Goal: Task Accomplishment & Management: Manage account settings

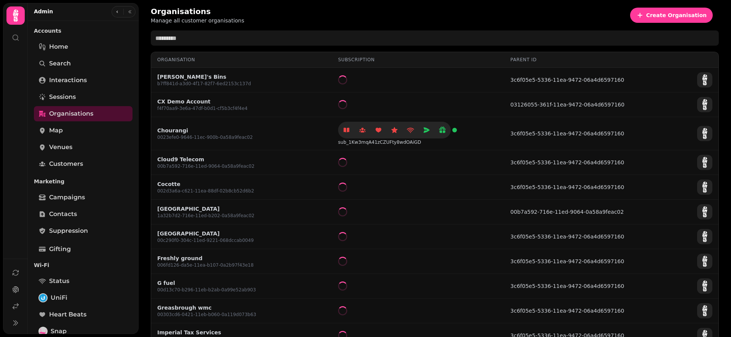
click at [18, 17] on icon at bounding box center [15, 15] width 15 height 15
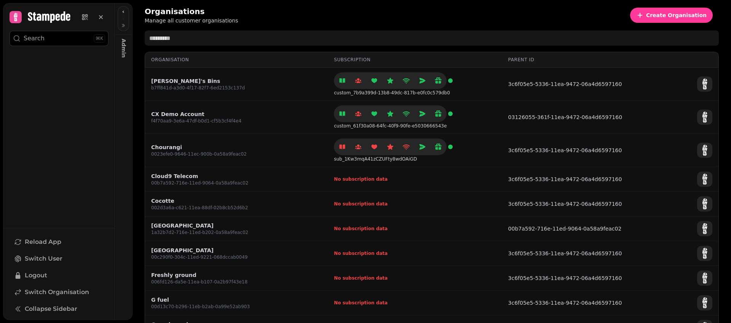
click at [50, 15] on icon at bounding box center [49, 16] width 42 height 11
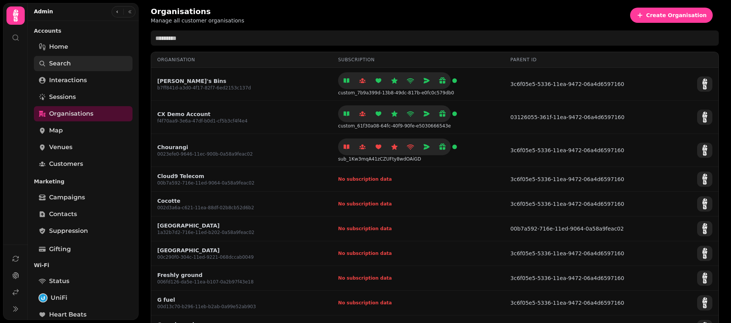
click at [70, 65] on span "Search" at bounding box center [60, 63] width 22 height 9
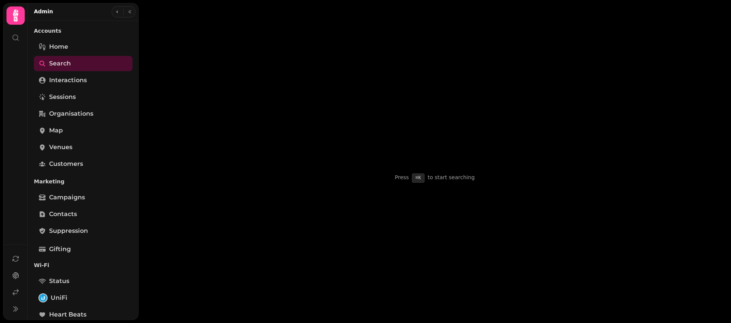
click at [198, 22] on input "text" at bounding box center [435, 22] width 568 height 21
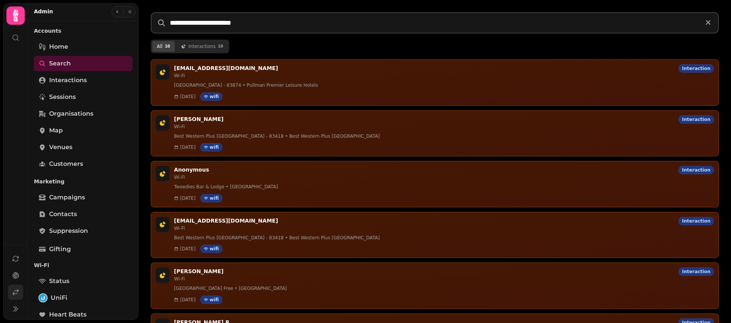
type input "**********"
click at [22, 292] on link at bounding box center [15, 292] width 15 height 15
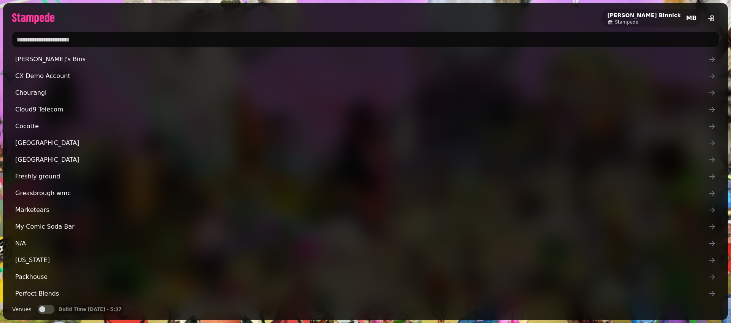
click at [177, 35] on input "text" at bounding box center [365, 39] width 707 height 15
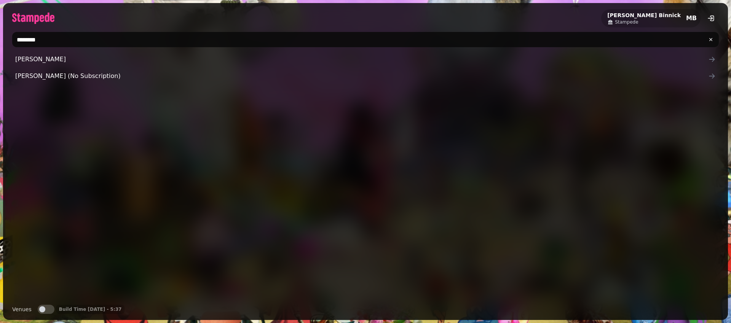
type input "********"
click at [48, 312] on button "Venues" at bounding box center [46, 309] width 17 height 9
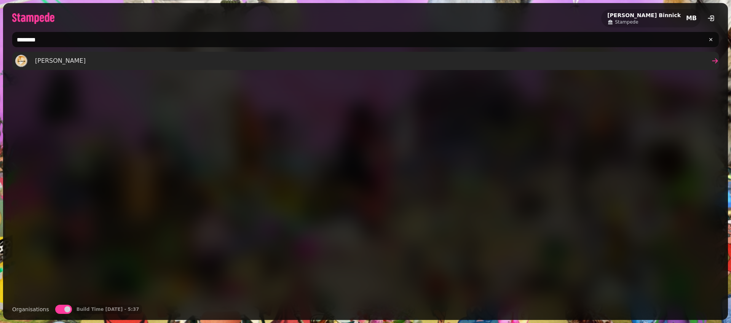
click at [73, 65] on link "Nathalie" at bounding box center [365, 61] width 707 height 18
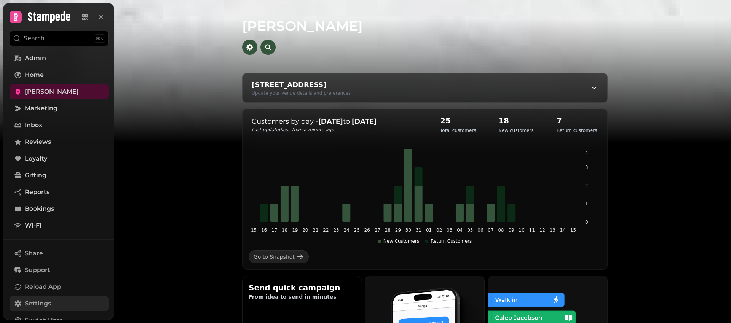
click at [40, 300] on span "Settings" at bounding box center [38, 303] width 26 height 9
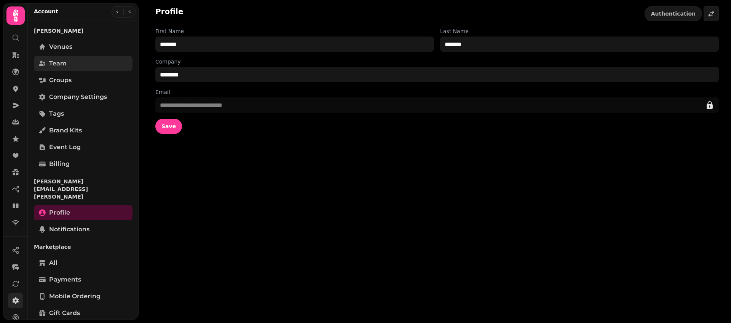
click at [50, 65] on span "Team" at bounding box center [58, 63] width 18 height 9
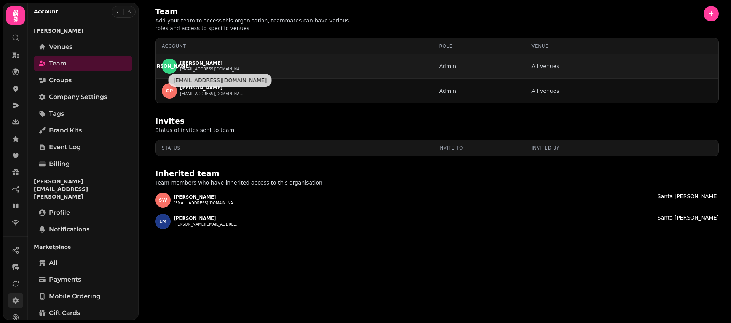
click at [217, 70] on button "jma@santacruzco.com" at bounding box center [212, 69] width 65 height 6
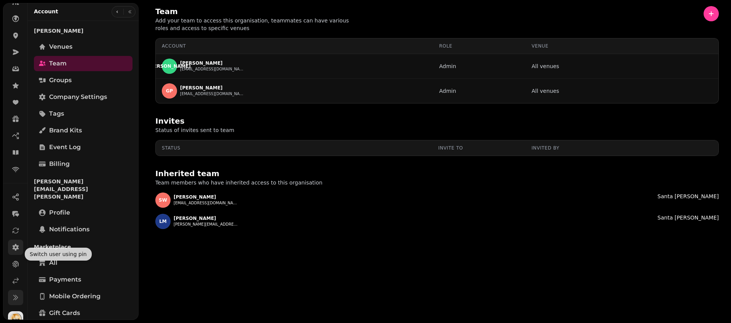
scroll to position [63, 0]
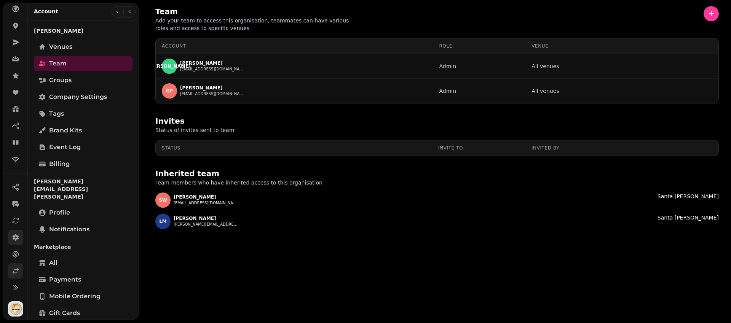
click at [17, 273] on icon at bounding box center [16, 271] width 8 height 8
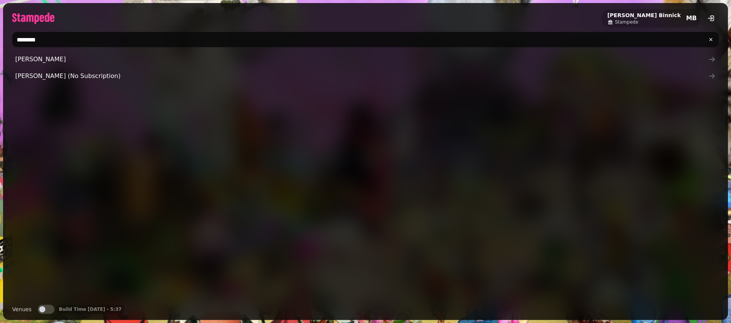
drag, startPoint x: 115, startPoint y: 45, endPoint x: 2, endPoint y: 39, distance: 113.3
click at [2, 39] on div "Michael Binnick Stampede MB ******** Nathalie London Nathalie Mayfair (No Subsc…" at bounding box center [365, 161] width 731 height 323
type input "**********"
click at [44, 125] on div "Pizza Pilgrims Pizza Pilgrims Demo" at bounding box center [365, 175] width 707 height 247
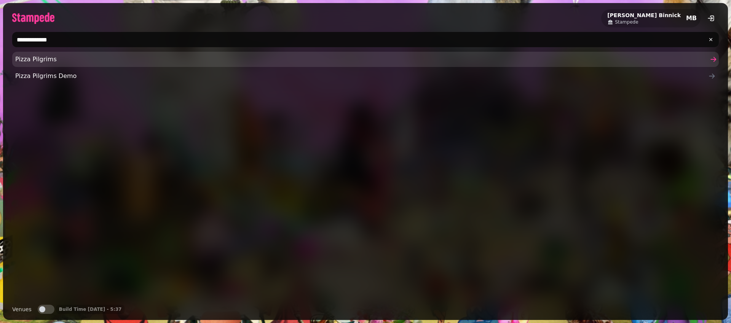
click at [52, 62] on span "Pizza Pilgrims" at bounding box center [361, 59] width 693 height 9
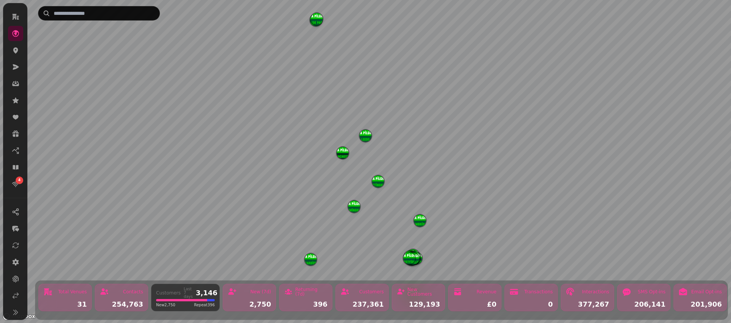
scroll to position [42, 0]
click at [16, 295] on icon at bounding box center [16, 293] width 8 height 8
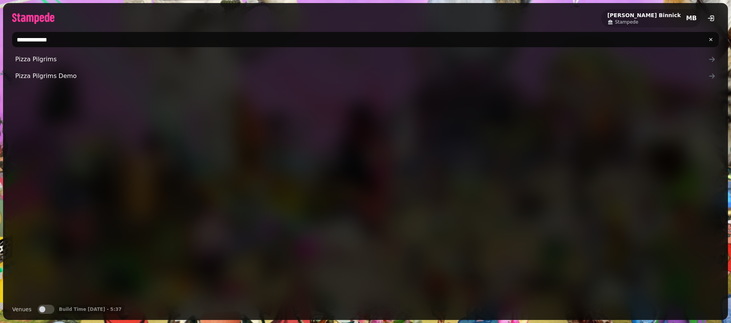
drag, startPoint x: 58, startPoint y: 34, endPoint x: 13, endPoint y: 32, distance: 44.6
click at [13, 32] on div "**********" at bounding box center [365, 39] width 707 height 15
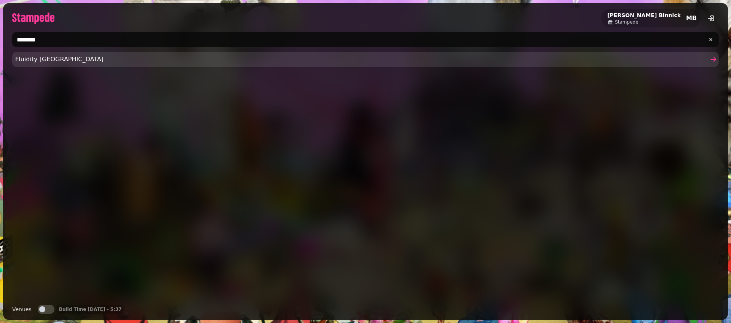
type input "********"
click at [50, 61] on span "Fluidity Freerun Academy" at bounding box center [361, 59] width 693 height 9
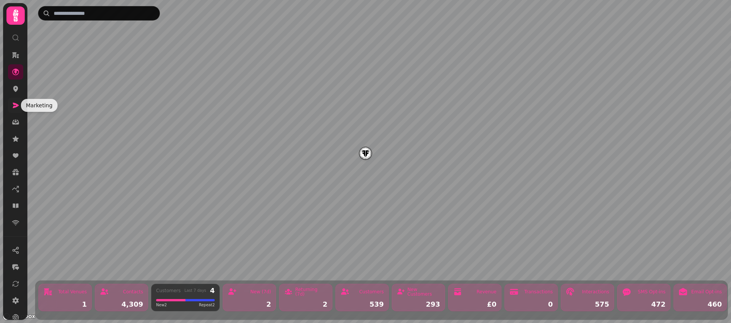
click at [18, 103] on icon at bounding box center [16, 106] width 8 height 8
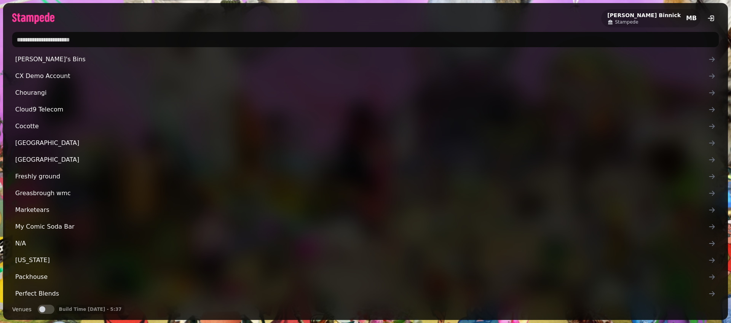
click at [276, 18] on div "Michael Binnick Stampede MB" at bounding box center [365, 15] width 725 height 24
click at [133, 39] on input "text" at bounding box center [365, 39] width 707 height 15
click at [139, 11] on div "Michael Binnick Stampede MB" at bounding box center [365, 15] width 725 height 24
click at [136, 37] on input "text" at bounding box center [365, 39] width 707 height 15
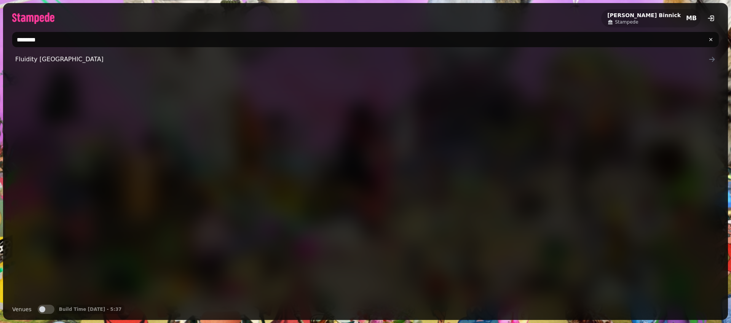
type input "********"
click at [119, 49] on div "********" at bounding box center [365, 39] width 725 height 21
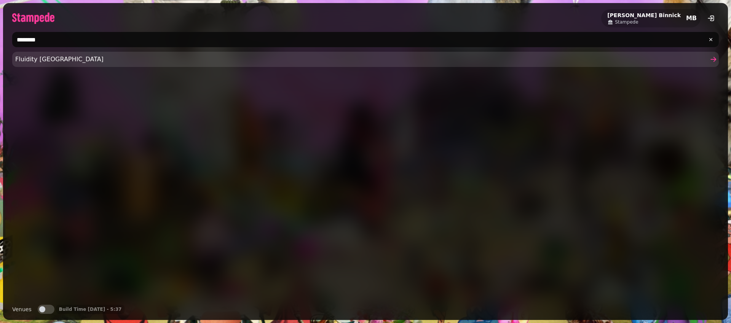
click at [119, 58] on span "Fluidity Freerun Academy" at bounding box center [361, 59] width 693 height 9
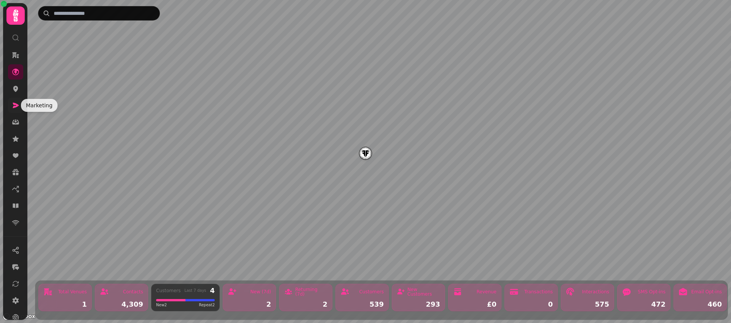
click at [16, 104] on icon at bounding box center [16, 105] width 6 height 5
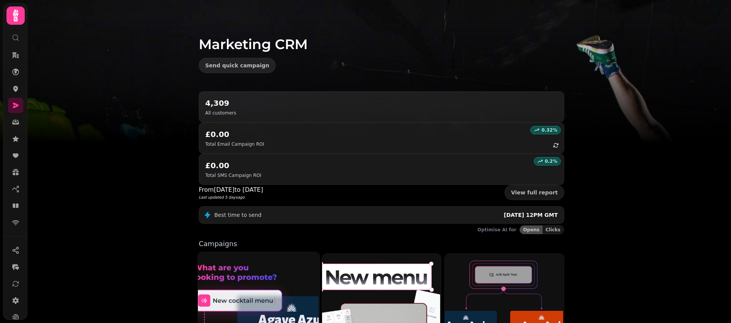
scroll to position [152, 0]
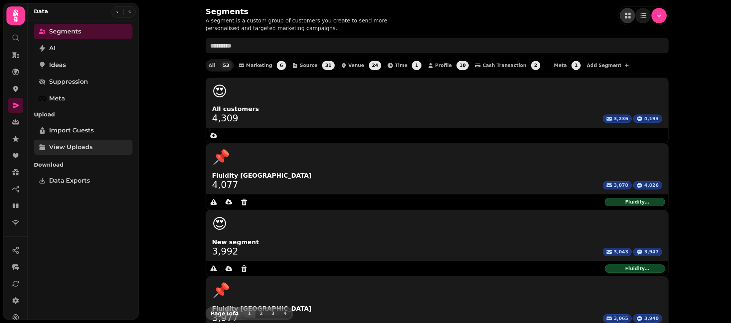
click at [80, 155] on link "View Uploads" at bounding box center [83, 147] width 99 height 15
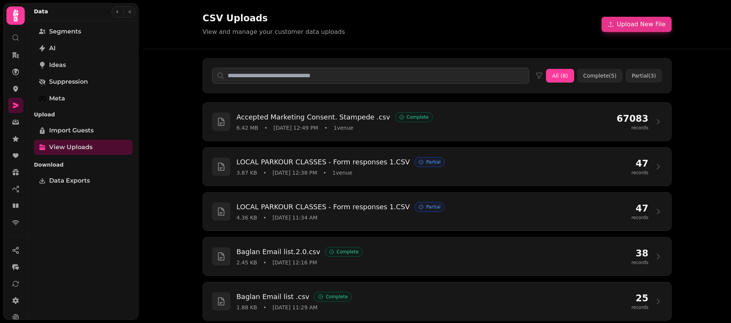
click at [645, 24] on button "Upload New File" at bounding box center [637, 24] width 70 height 15
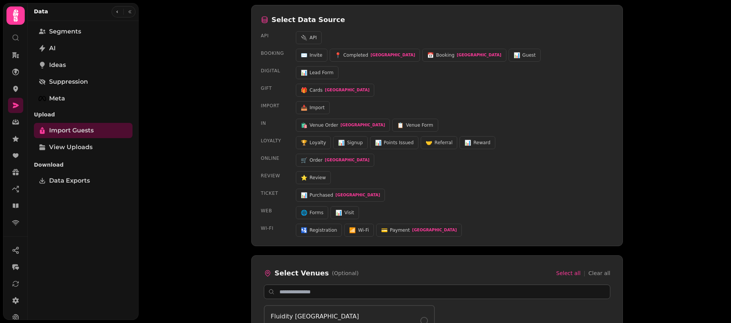
scroll to position [283, 0]
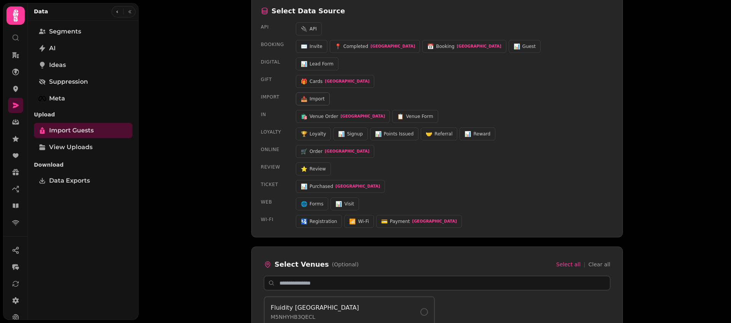
click at [303, 104] on button "📥 Import" at bounding box center [313, 99] width 34 height 13
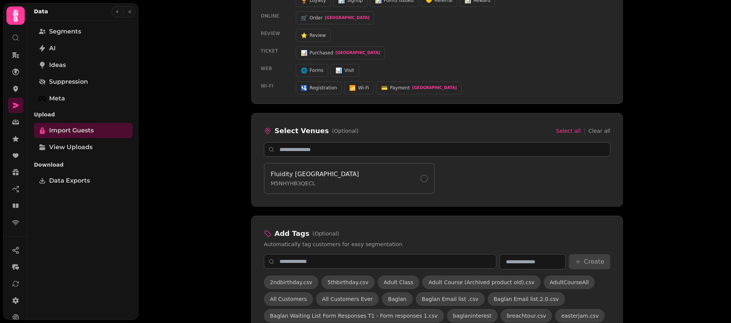
scroll to position [491, 0]
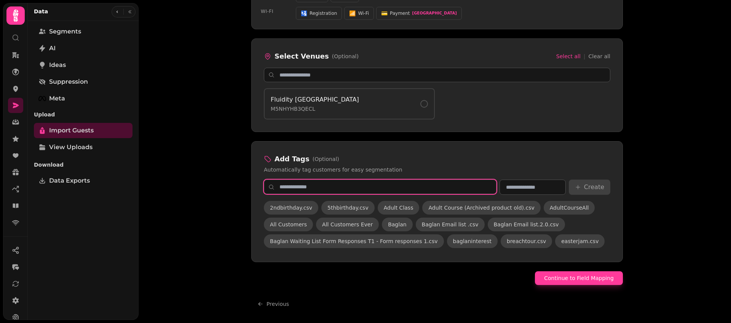
click at [449, 186] on input "text" at bounding box center [380, 187] width 233 height 14
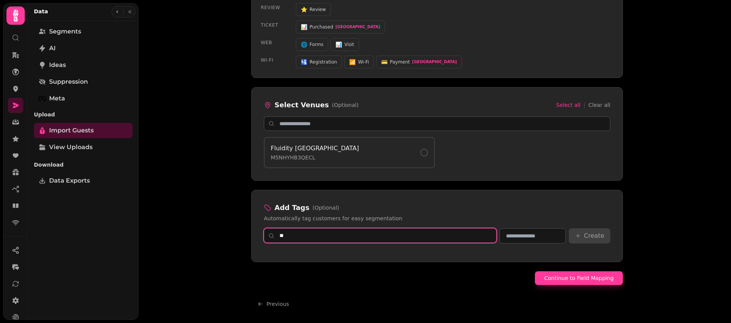
type input "**"
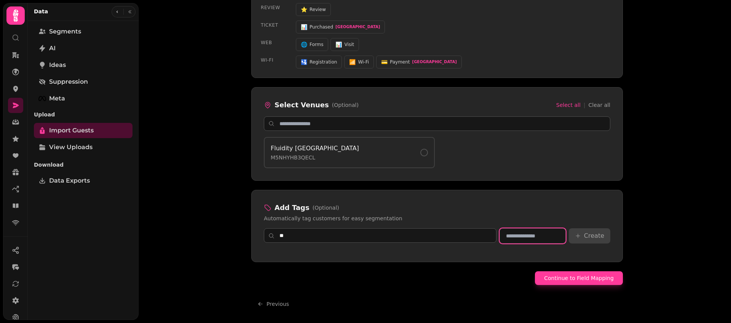
click at [520, 228] on input "text" at bounding box center [533, 235] width 66 height 15
type input "**********"
click at [593, 238] on button "Create" at bounding box center [590, 235] width 42 height 15
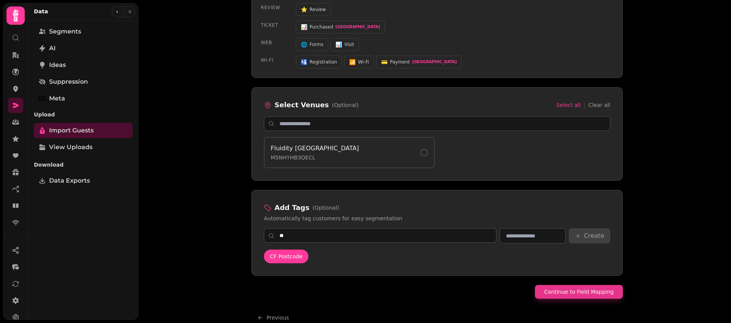
click at [581, 292] on button "Continue to Field Mapping" at bounding box center [579, 292] width 88 height 14
select select "*****"
select select "****"
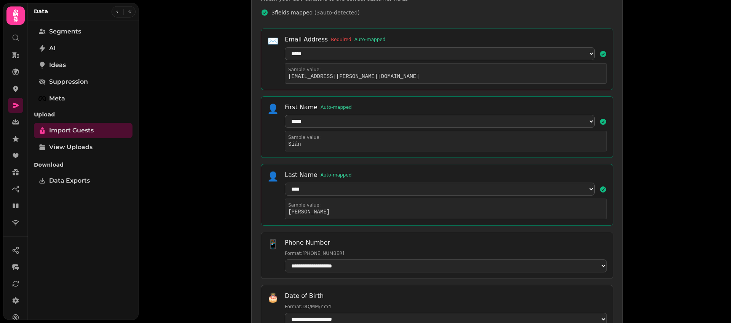
scroll to position [227, 0]
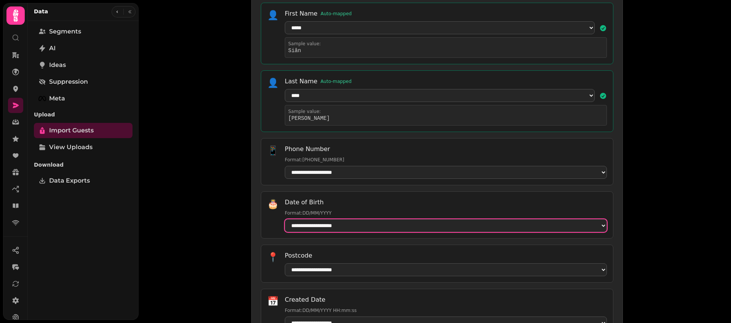
click at [341, 226] on select "**********" at bounding box center [446, 225] width 322 height 13
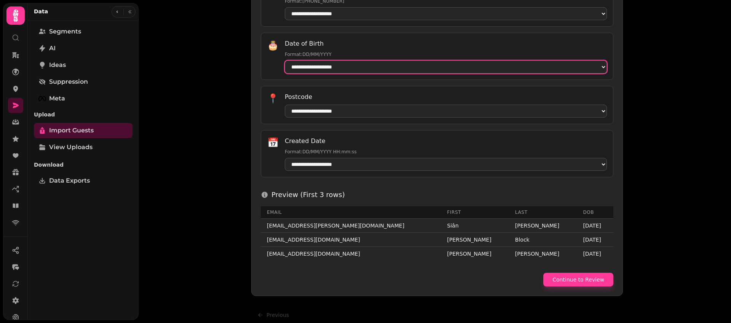
scroll to position [404, 0]
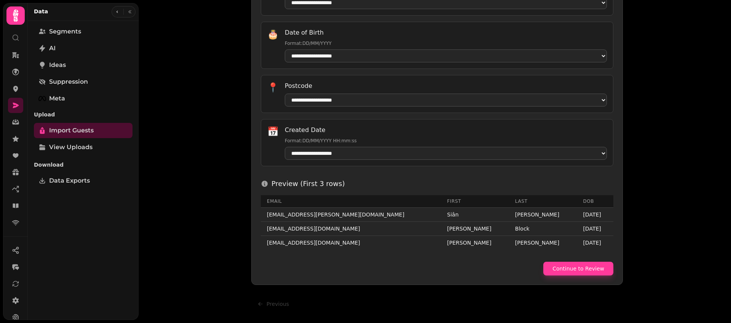
click at [660, 212] on div "**********" at bounding box center [435, 161] width 592 height 323
click at [589, 269] on button "Continue to Review" at bounding box center [578, 269] width 70 height 14
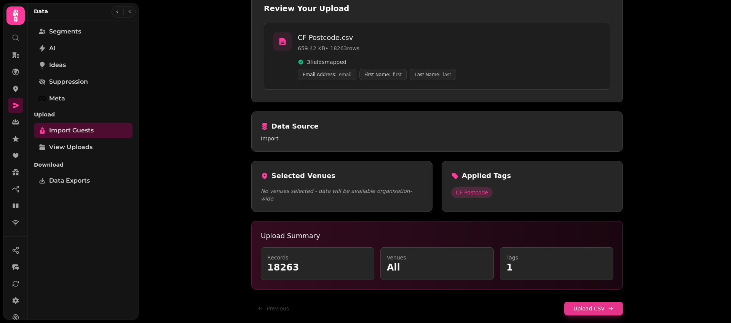
click at [590, 305] on button "Upload CSV" at bounding box center [593, 309] width 59 height 14
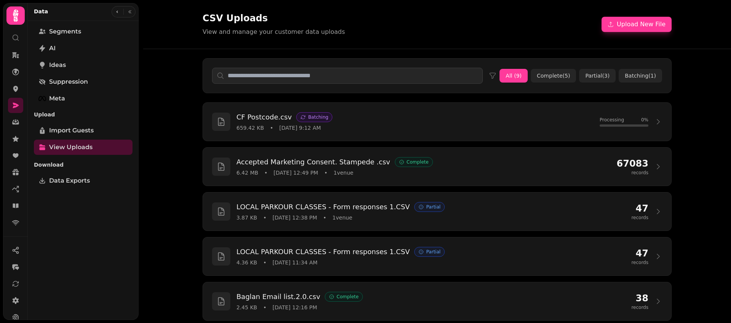
click at [445, 24] on div "CSV Uploads View and manage your customer data uploads Upload New File" at bounding box center [437, 24] width 469 height 24
click at [421, 5] on div "CSV Uploads View and manage your customer data uploads Upload New File" at bounding box center [436, 24] width 487 height 49
click at [413, 13] on div "CSV Uploads View and manage your customer data uploads Upload New File" at bounding box center [437, 24] width 469 height 24
click at [383, 6] on div "CSV Uploads View and manage your customer data uploads Upload New File" at bounding box center [436, 24] width 487 height 49
click at [375, 10] on div "CSV Uploads View and manage your customer data uploads Upload New File" at bounding box center [436, 24] width 487 height 49
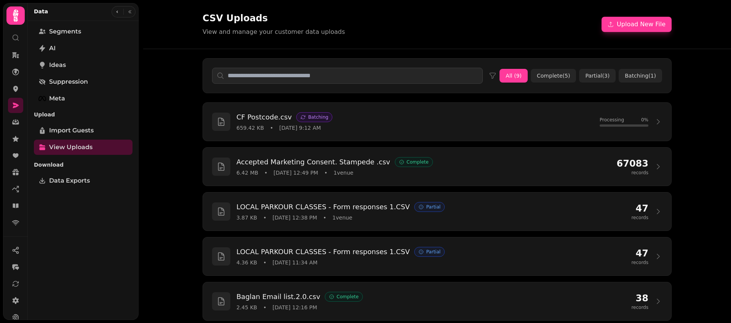
click at [380, 10] on div "CSV Uploads View and manage your customer data uploads Upload New File" at bounding box center [436, 24] width 487 height 49
click at [400, 15] on div "CSV Uploads View and manage your customer data uploads Upload New File" at bounding box center [437, 24] width 469 height 24
click at [386, 11] on div "CSV Uploads View and manage your customer data uploads Upload New File" at bounding box center [436, 24] width 487 height 49
click at [367, 8] on div "CSV Uploads View and manage your customer data uploads Upload New File" at bounding box center [436, 24] width 487 height 49
click at [341, 12] on div "CSV Uploads View and manage your customer data uploads Upload New File" at bounding box center [437, 24] width 469 height 24
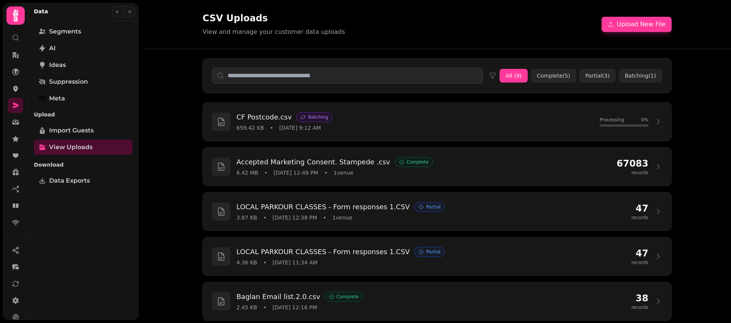
click at [458, 13] on div "CSV Uploads View and manage your customer data uploads Upload New File" at bounding box center [437, 24] width 469 height 24
click at [519, 27] on div "CSV Uploads View and manage your customer data uploads Upload New File" at bounding box center [437, 24] width 469 height 24
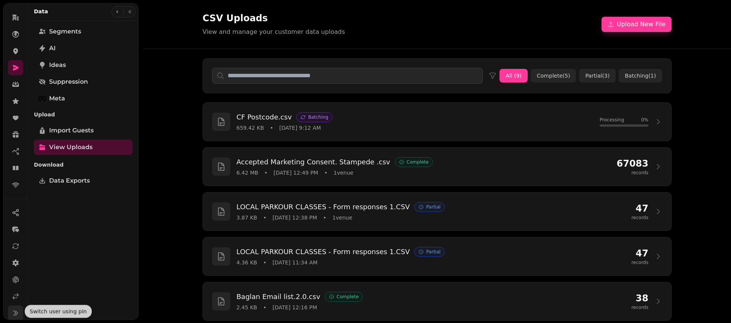
scroll to position [42, 0]
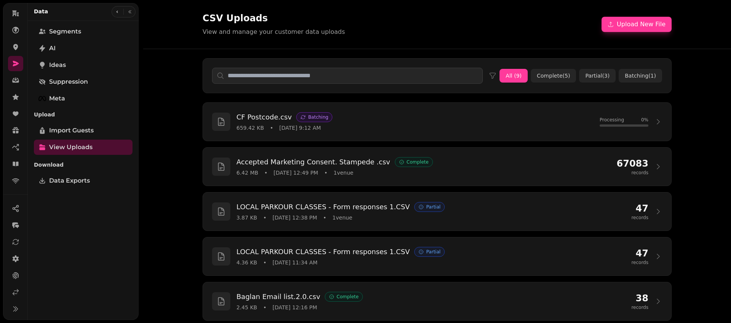
click at [16, 284] on nav at bounding box center [15, 260] width 24 height 119
click at [18, 293] on icon at bounding box center [16, 293] width 8 height 8
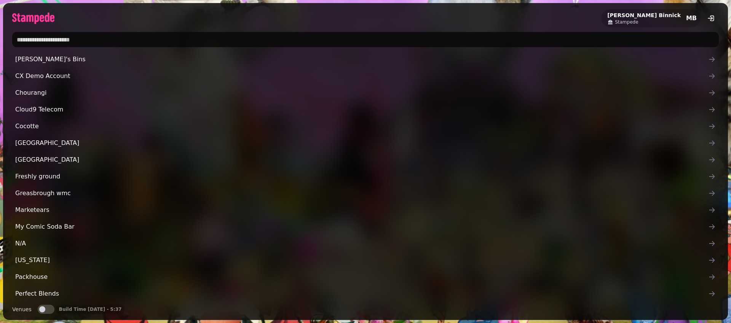
click at [226, 38] on input "text" at bounding box center [365, 39] width 707 height 15
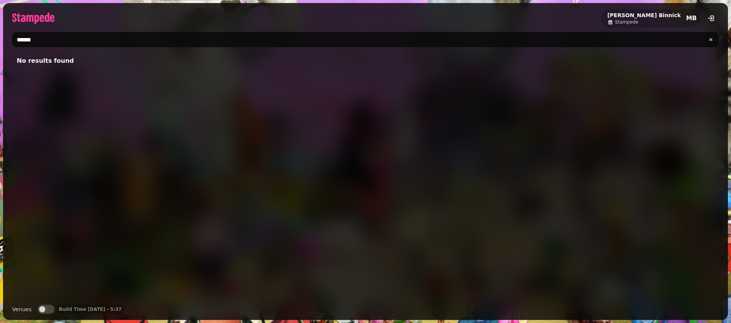
type input "******"
click at [40, 307] on span "button" at bounding box center [42, 309] width 6 height 6
drag, startPoint x: 46, startPoint y: 43, endPoint x: 42, endPoint y: 41, distance: 4.8
click at [42, 41] on input "******" at bounding box center [365, 39] width 707 height 15
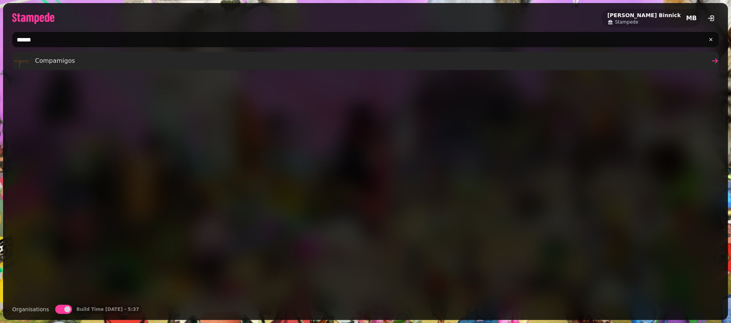
click at [41, 66] on div "Compamigos" at bounding box center [44, 60] width 61 height 15
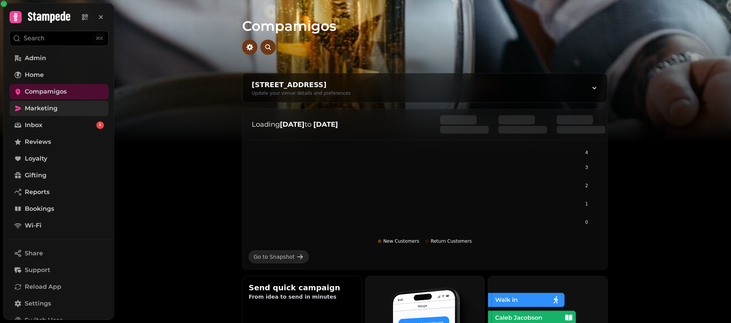
click at [46, 110] on span "Marketing" at bounding box center [41, 108] width 33 height 9
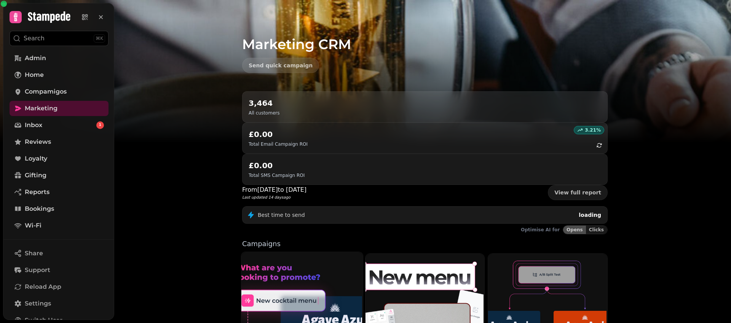
scroll to position [152, 0]
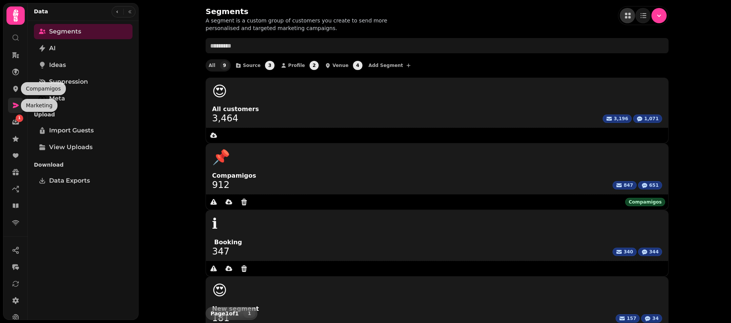
click at [14, 103] on icon at bounding box center [16, 105] width 6 height 5
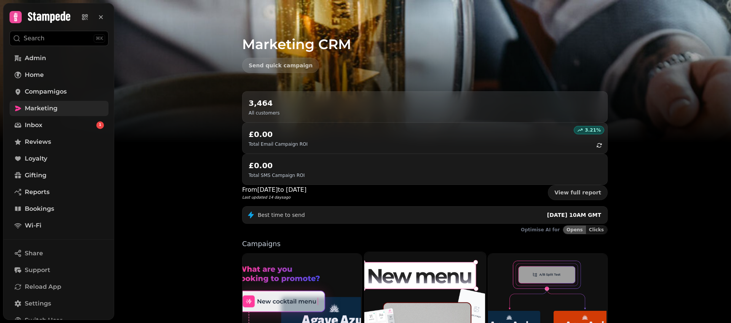
click at [456, 251] on img at bounding box center [423, 327] width 121 height 152
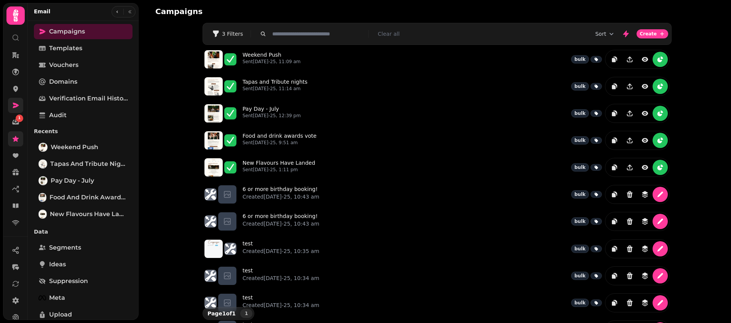
click at [16, 139] on icon at bounding box center [16, 139] width 6 height 6
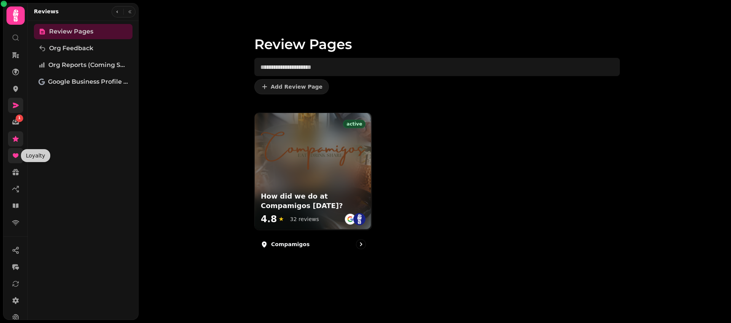
click at [16, 156] on icon at bounding box center [16, 155] width 6 height 5
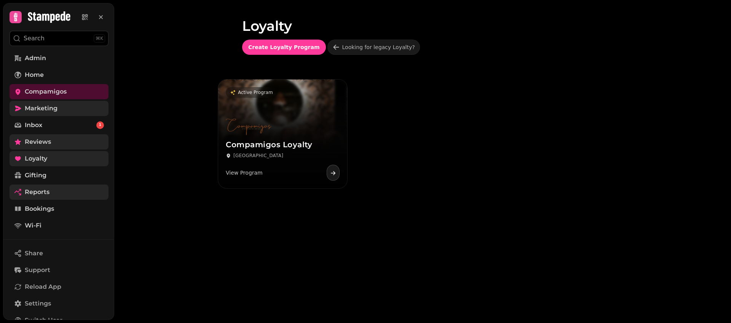
click at [43, 195] on span "Reports" at bounding box center [37, 192] width 25 height 9
select select "**"
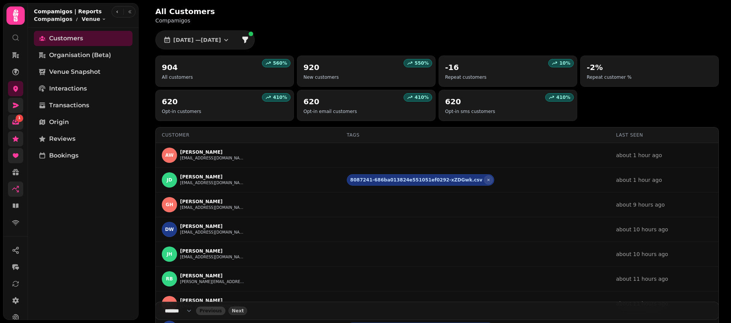
click at [17, 120] on div "1" at bounding box center [20, 119] width 8 height 8
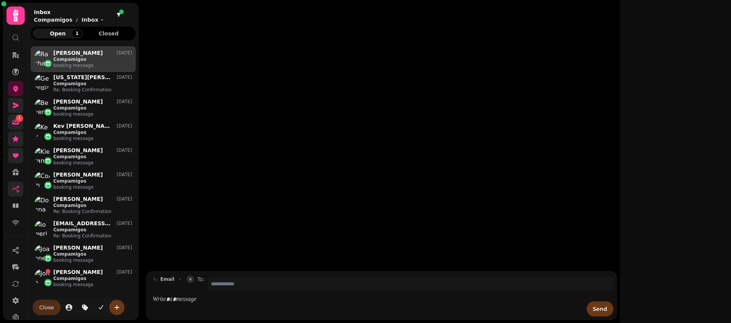
scroll to position [265, 99]
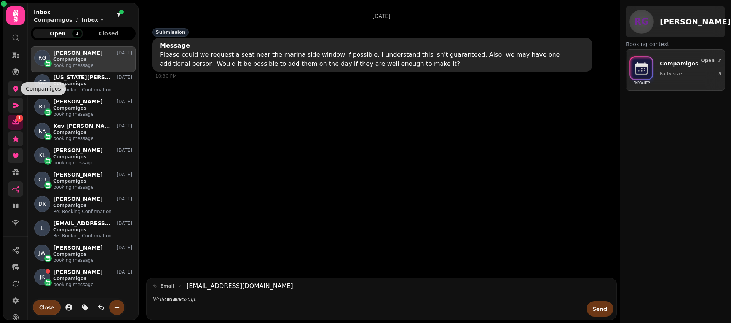
click at [18, 90] on icon at bounding box center [16, 89] width 8 height 8
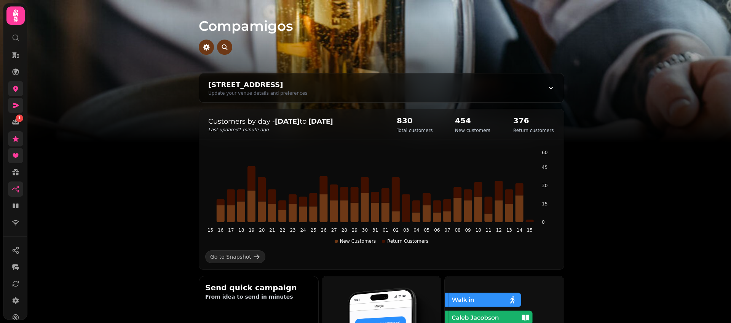
click at [18, 91] on icon at bounding box center [16, 89] width 8 height 8
click at [15, 107] on icon at bounding box center [16, 105] width 6 height 5
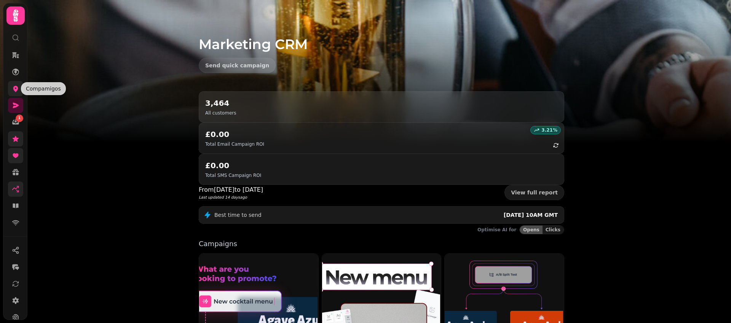
click at [17, 87] on icon at bounding box center [15, 89] width 5 height 6
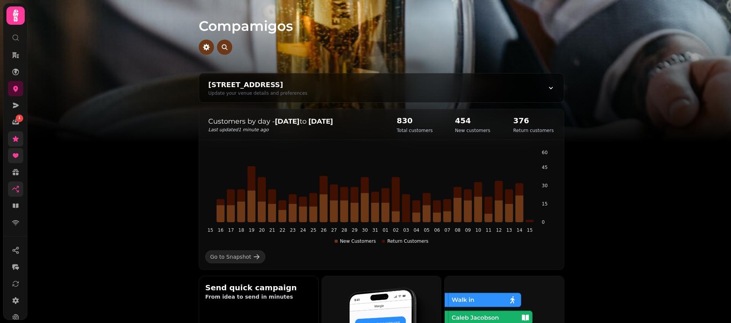
click at [19, 97] on nav "1" at bounding box center [16, 139] width 20 height 183
click at [16, 101] on link at bounding box center [15, 105] width 15 height 15
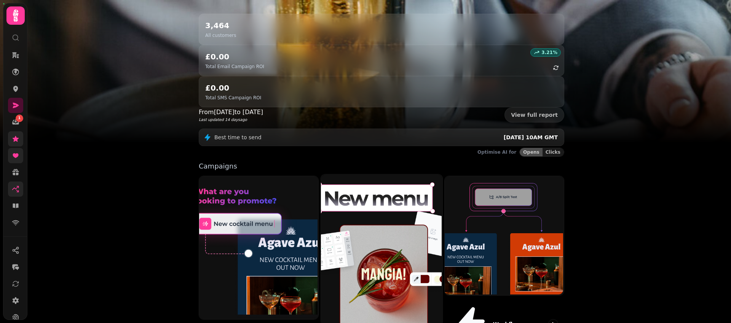
scroll to position [152, 0]
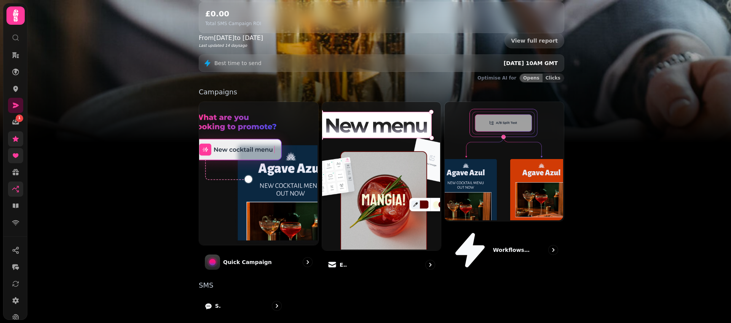
click at [654, 261] on div "Marketing CRM Send quick campaign 3,464 All customers 3.21 % £0.00 Total Email …" at bounding box center [379, 161] width 704 height 323
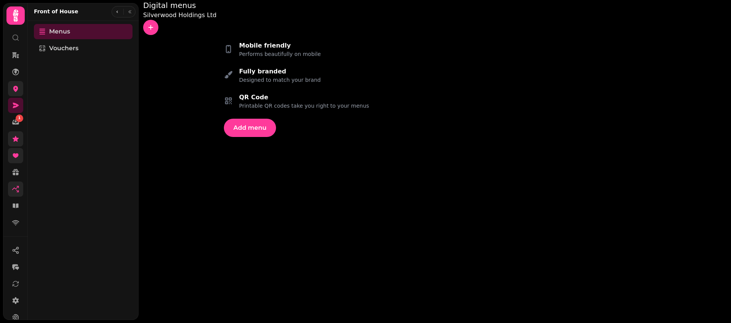
click at [11, 91] on link at bounding box center [15, 88] width 15 height 15
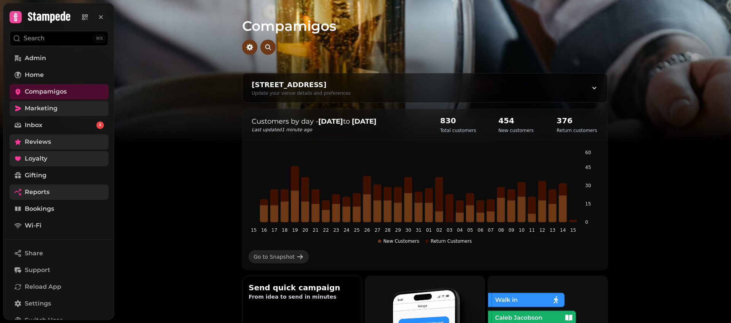
click at [19, 114] on link "Marketing" at bounding box center [59, 108] width 99 height 15
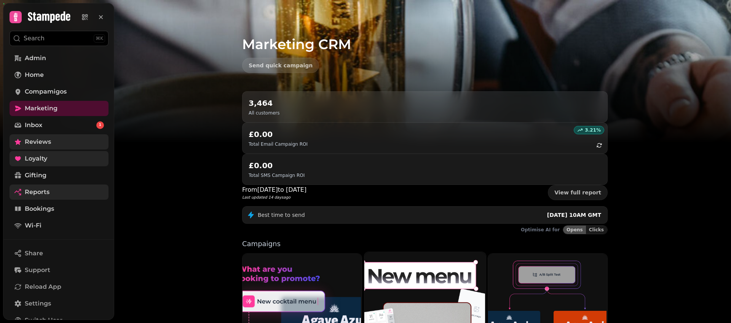
scroll to position [152, 0]
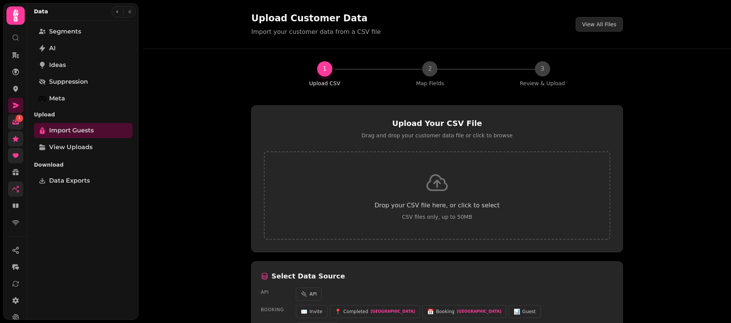
click at [23, 119] on link "1" at bounding box center [15, 122] width 15 height 15
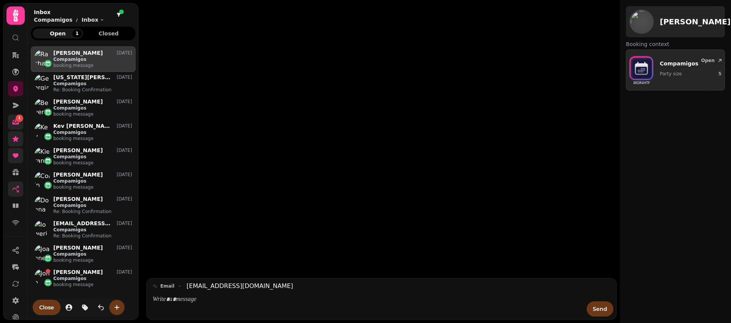
scroll to position [265, 99]
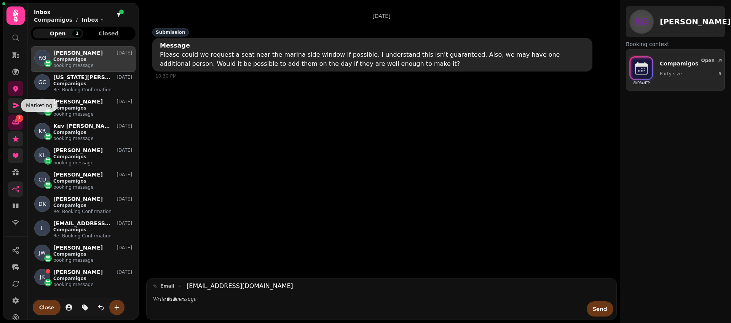
click at [19, 105] on icon at bounding box center [16, 106] width 8 height 8
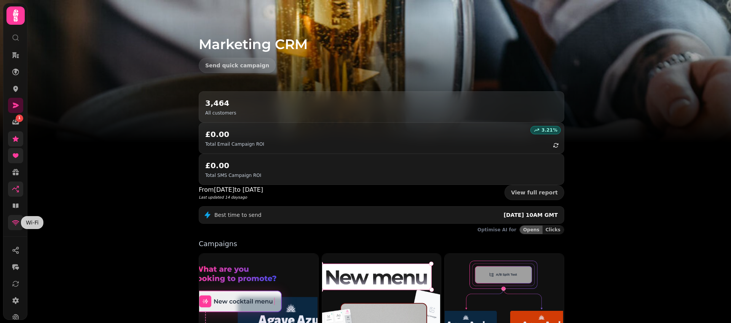
click at [16, 219] on icon at bounding box center [16, 223] width 8 height 8
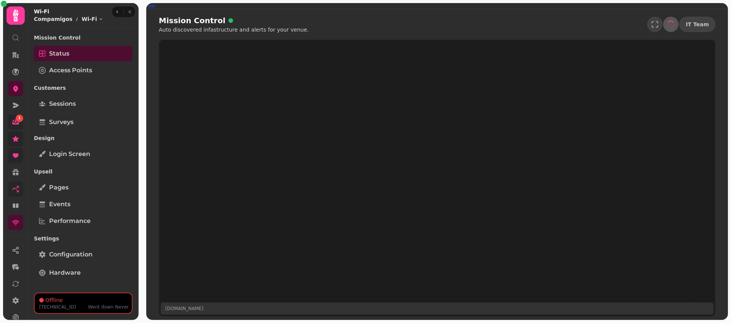
click at [9, 122] on link "1" at bounding box center [15, 122] width 15 height 15
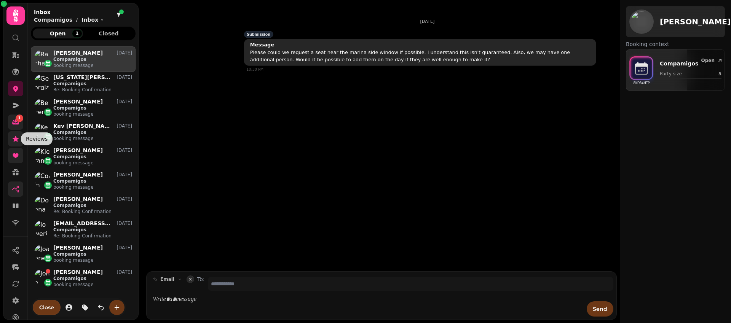
scroll to position [265, 99]
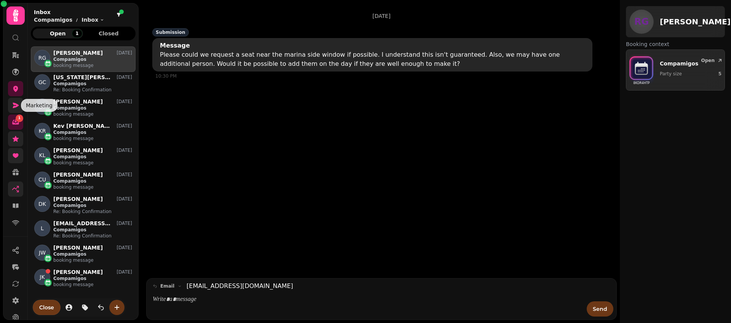
click at [16, 105] on icon at bounding box center [16, 105] width 6 height 5
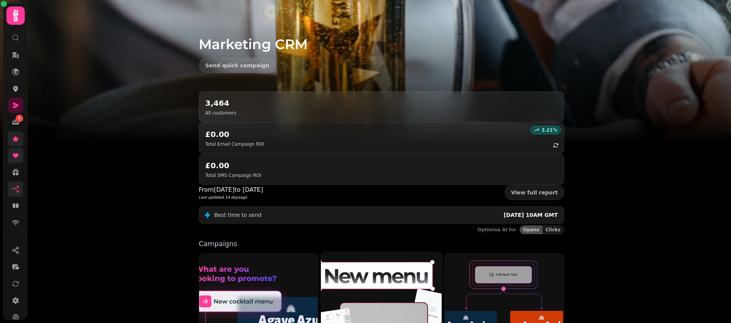
scroll to position [152, 0]
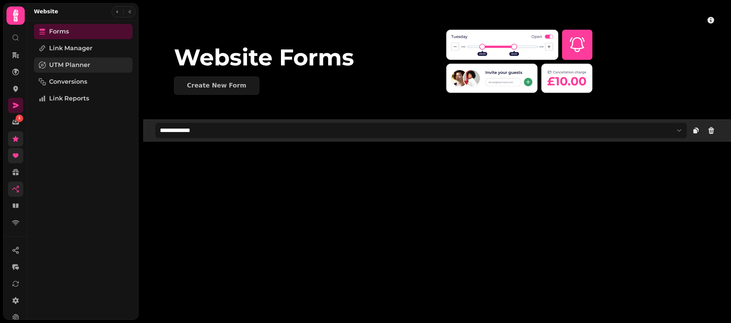
click at [83, 67] on span "UTM Planner" at bounding box center [69, 65] width 41 height 9
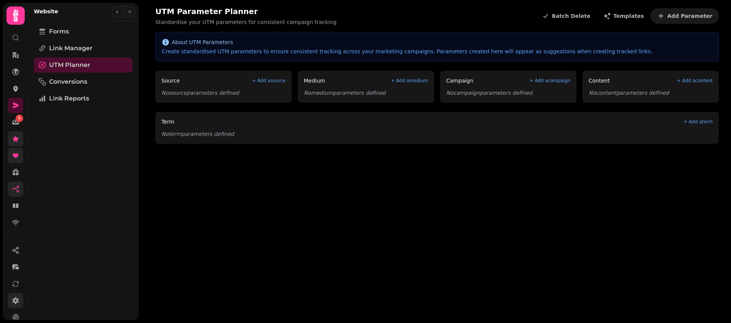
click at [19, 297] on icon at bounding box center [16, 301] width 8 height 8
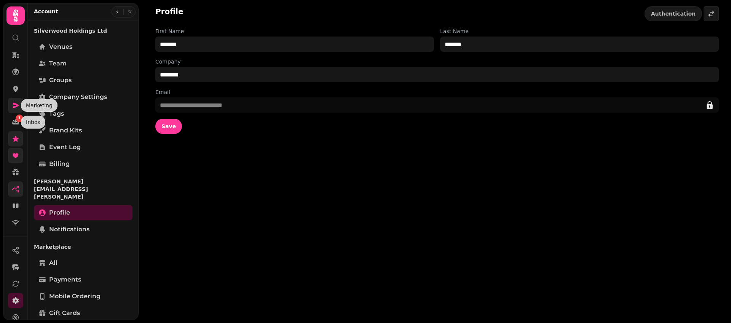
click at [15, 107] on icon at bounding box center [16, 105] width 6 height 5
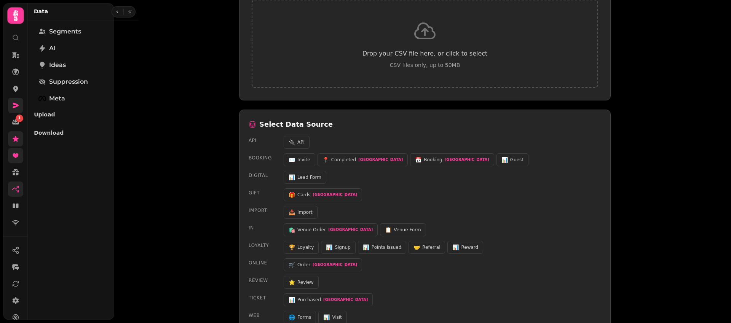
scroll to position [61, 0]
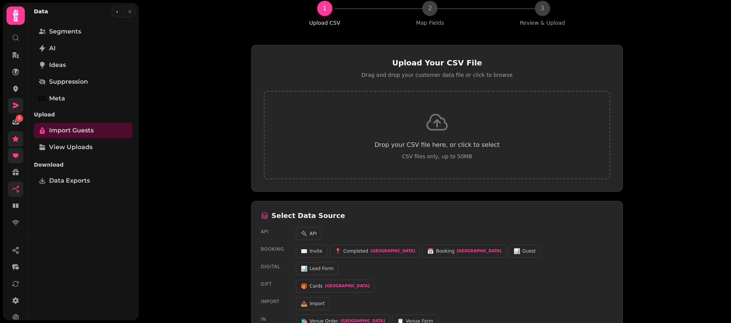
click at [13, 101] on link at bounding box center [15, 105] width 15 height 15
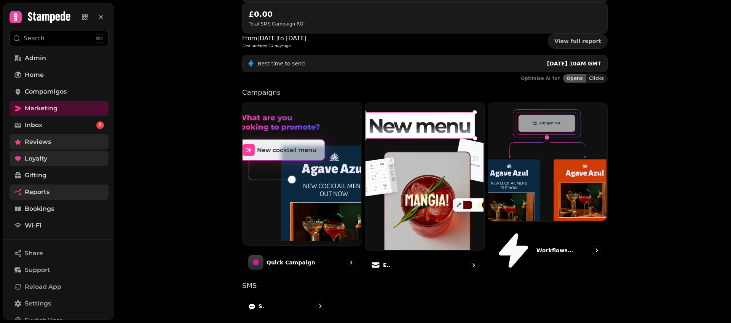
scroll to position [152, 0]
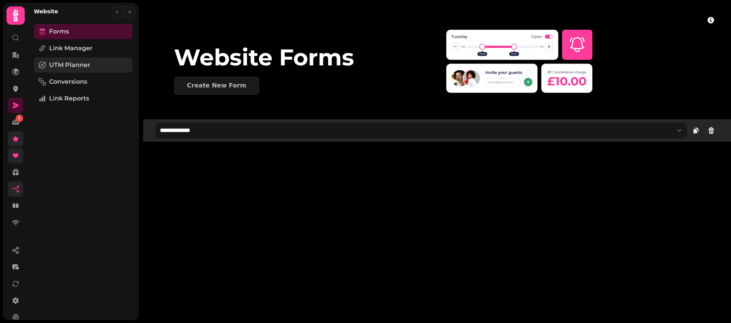
click at [97, 69] on link "UTM Planner" at bounding box center [83, 64] width 99 height 15
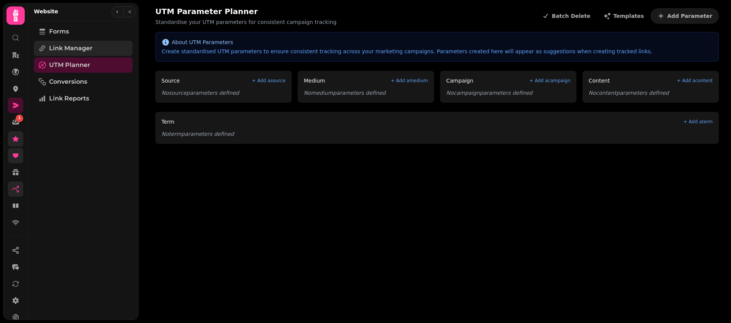
click at [93, 51] on link "Link Manager" at bounding box center [83, 48] width 99 height 15
select select "**"
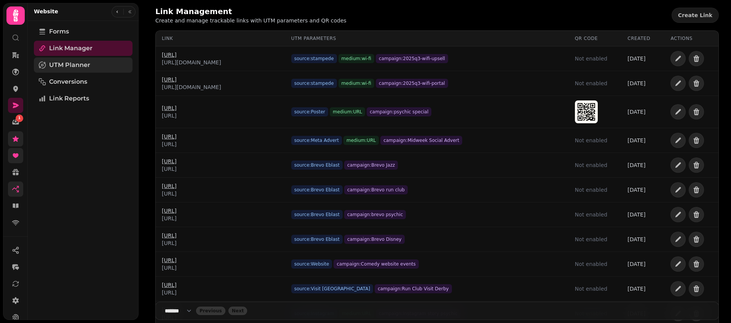
click at [90, 66] on link "UTM Planner" at bounding box center [83, 64] width 99 height 15
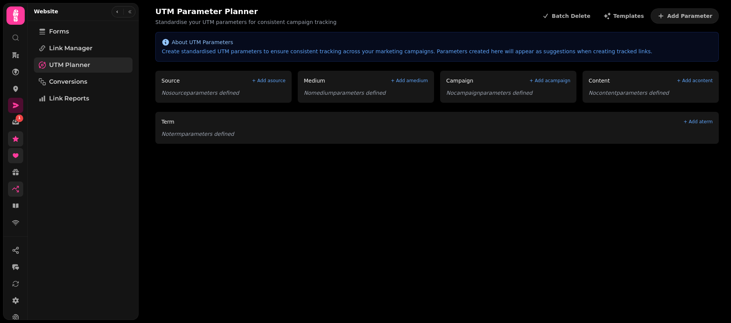
click at [89, 66] on span "UTM Planner" at bounding box center [69, 65] width 41 height 9
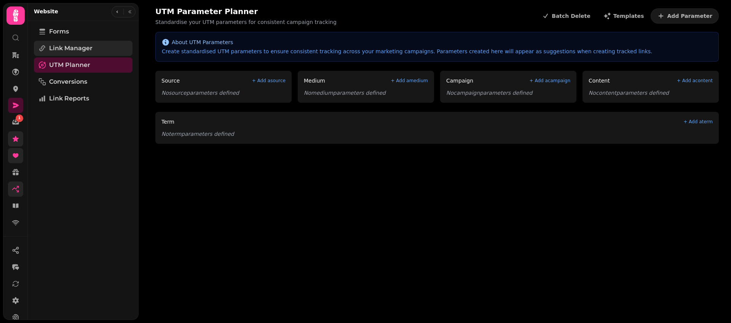
click at [81, 52] on span "Link Manager" at bounding box center [70, 48] width 43 height 9
select select "**"
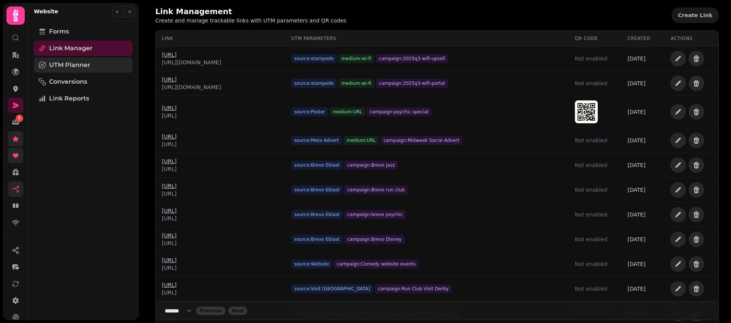
click at [81, 68] on span "UTM Planner" at bounding box center [69, 65] width 41 height 9
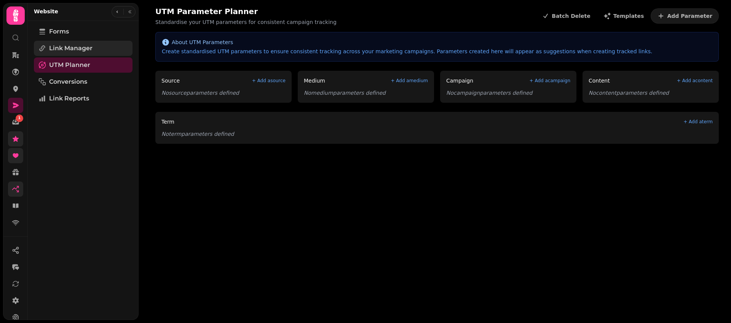
click at [80, 51] on span "Link Manager" at bounding box center [70, 48] width 43 height 9
select select "**"
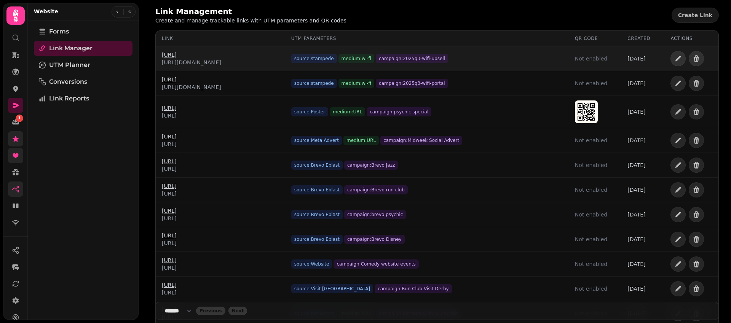
click at [196, 56] on link "https://s.stmpd.ai/pvi0xop" at bounding box center [191, 55] width 59 height 8
click at [510, 64] on td "source: stampede medium: wi-fi campaign: 2025q3-wifi-upsell" at bounding box center [427, 58] width 284 height 25
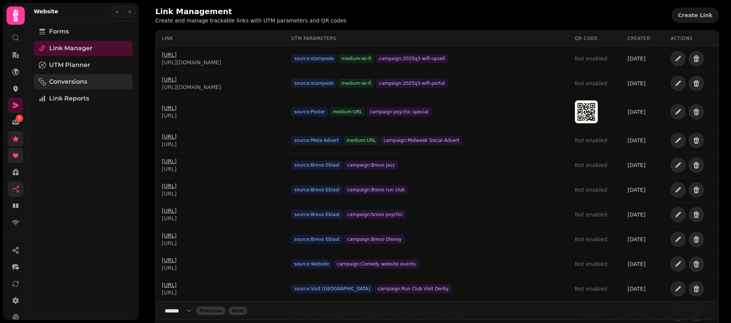
click at [77, 85] on span "Conversions" at bounding box center [68, 81] width 38 height 9
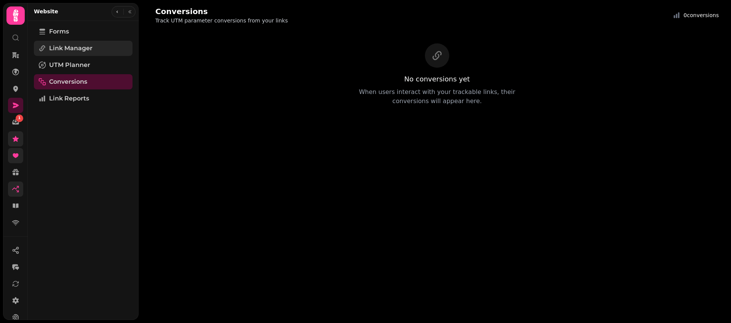
click at [80, 53] on span "Link Manager" at bounding box center [70, 48] width 43 height 9
select select "**"
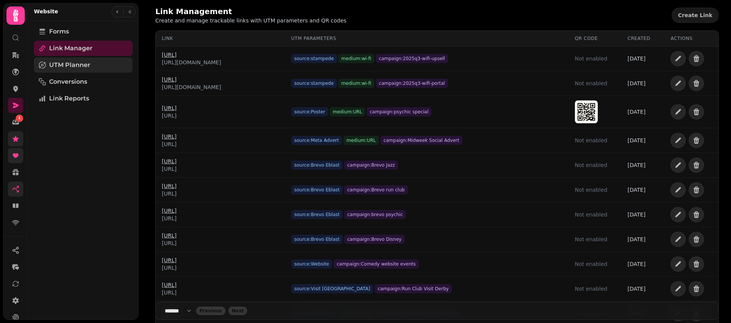
click at [78, 65] on span "UTM Planner" at bounding box center [69, 65] width 41 height 9
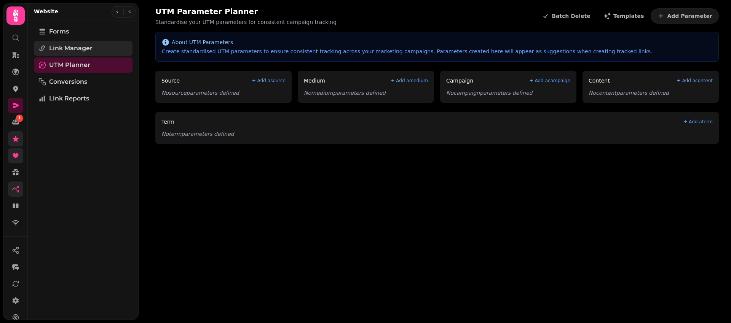
click at [82, 51] on span "Link Manager" at bounding box center [70, 48] width 43 height 9
select select "**"
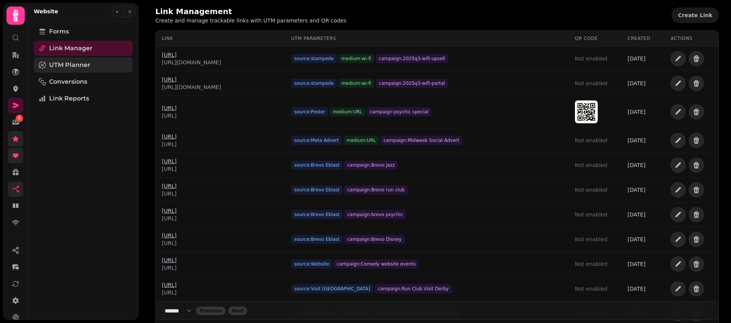
click at [80, 62] on span "UTM Planner" at bounding box center [69, 65] width 41 height 9
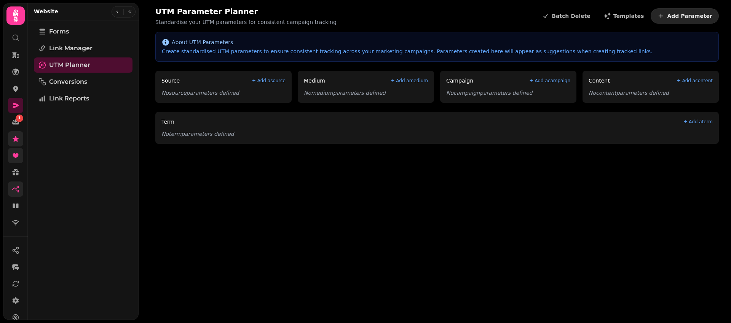
click at [686, 22] on button "Add Parameter" at bounding box center [685, 15] width 68 height 15
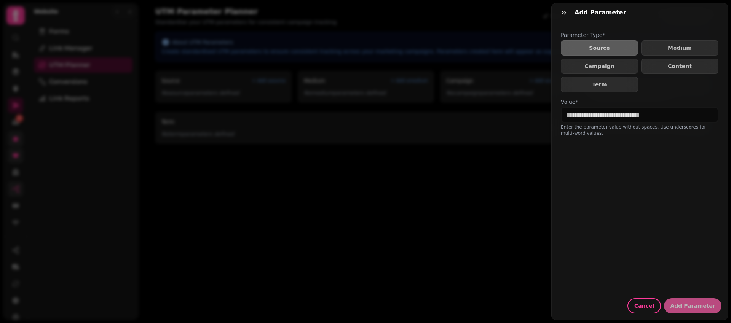
click at [521, 26] on div "Add Parameter Parameter Type* Source Medium Campaign Content Term Value* Enter …" at bounding box center [365, 167] width 731 height 311
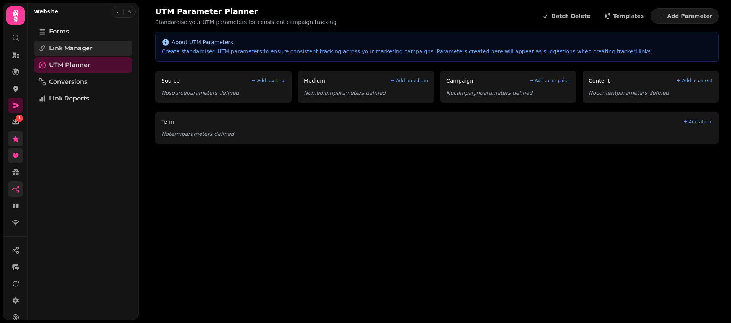
click at [100, 53] on link "Link Manager" at bounding box center [83, 48] width 99 height 15
select select "**"
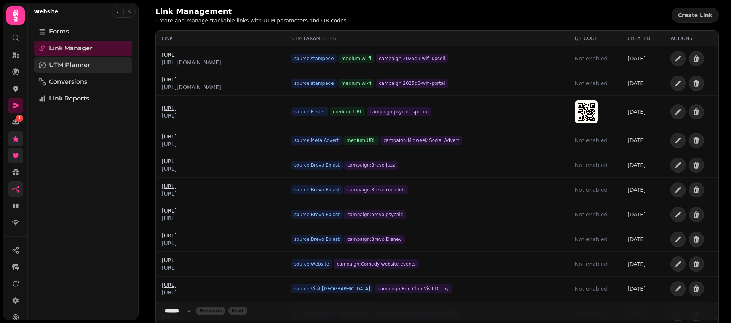
click at [99, 69] on link "UTM Planner" at bounding box center [83, 64] width 99 height 15
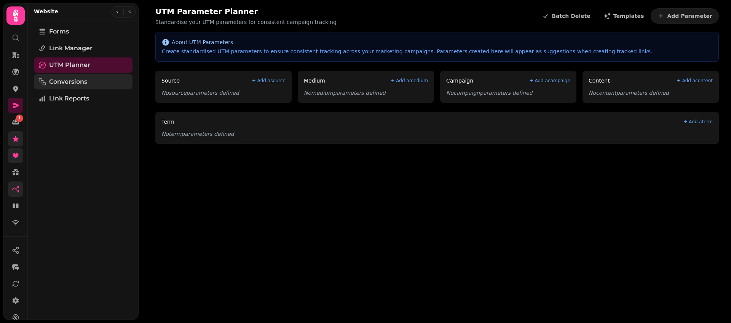
click at [95, 83] on link "Conversions" at bounding box center [83, 81] width 99 height 15
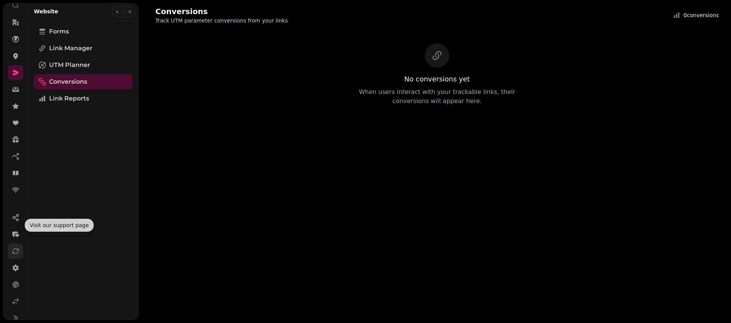
scroll to position [42, 0]
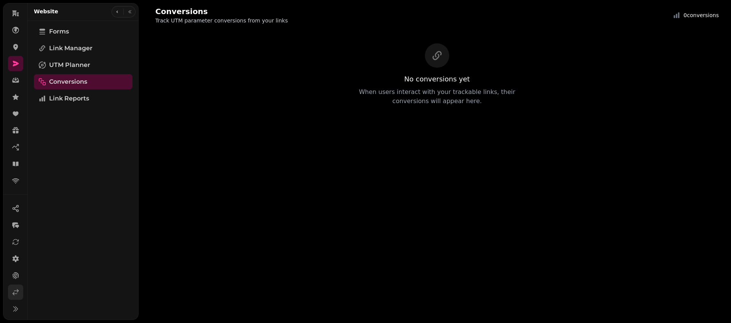
click at [21, 290] on link at bounding box center [15, 292] width 15 height 15
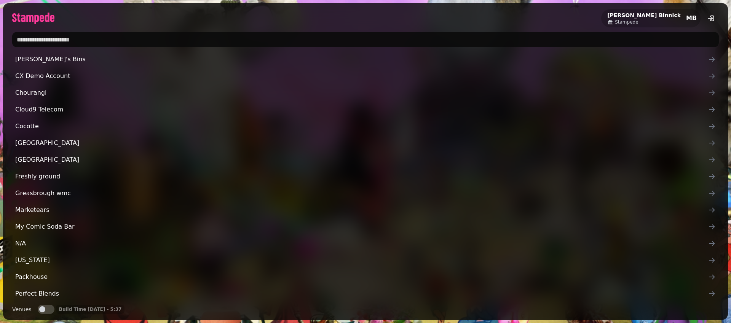
click at [256, 42] on input "text" at bounding box center [365, 39] width 707 height 15
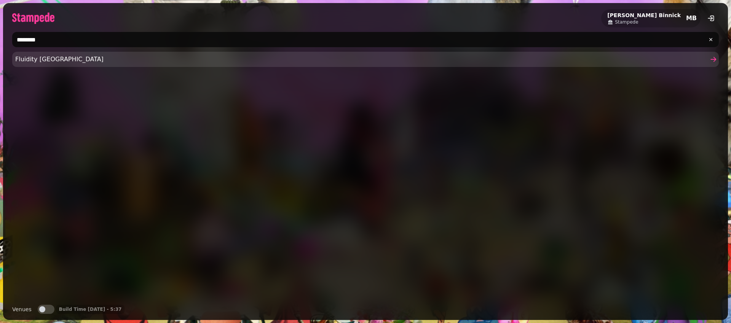
type input "********"
click at [196, 63] on span "Fluidity Freerun Academy" at bounding box center [361, 59] width 693 height 9
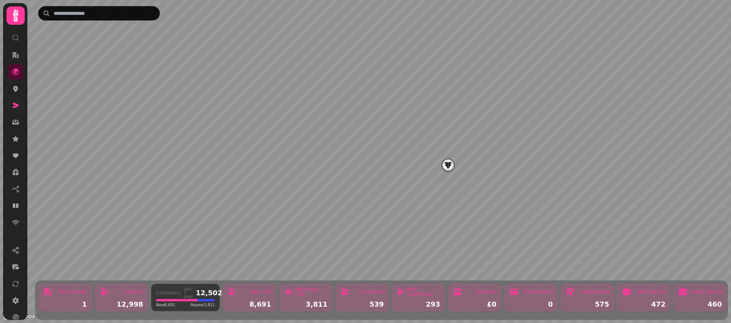
click at [13, 102] on icon at bounding box center [16, 106] width 8 height 8
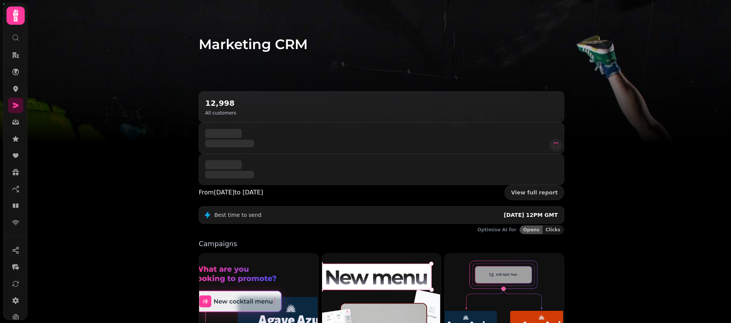
scroll to position [152, 0]
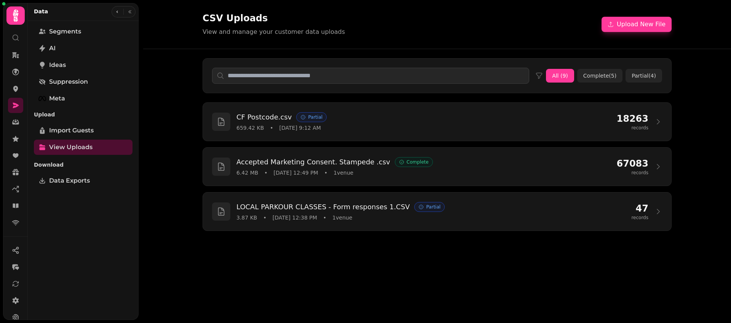
click at [453, 126] on div "659.42 KB • [DATE] 9:12 AM" at bounding box center [423, 128] width 374 height 8
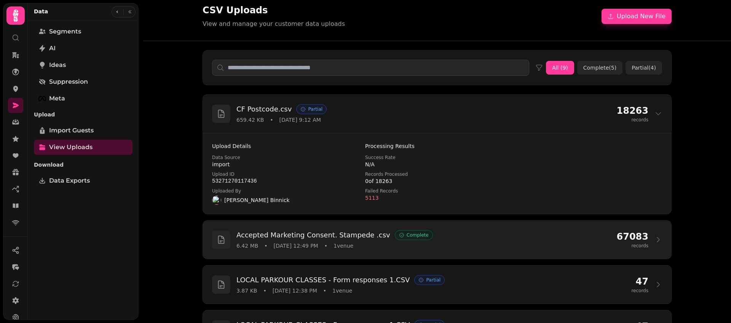
scroll to position [16, 0]
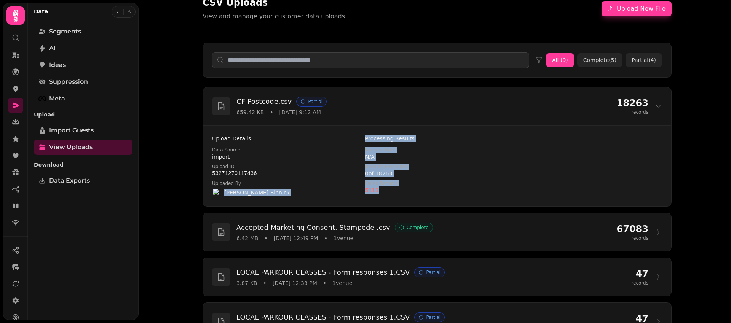
drag, startPoint x: 376, startPoint y: 192, endPoint x: 353, endPoint y: 188, distance: 23.5
click at [353, 188] on div "Upload Details Data Source import Upload ID 53271270117436 Uploaded By [PERSON_…" at bounding box center [437, 166] width 450 height 62
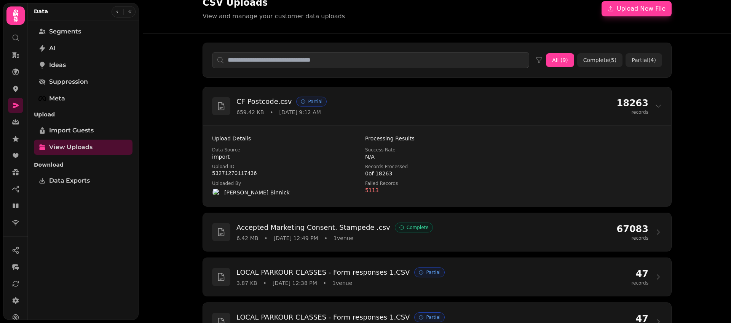
click at [389, 190] on dd "5113" at bounding box center [437, 191] width 144 height 8
click at [699, 86] on div "CSV Uploads View and manage your customer data uploads Upload New File All ( 9 …" at bounding box center [437, 145] width 588 height 323
click at [515, 21] on div "CSV Uploads View and manage your customer data uploads Upload New File" at bounding box center [436, 8] width 487 height 49
click at [404, 13] on div "CSV Uploads View and manage your customer data uploads Upload New File" at bounding box center [437, 9] width 469 height 24
click at [356, 13] on div "CSV Uploads View and manage your customer data uploads Upload New File" at bounding box center [437, 9] width 469 height 24
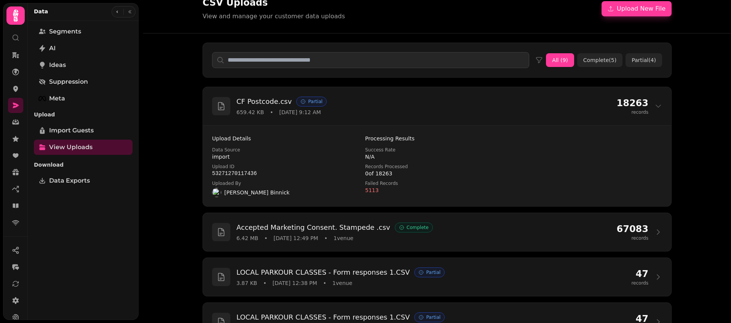
click at [355, 11] on div "CSV Uploads View and manage your customer data uploads Upload New File" at bounding box center [437, 9] width 469 height 24
click at [356, 9] on div "CSV Uploads View and manage your customer data uploads Upload New File" at bounding box center [437, 9] width 469 height 24
click at [358, 9] on div "CSV Uploads View and manage your customer data uploads Upload New File" at bounding box center [437, 9] width 469 height 24
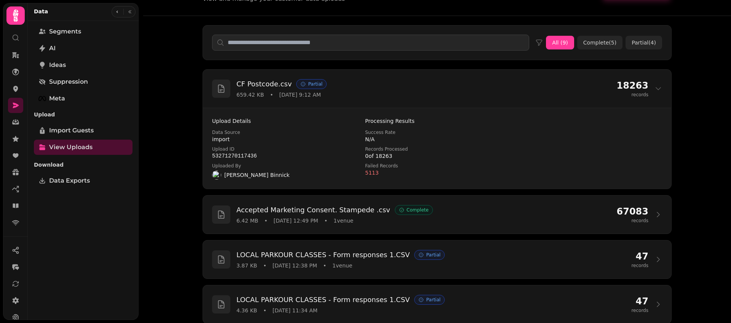
scroll to position [32, 0]
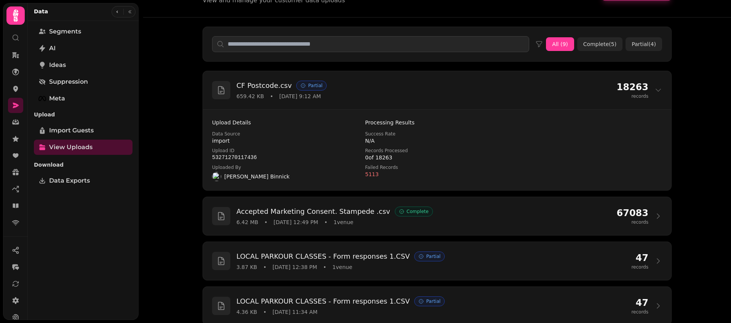
click at [410, 176] on dd "5113" at bounding box center [437, 175] width 144 height 8
click at [655, 93] on icon at bounding box center [658, 90] width 8 height 8
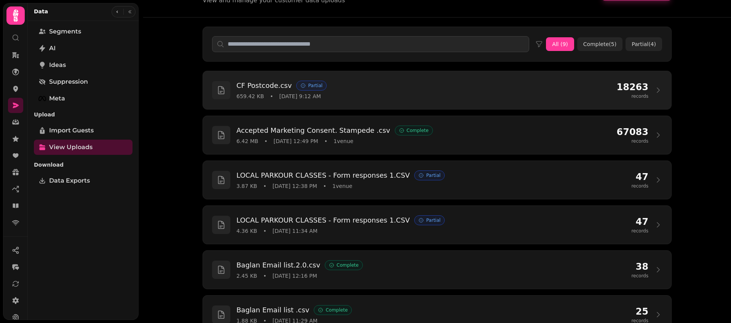
click at [655, 93] on icon at bounding box center [658, 90] width 8 height 8
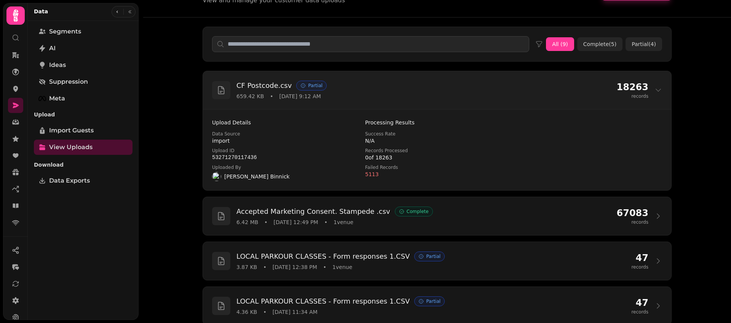
click at [307, 86] on div "Partial" at bounding box center [311, 86] width 30 height 10
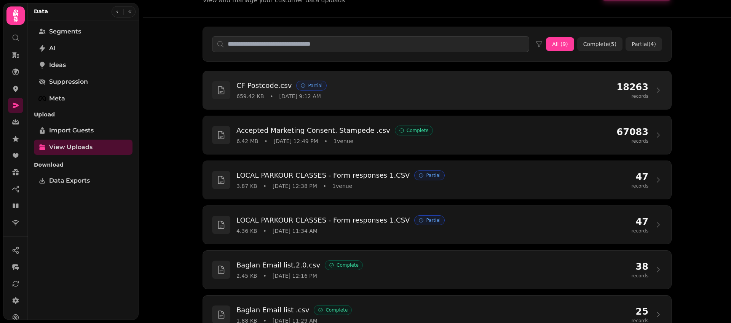
click at [307, 86] on div "Partial" at bounding box center [311, 86] width 30 height 10
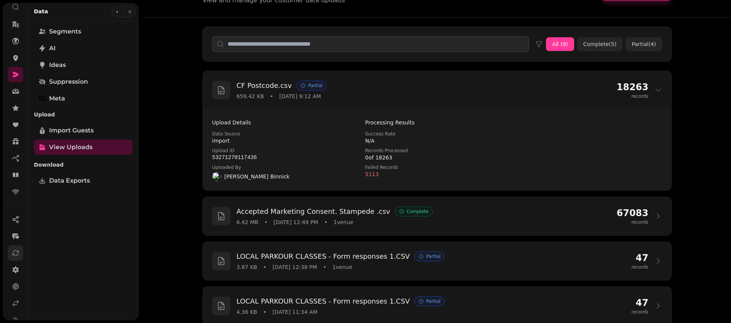
scroll to position [42, 0]
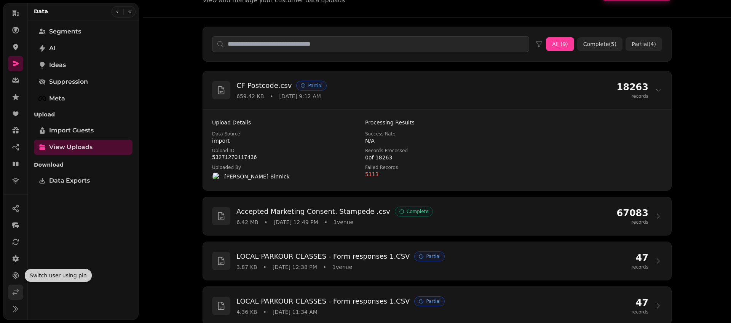
click at [18, 295] on icon at bounding box center [16, 293] width 8 height 8
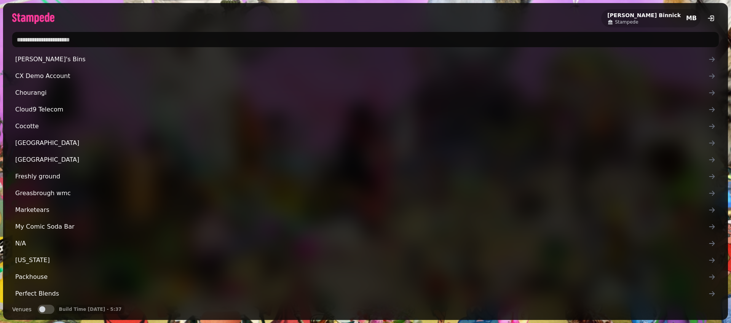
click at [121, 44] on input "text" at bounding box center [365, 39] width 707 height 15
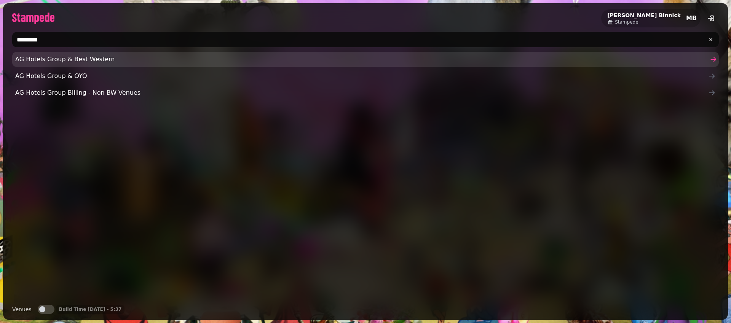
type input "*********"
click at [112, 66] on link "AG Hotels Group & Best Western" at bounding box center [365, 59] width 707 height 15
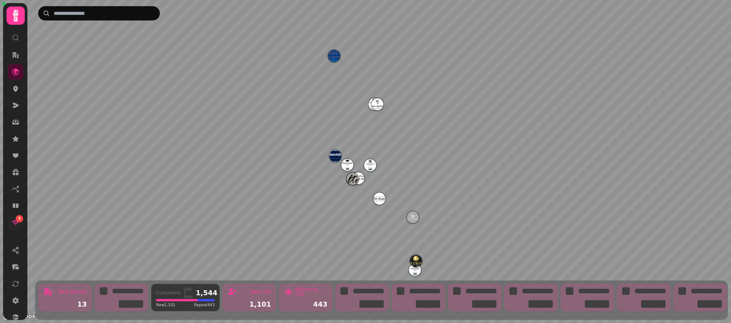
click at [18, 228] on link "3" at bounding box center [15, 222] width 15 height 15
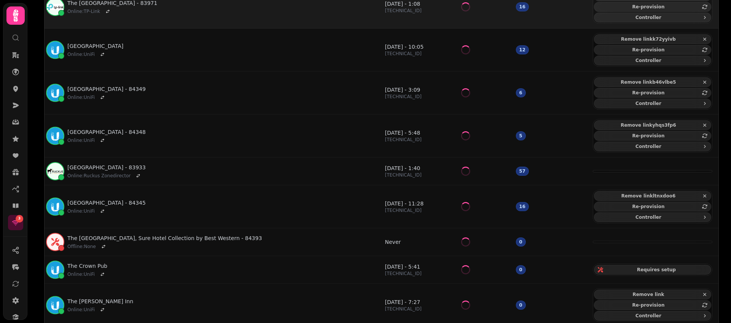
scroll to position [263, 0]
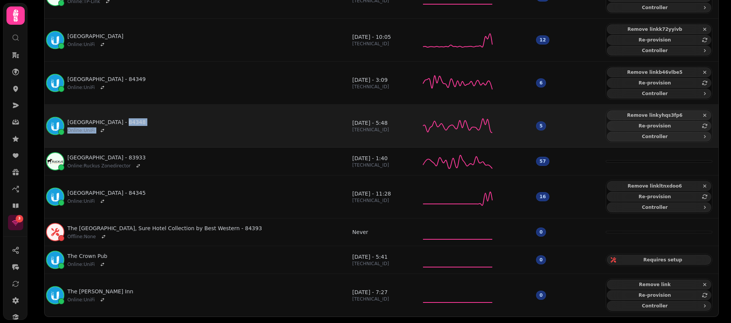
drag, startPoint x: 190, startPoint y: 120, endPoint x: 198, endPoint y: 130, distance: 12.0
click at [196, 129] on div "Orchid Hotel - 84348 Online : UniFi" at bounding box center [195, 126] width 289 height 18
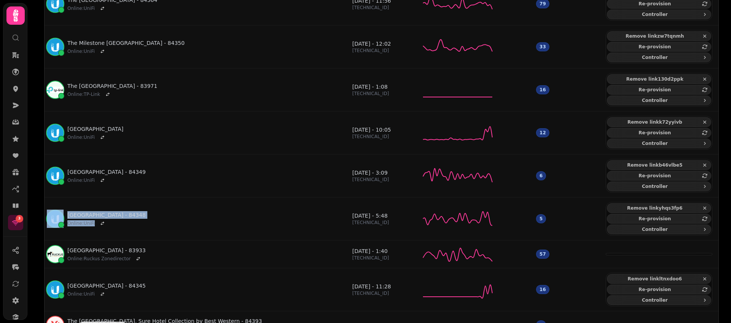
scroll to position [0, 0]
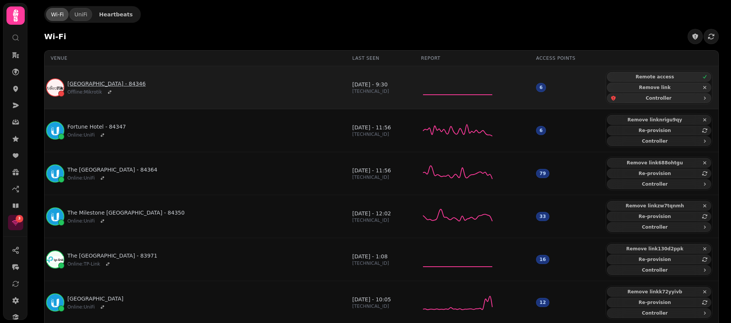
click at [100, 89] on span "Offline : Mikrotik" at bounding box center [84, 92] width 35 height 6
click at [100, 87] on link "Embassy Hotel - 84346" at bounding box center [106, 84] width 78 height 8
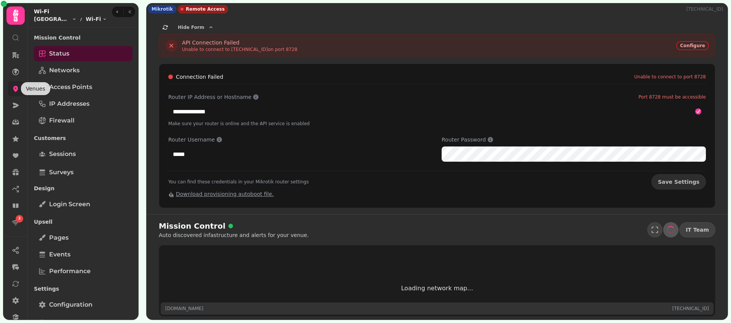
click at [16, 91] on icon at bounding box center [16, 89] width 8 height 8
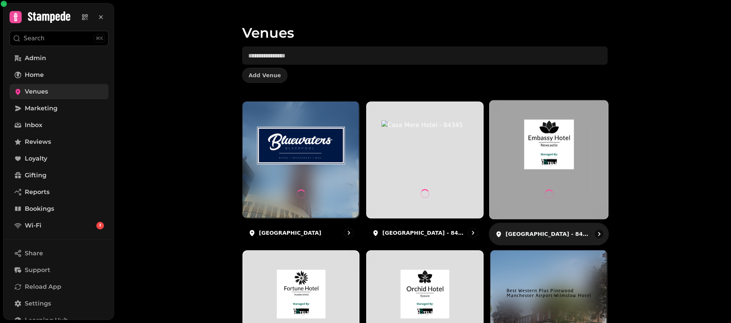
scroll to position [13, 0]
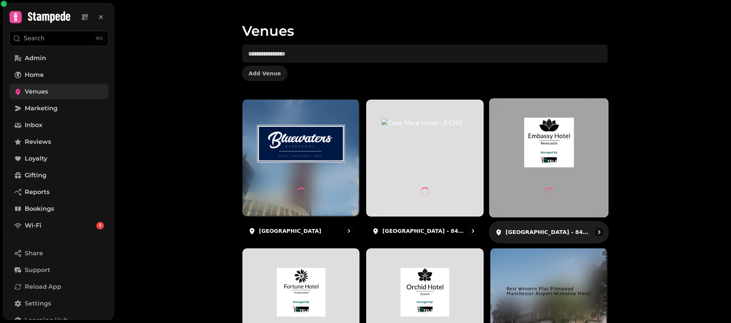
click at [551, 171] on div at bounding box center [549, 158] width 118 height 118
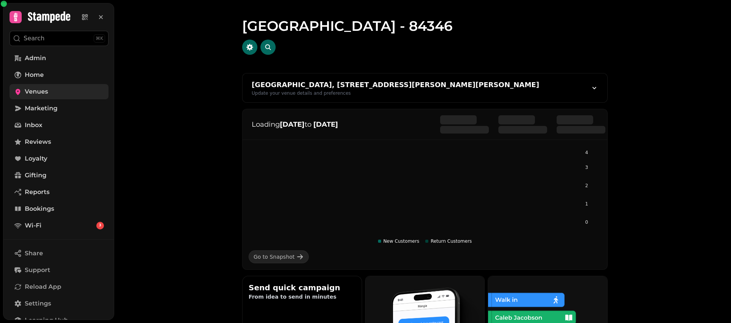
scroll to position [2, 0]
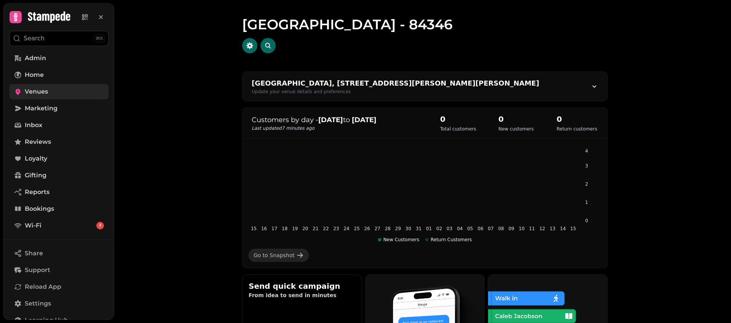
drag, startPoint x: 520, startPoint y: 86, endPoint x: 268, endPoint y: 83, distance: 251.3
click at [268, 83] on div "Maingate Kingsway North, 443 Lobley Hill Rd, Newcastle upon Tyne NE11 9NA, UK U…" at bounding box center [425, 86] width 365 height 29
select select "**********"
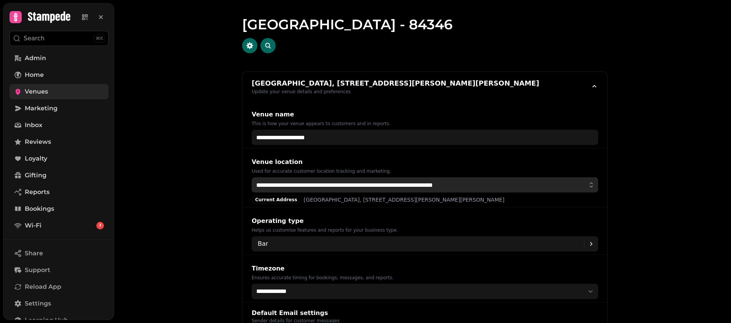
drag, startPoint x: 491, startPoint y: 187, endPoint x: 244, endPoint y: 181, distance: 247.2
click at [244, 181] on div "**********" at bounding box center [425, 177] width 365 height 59
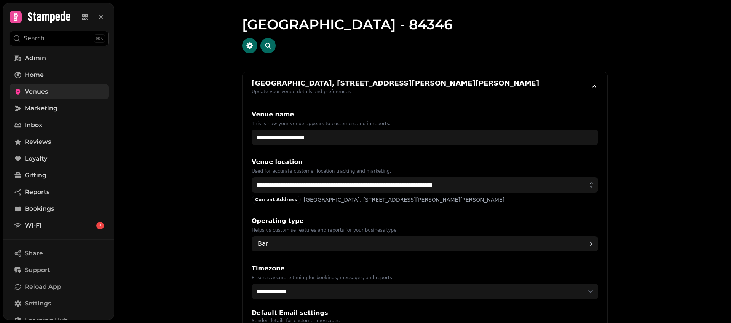
click at [672, 138] on div "**********" at bounding box center [425, 161] width 612 height 323
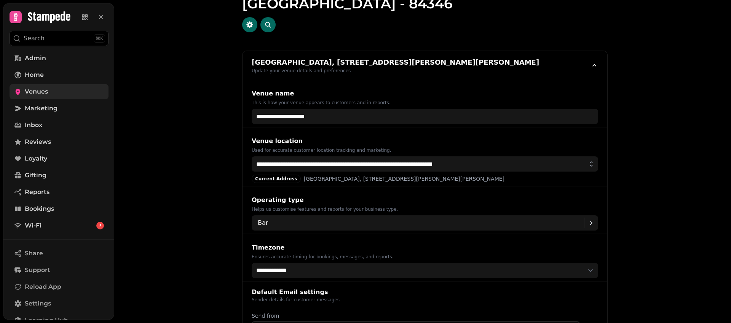
scroll to position [0, 0]
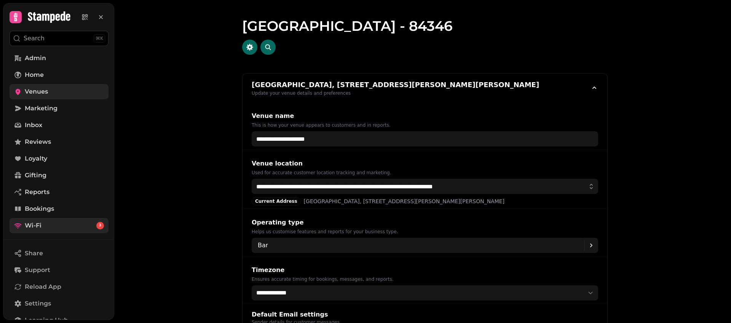
click at [52, 227] on link "Wi-Fi 3" at bounding box center [59, 225] width 99 height 15
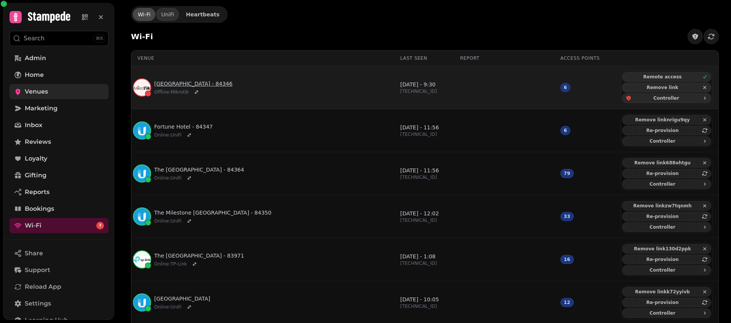
click at [204, 83] on link "Embassy Hotel - 84346" at bounding box center [193, 84] width 78 height 8
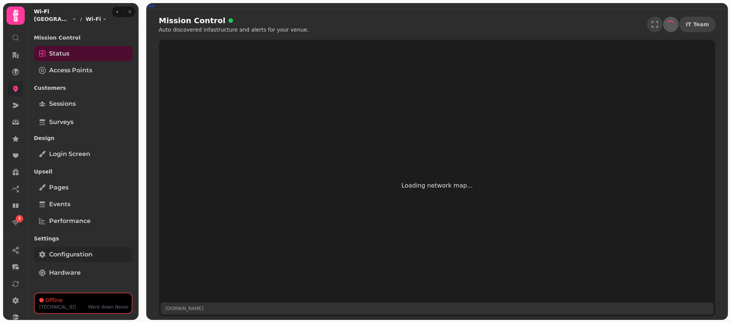
click at [68, 257] on span "Configuration" at bounding box center [70, 254] width 43 height 9
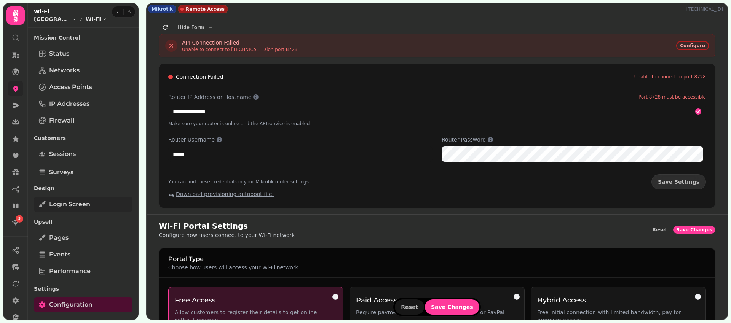
click at [88, 201] on span "Login screen" at bounding box center [69, 204] width 41 height 9
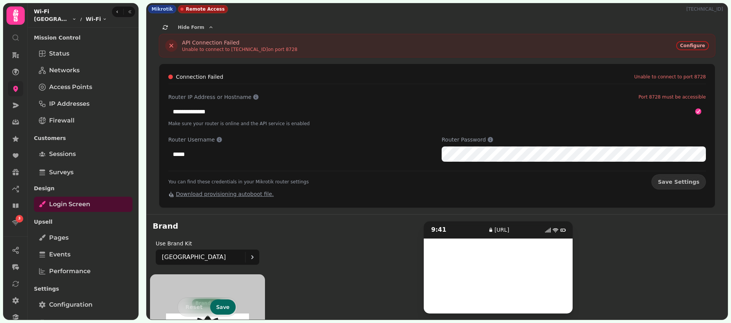
scroll to position [37, 0]
click at [19, 88] on link at bounding box center [15, 88] width 15 height 15
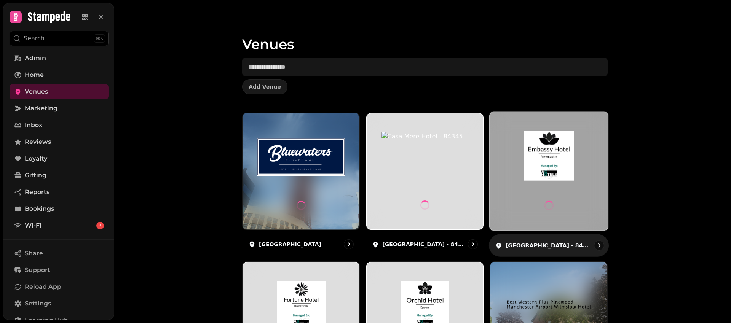
click at [563, 188] on div at bounding box center [549, 171] width 118 height 118
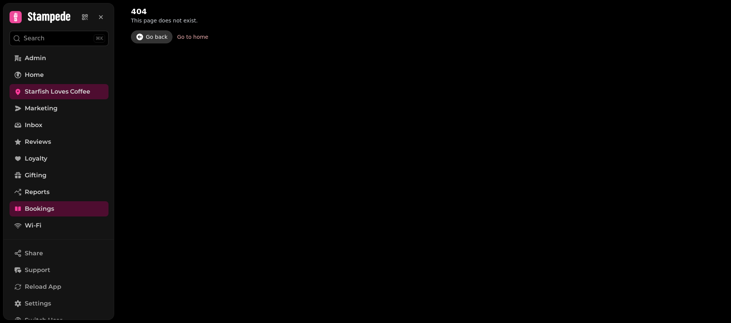
click at [145, 33] on link "Go back" at bounding box center [152, 36] width 42 height 13
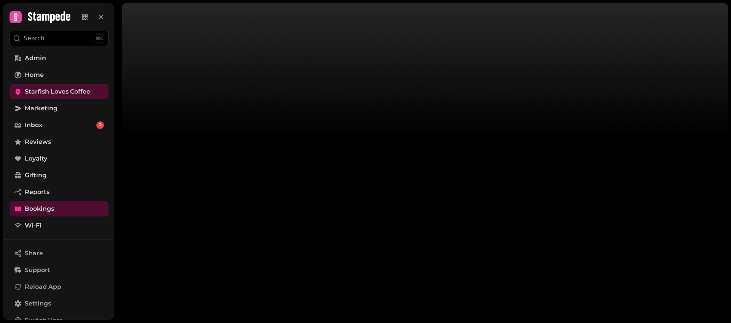
select select "**"
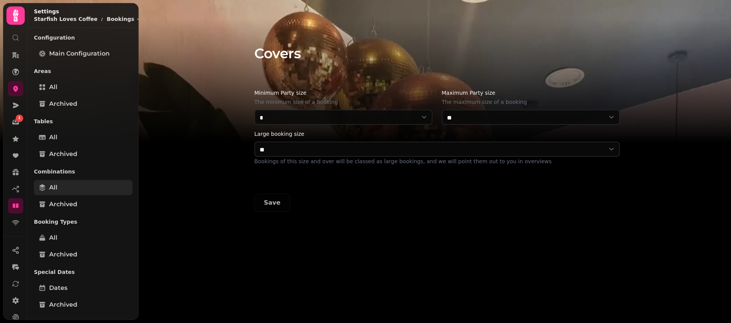
scroll to position [101, 0]
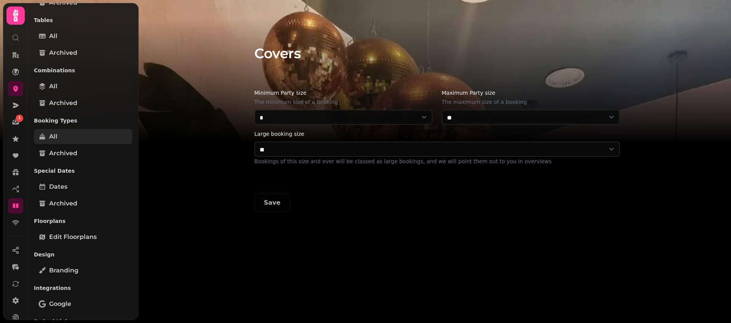
click at [86, 135] on link "All" at bounding box center [83, 136] width 99 height 15
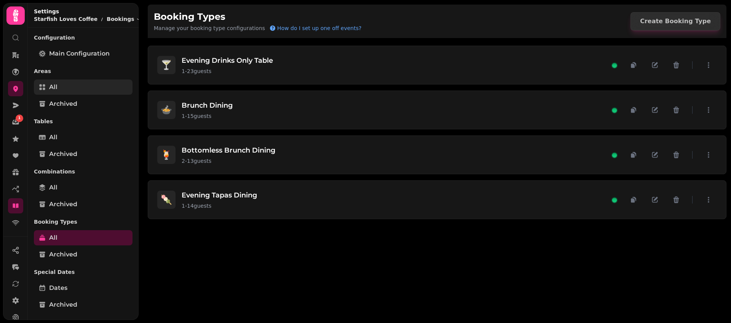
click at [63, 81] on link "All" at bounding box center [83, 87] width 99 height 15
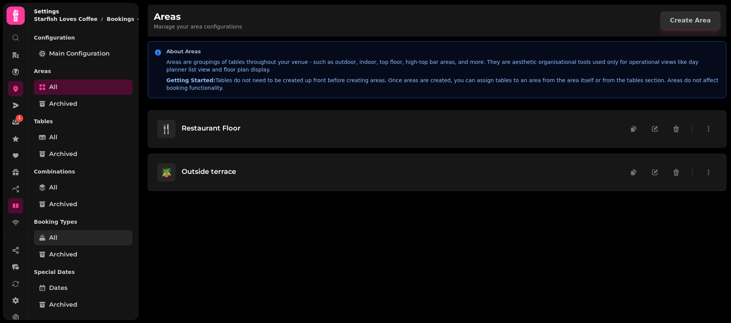
click at [78, 238] on link "All" at bounding box center [83, 237] width 99 height 15
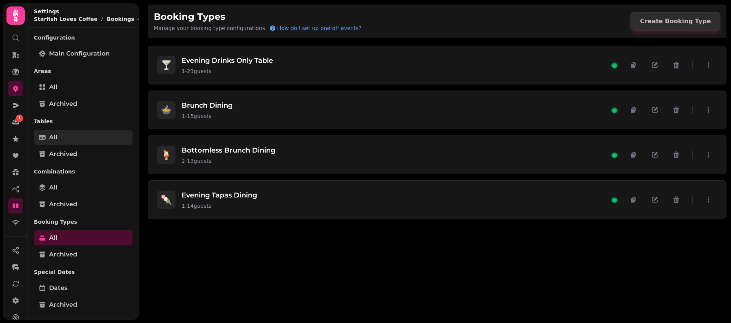
click at [70, 139] on link "All" at bounding box center [83, 137] width 99 height 15
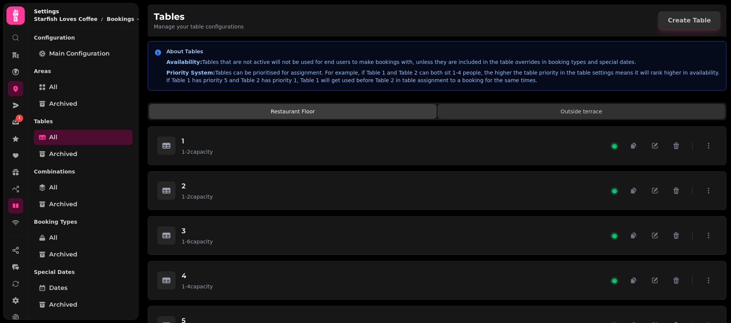
click at [557, 110] on button "Outside terrace" at bounding box center [581, 111] width 287 height 14
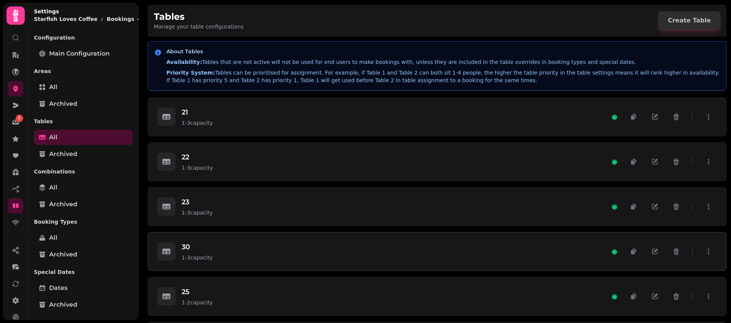
scroll to position [49, 0]
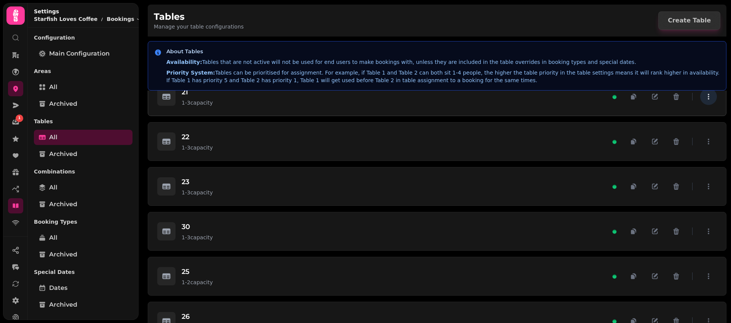
click at [705, 101] on icon "button" at bounding box center [709, 97] width 8 height 8
click at [654, 98] on icon "button" at bounding box center [656, 96] width 4 height 4
select select "**********"
select select "*"
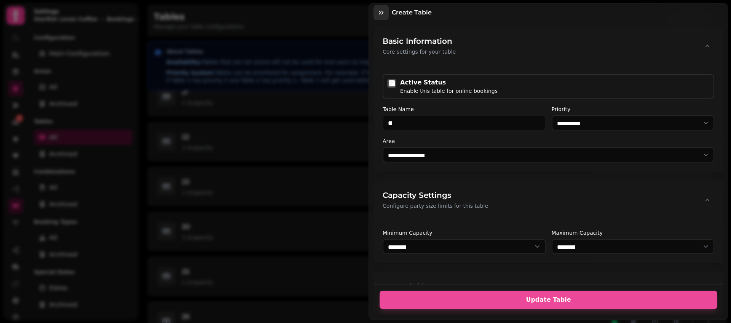
click at [380, 11] on icon "button" at bounding box center [381, 13] width 8 height 8
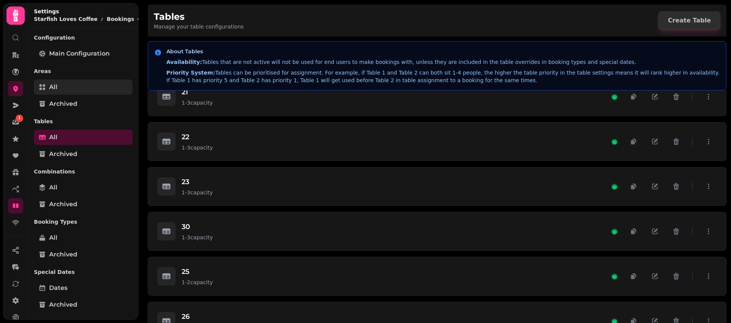
click at [69, 83] on link "All" at bounding box center [83, 87] width 99 height 15
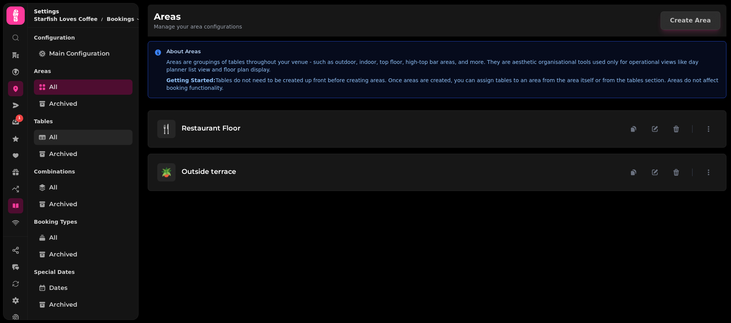
click at [66, 142] on link "All" at bounding box center [83, 137] width 99 height 15
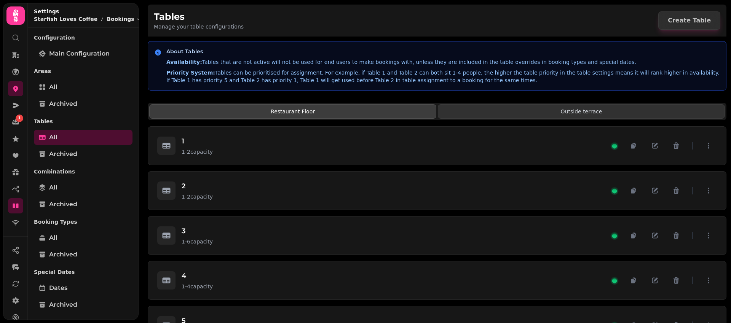
click at [552, 113] on button "Outside terrace" at bounding box center [581, 111] width 287 height 14
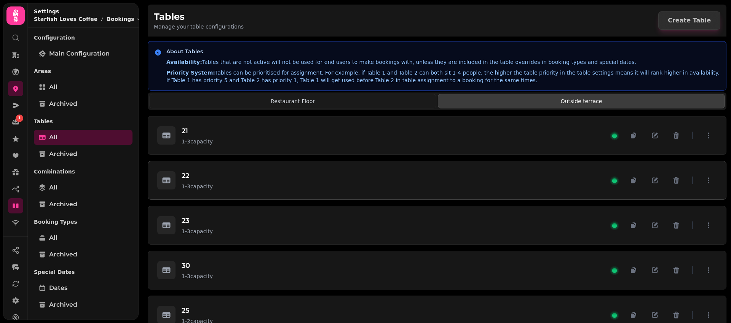
scroll to position [18, 0]
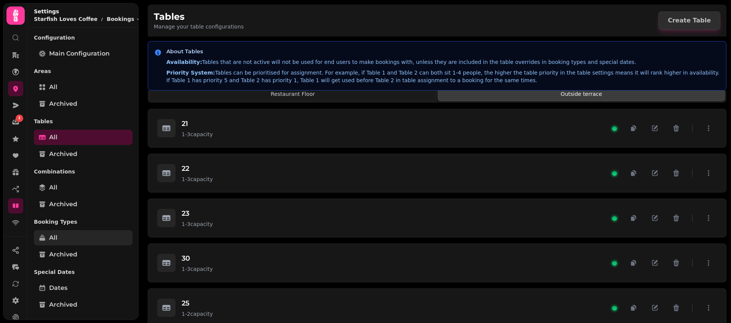
click at [69, 233] on link "All" at bounding box center [83, 237] width 99 height 15
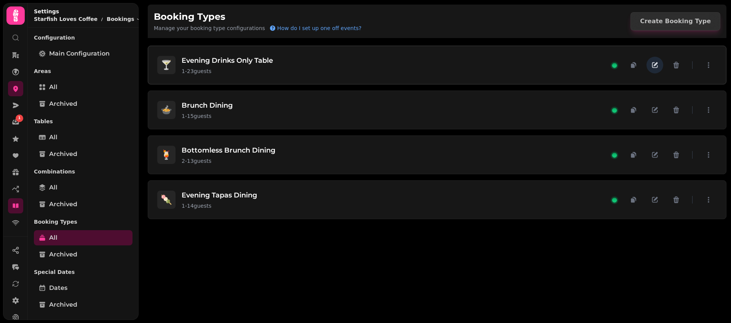
click at [659, 65] on button "button" at bounding box center [655, 65] width 17 height 17
select select "**"
select select "****"
select select "*****"
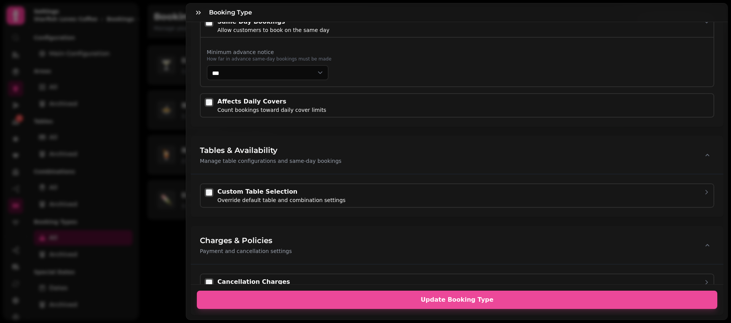
scroll to position [593, 0]
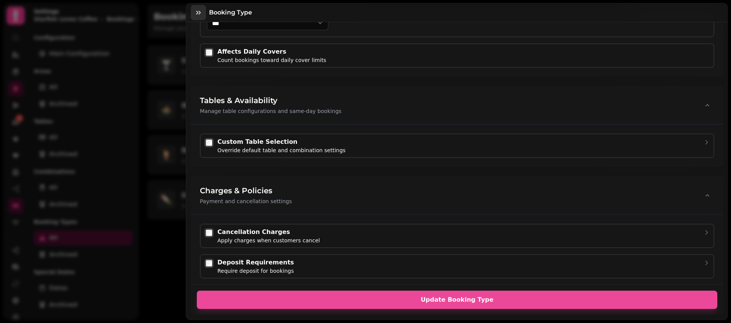
click at [195, 13] on icon "button" at bounding box center [199, 13] width 8 height 8
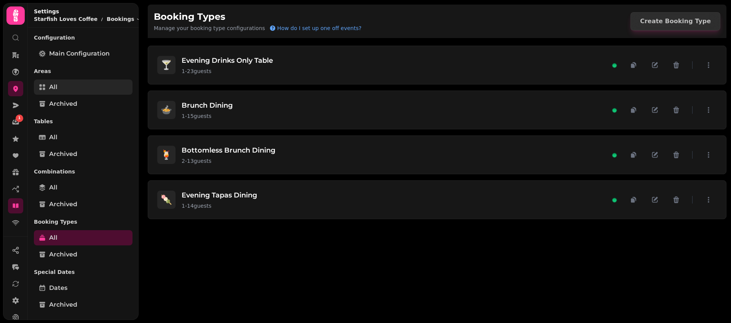
click at [71, 85] on link "All" at bounding box center [83, 87] width 99 height 15
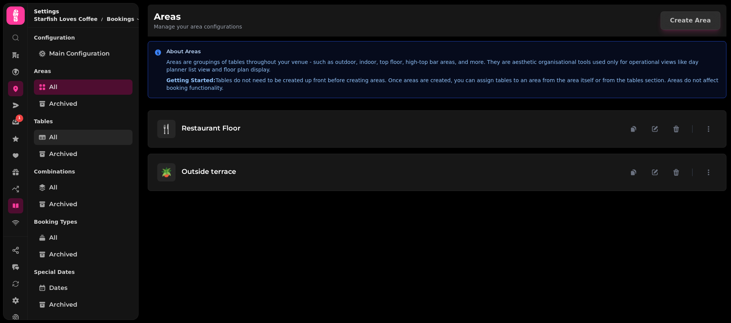
click at [73, 141] on link "All" at bounding box center [83, 137] width 99 height 15
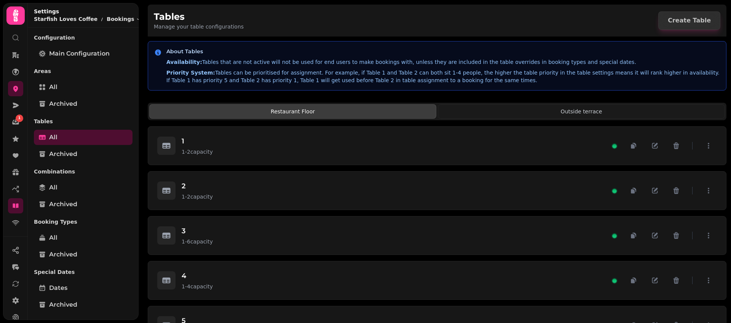
click at [420, 19] on div "Tables Manage your table configurations Create Table" at bounding box center [437, 21] width 567 height 20
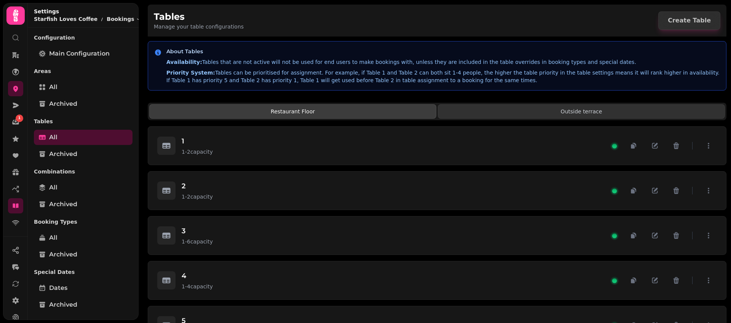
click at [485, 111] on button "Outside terrace" at bounding box center [581, 111] width 287 height 14
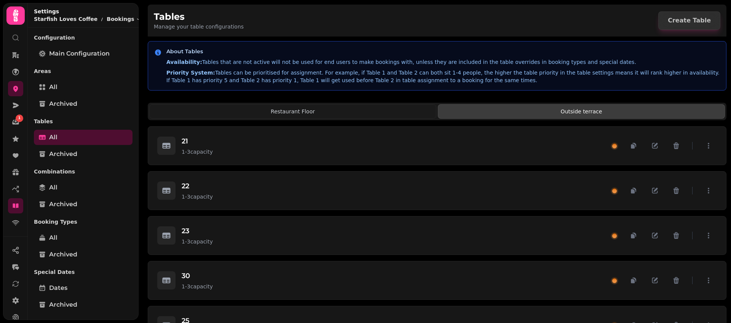
drag, startPoint x: 165, startPoint y: 51, endPoint x: 552, endPoint y: 81, distance: 388.0
click at [552, 81] on div "About Tables Availability: Tables that are not active will not be used for end …" at bounding box center [437, 66] width 566 height 37
click at [552, 82] on p "Priority System: Tables can be prioritised for assignment. For example, if Tabl…" at bounding box center [443, 76] width 554 height 15
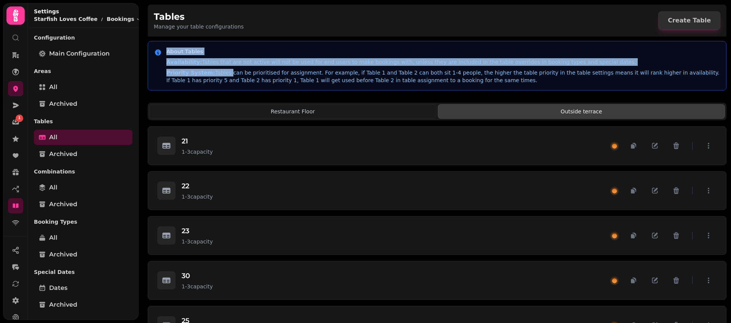
drag, startPoint x: 153, startPoint y: 52, endPoint x: 225, endPoint y: 72, distance: 75.1
click at [225, 72] on div "About Tables Availability: Tables that are not active will not be used for end …" at bounding box center [437, 65] width 579 height 49
click at [225, 72] on p "Priority System: Tables can be prioritised for assignment. For example, if Tabl…" at bounding box center [443, 76] width 554 height 15
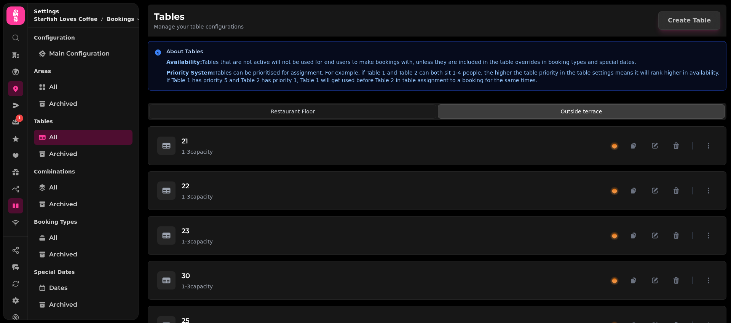
drag, startPoint x: 394, startPoint y: 61, endPoint x: 618, endPoint y: 65, distance: 224.7
click at [618, 65] on p "Availability: Tables that are not active will not be used for end users to make…" at bounding box center [443, 62] width 554 height 8
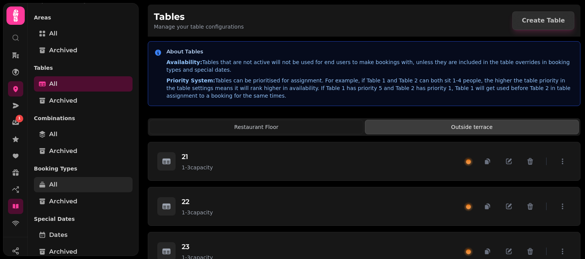
scroll to position [54, 0]
click at [94, 185] on link "All" at bounding box center [83, 183] width 99 height 15
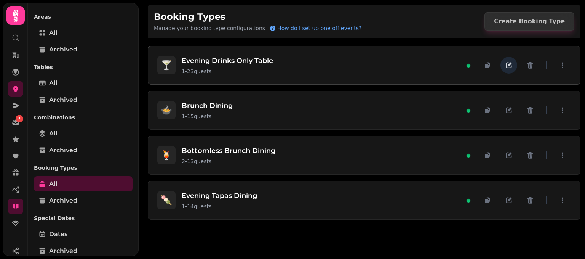
click at [508, 67] on icon "button" at bounding box center [509, 65] width 6 height 6
select select "**"
select select "****"
select select "*****"
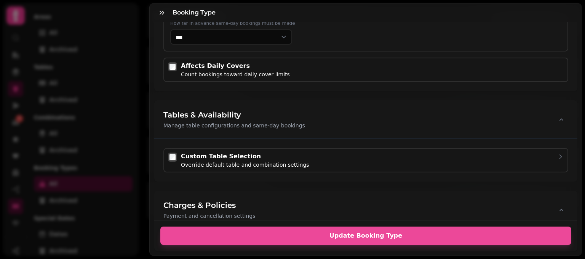
scroll to position [607, 0]
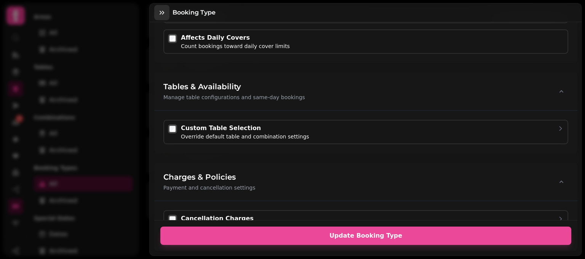
click at [161, 13] on icon "button" at bounding box center [162, 13] width 8 height 8
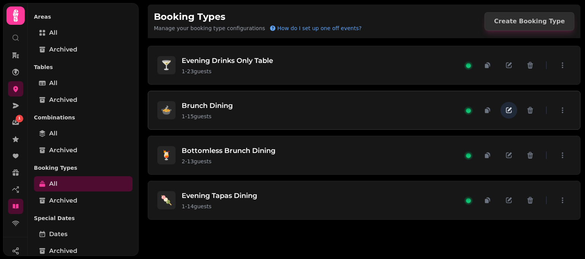
click at [512, 110] on icon "button" at bounding box center [509, 110] width 8 height 8
select select "**"
select select "****"
select select "*****"
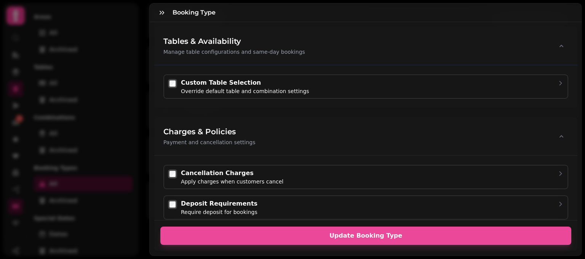
scroll to position [604, 0]
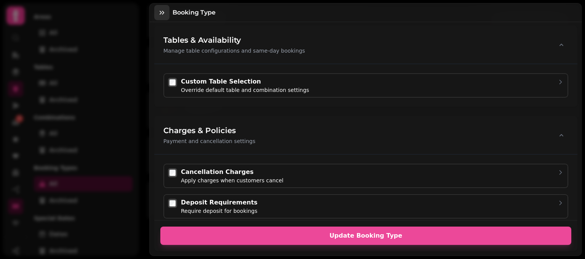
click at [161, 10] on icon "button" at bounding box center [162, 13] width 8 height 8
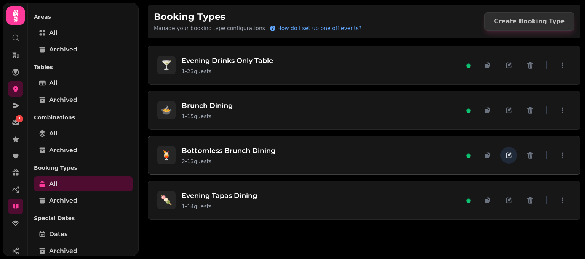
click at [513, 153] on button "button" at bounding box center [508, 155] width 17 height 17
select select "*"
select select "**"
select select "****"
select select "*****"
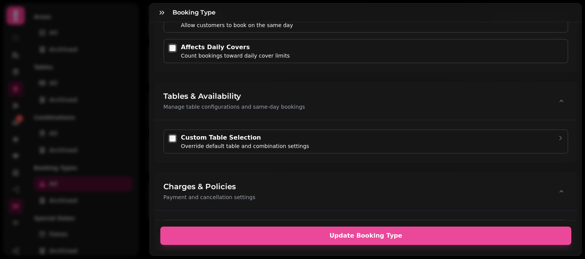
scroll to position [554, 0]
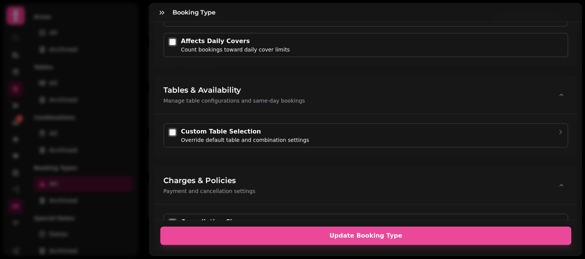
click at [225, 132] on div "Custom Table Selection" at bounding box center [245, 131] width 128 height 9
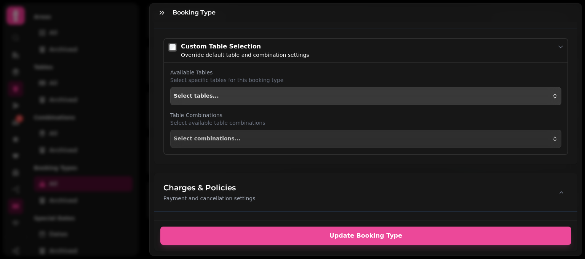
scroll to position [639, 0]
click at [239, 89] on button "Select tables..." at bounding box center [365, 95] width 391 height 18
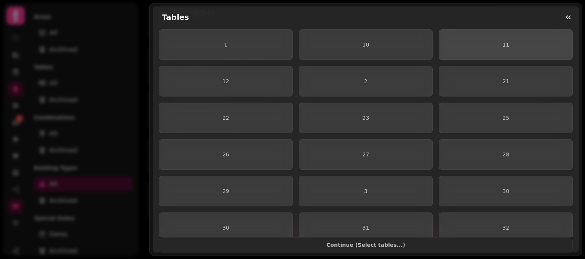
scroll to position [0, 0]
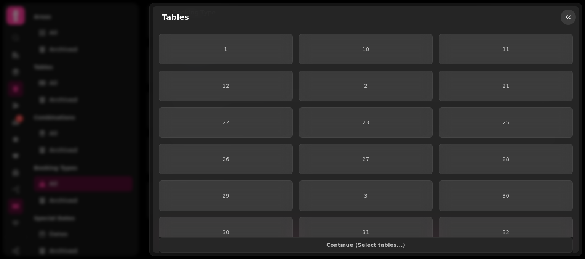
click at [567, 21] on icon "button" at bounding box center [568, 17] width 8 height 8
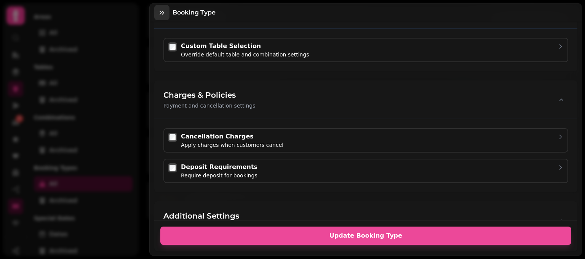
click at [161, 13] on icon "button" at bounding box center [162, 13] width 5 height 4
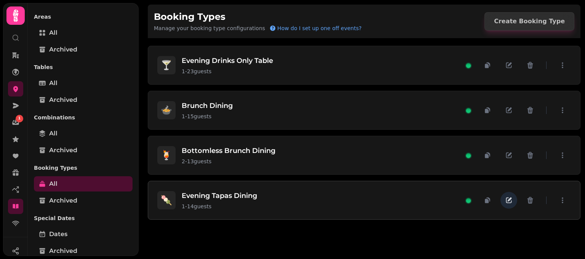
click at [510, 201] on icon "button" at bounding box center [509, 200] width 8 height 8
select select "**"
select select "****"
select select "*****"
select select "****"
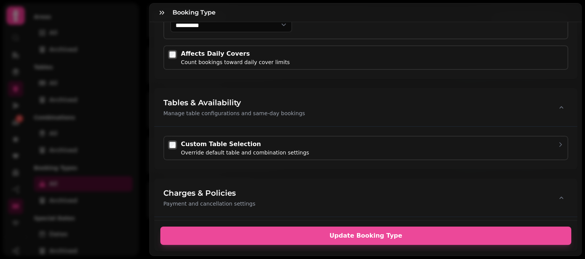
scroll to position [591, 0]
click at [159, 6] on button "button" at bounding box center [161, 12] width 15 height 15
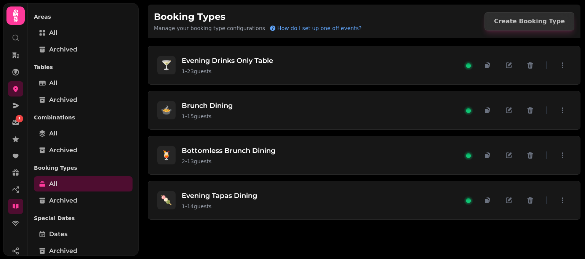
click at [140, 30] on div "Booking Types Manage your booking type configurations How do I set up one off e…" at bounding box center [362, 129] width 446 height 259
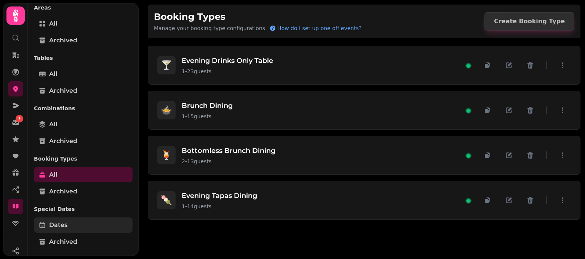
scroll to position [103, 0]
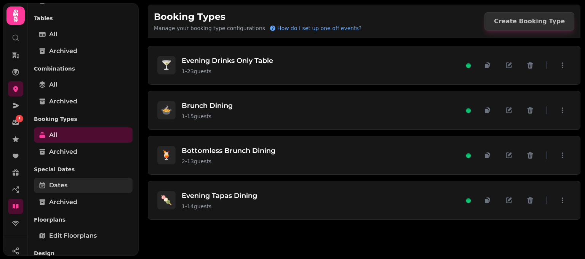
click at [73, 185] on link "Dates" at bounding box center [83, 184] width 99 height 15
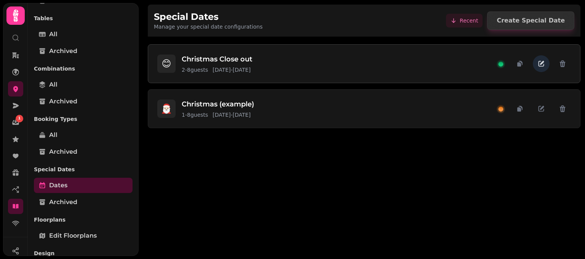
click at [537, 65] on icon "button" at bounding box center [541, 64] width 8 height 8
select select "*"
select select "****"
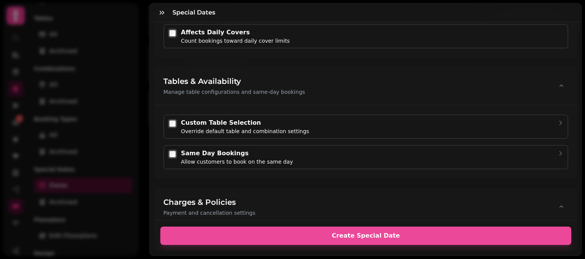
scroll to position [536, 0]
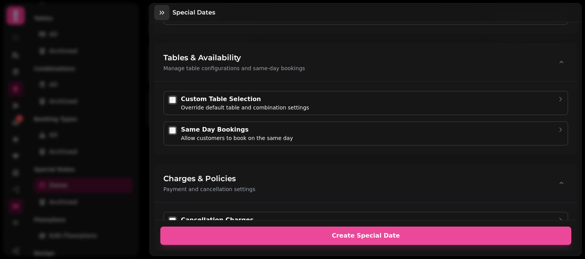
click at [161, 10] on icon "button" at bounding box center [162, 13] width 8 height 8
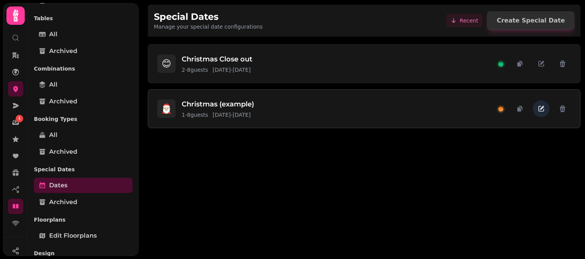
click at [539, 107] on icon "button" at bounding box center [541, 109] width 8 height 8
select select "*"
select select "****"
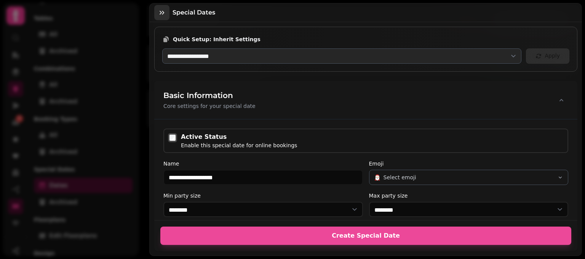
click at [166, 12] on button "button" at bounding box center [161, 12] width 15 height 15
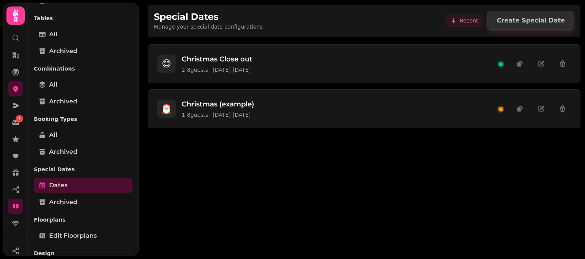
click at [143, 13] on div "Special Dates Manage your special date configurations Recent Create Special Dat…" at bounding box center [362, 129] width 446 height 259
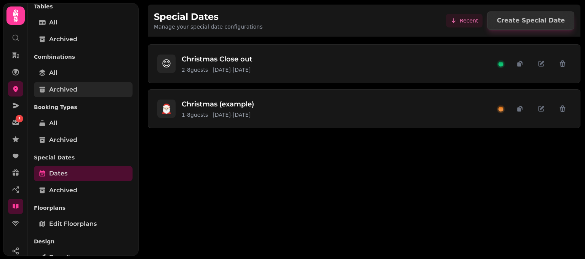
scroll to position [121, 0]
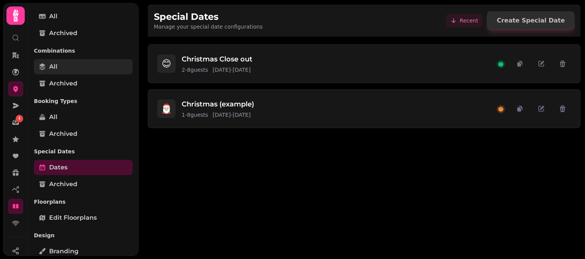
click at [62, 64] on link "All" at bounding box center [83, 66] width 99 height 15
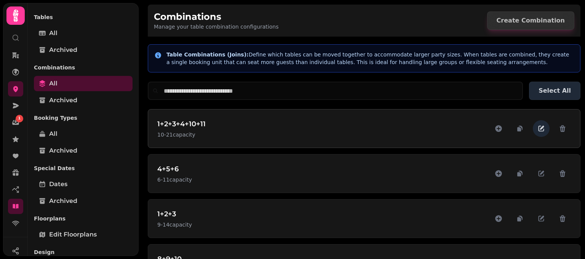
click at [537, 129] on icon "button" at bounding box center [541, 129] width 8 height 8
select select "*"
select select "**"
select select
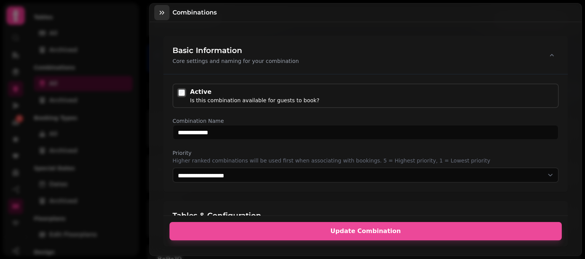
click at [161, 15] on icon "button" at bounding box center [162, 13] width 8 height 8
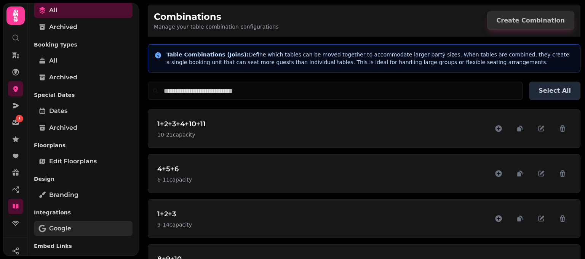
scroll to position [185, 0]
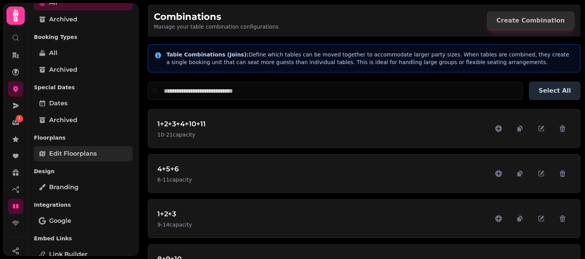
click at [75, 153] on span "Edit Floorplans" at bounding box center [73, 153] width 48 height 9
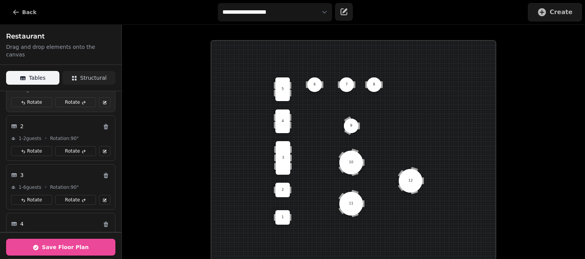
scroll to position [116, 0]
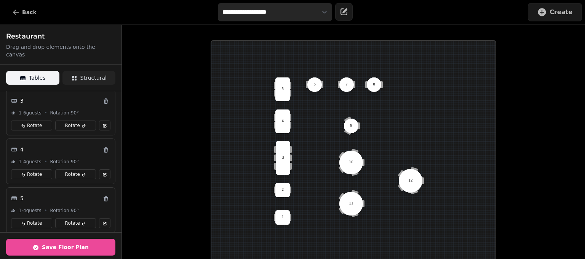
click at [292, 5] on select "**********" at bounding box center [275, 12] width 114 height 18
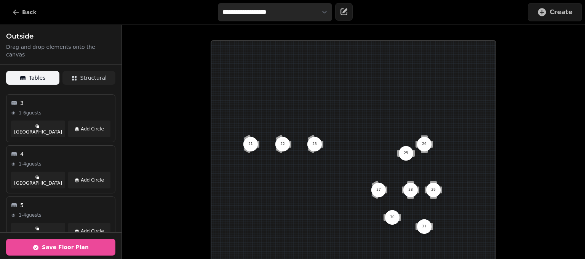
scroll to position [108, 0]
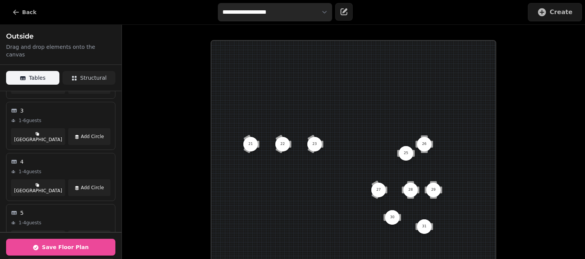
click at [255, 15] on select "**********" at bounding box center [275, 12] width 114 height 18
select select "**********"
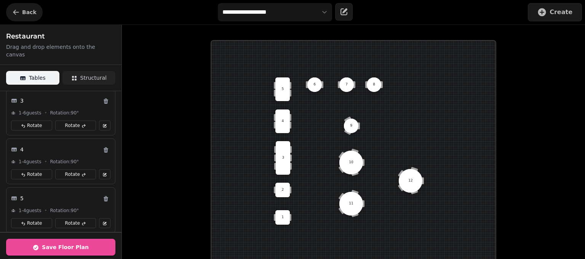
click at [30, 15] on span "Back" at bounding box center [29, 12] width 14 height 5
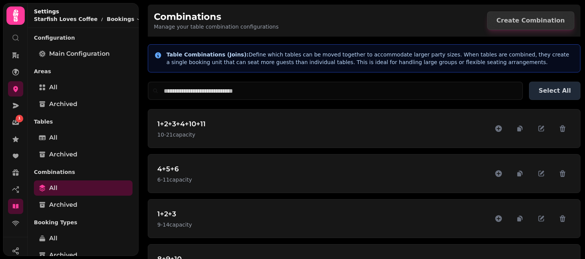
click at [145, 12] on icon "button" at bounding box center [146, 12] width 2 height 2
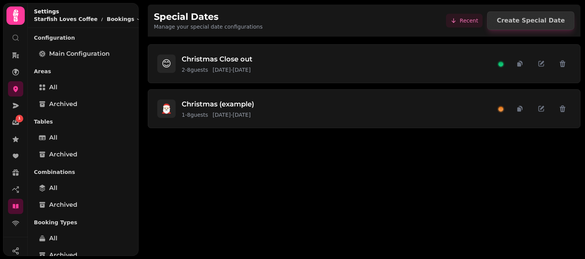
click at [142, 10] on button "button" at bounding box center [146, 11] width 9 height 9
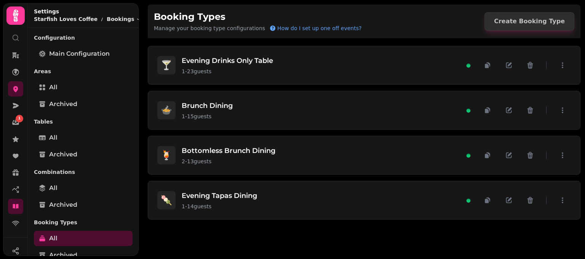
click at [276, 14] on h1 "Booking Types" at bounding box center [258, 17] width 208 height 12
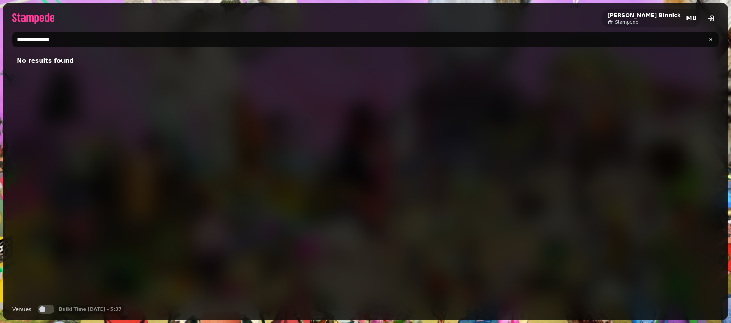
drag, startPoint x: 133, startPoint y: 45, endPoint x: 75, endPoint y: 40, distance: 58.1
click at [14, 35] on input "**********" at bounding box center [365, 39] width 707 height 15
type input "*******"
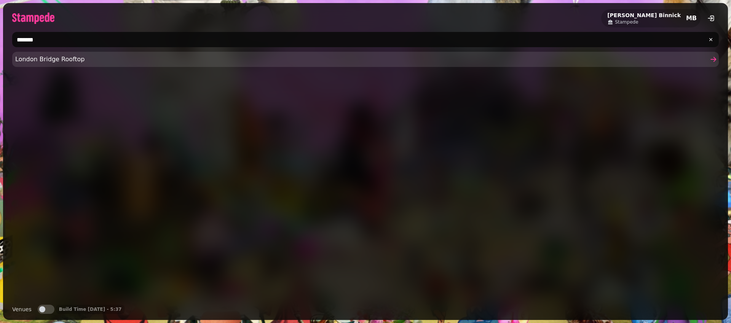
click at [50, 58] on span "London Bridge Rooftop" at bounding box center [361, 59] width 693 height 9
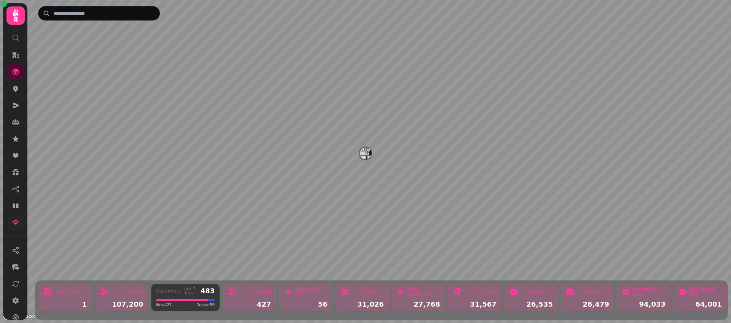
click at [13, 228] on link at bounding box center [15, 222] width 15 height 15
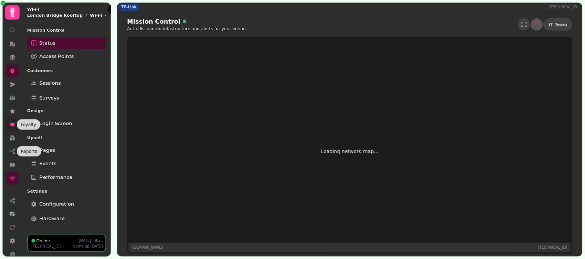
scroll to position [2, 0]
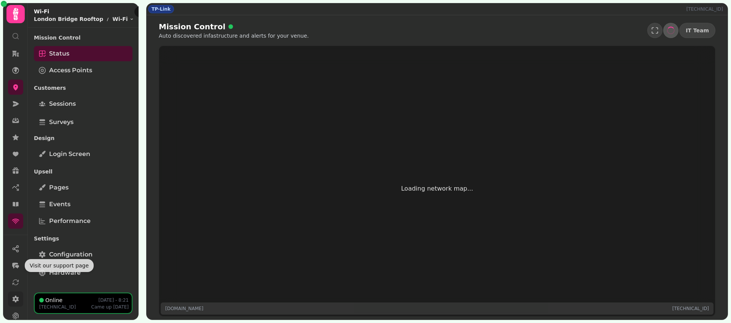
click at [16, 300] on icon at bounding box center [16, 299] width 6 height 7
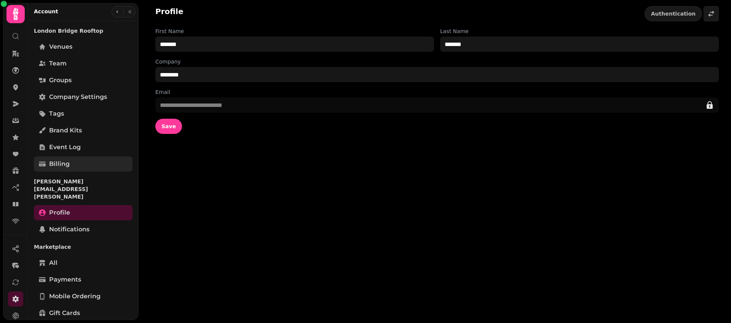
click at [75, 164] on link "Billing" at bounding box center [83, 163] width 99 height 15
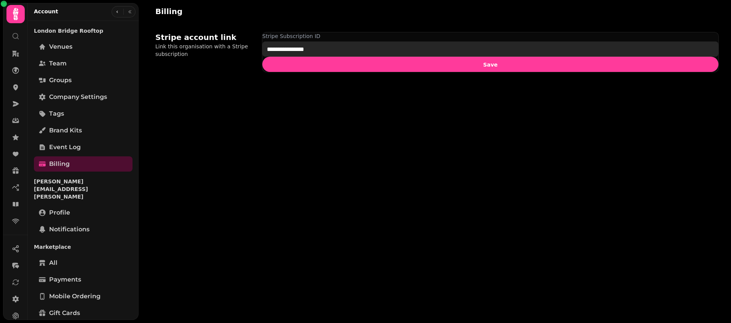
drag, startPoint x: 551, startPoint y: 48, endPoint x: 198, endPoint y: 23, distance: 353.4
click at [198, 23] on div "**********" at bounding box center [437, 52] width 564 height 59
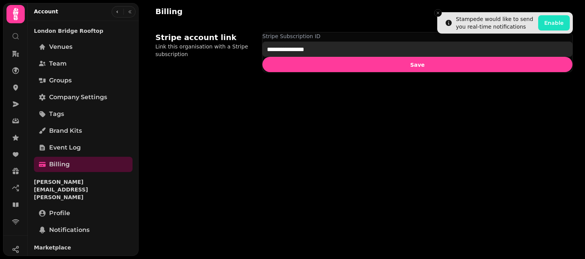
scroll to position [2, 0]
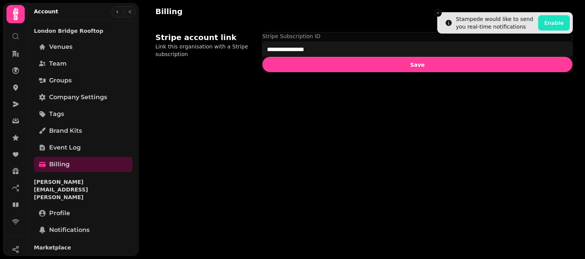
click at [283, 129] on div "**********" at bounding box center [362, 129] width 446 height 259
click at [10, 222] on link at bounding box center [15, 221] width 15 height 15
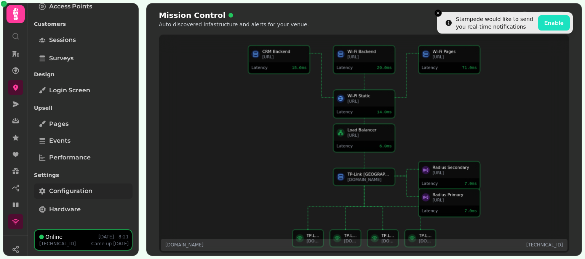
scroll to position [64, 0]
click at [87, 238] on div "Online [DATE] - 8:21" at bounding box center [83, 236] width 89 height 8
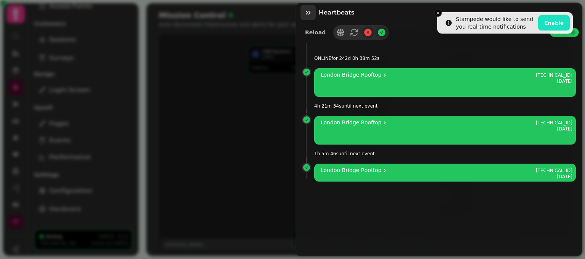
click at [303, 12] on button "button" at bounding box center [307, 12] width 15 height 15
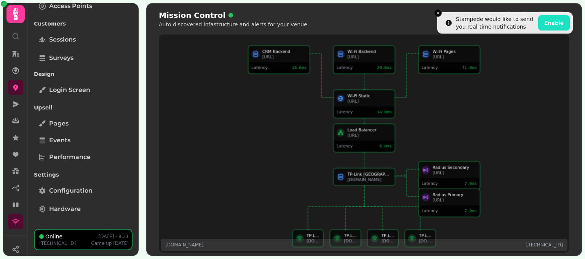
scroll to position [0, 0]
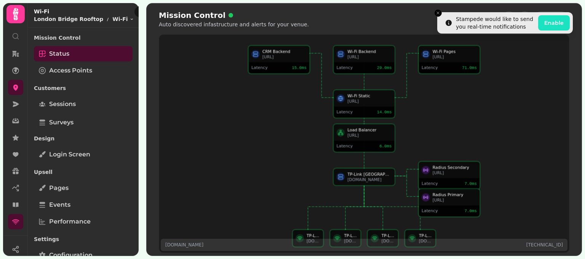
click at [297, 11] on div "Mission Control Auto discovered infastructure and alerts for your venue. IT Team" at bounding box center [364, 19] width 410 height 18
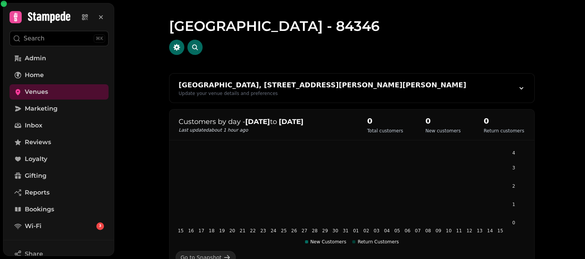
scroll to position [164, 0]
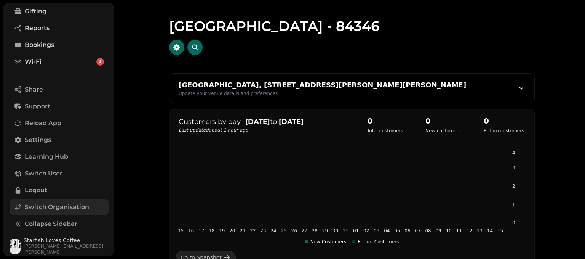
click at [60, 204] on span "Switch Organisation" at bounding box center [57, 206] width 64 height 9
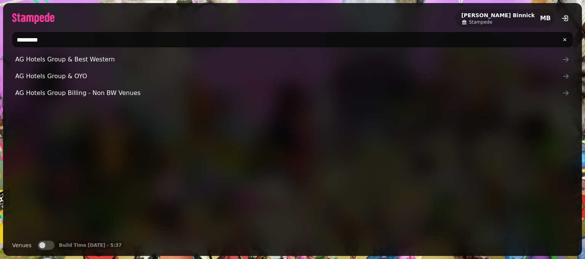
drag, startPoint x: 88, startPoint y: 42, endPoint x: 0, endPoint y: 21, distance: 90.3
click at [0, 21] on div "[PERSON_NAME] Stampede MB ********* AG Hotels Group & Best Western AG Hotels Gr…" at bounding box center [292, 129] width 585 height 259
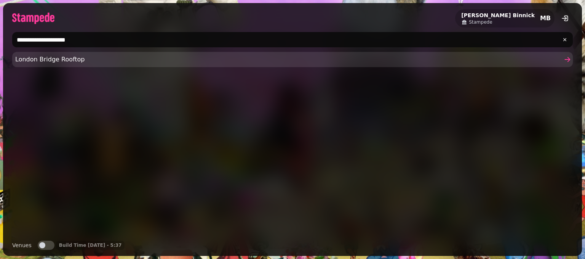
type input "**********"
click at [132, 65] on link "London Bridge Rooftop" at bounding box center [292, 59] width 560 height 15
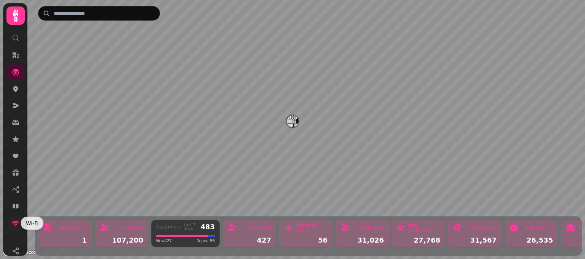
click at [17, 225] on icon at bounding box center [16, 223] width 8 height 8
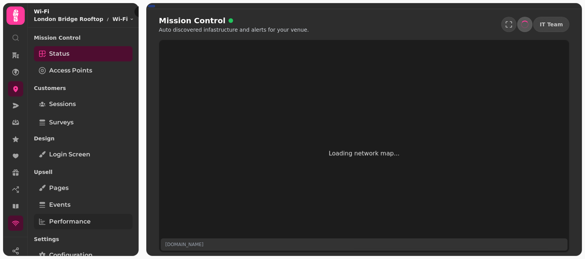
scroll to position [64, 0]
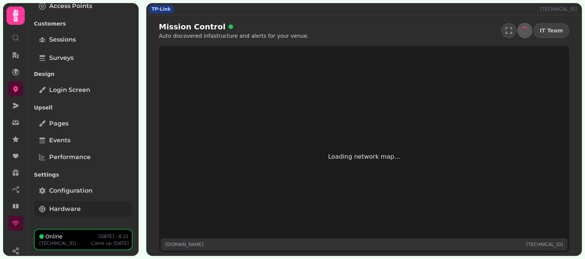
click at [69, 211] on span "Hardware" at bounding box center [65, 208] width 32 height 9
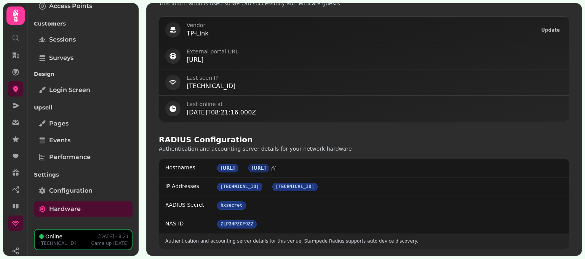
scroll to position [418, 0]
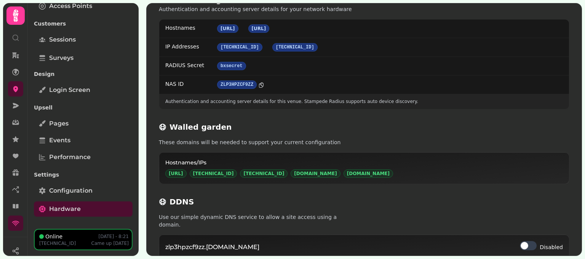
click at [262, 83] on icon at bounding box center [261, 85] width 6 height 6
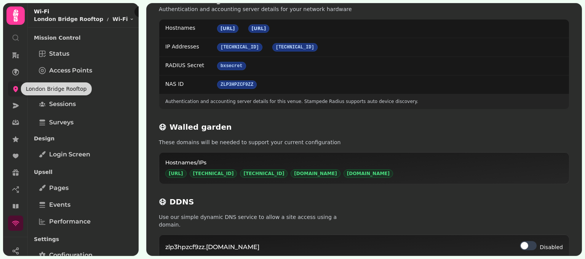
click at [13, 91] on icon at bounding box center [16, 89] width 8 height 8
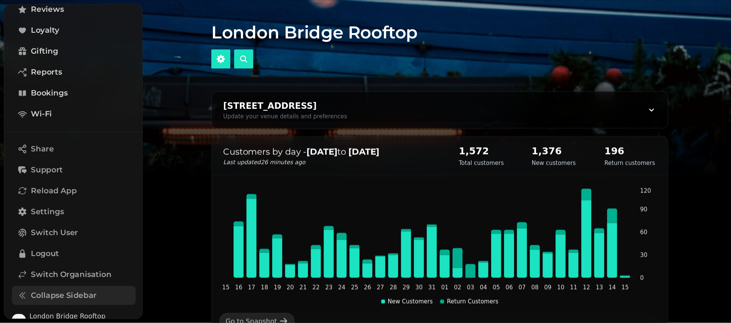
scroll to position [147, 0]
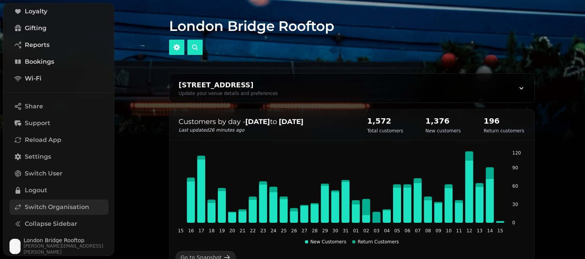
click at [56, 203] on span "Switch Organisation" at bounding box center [57, 206] width 64 height 9
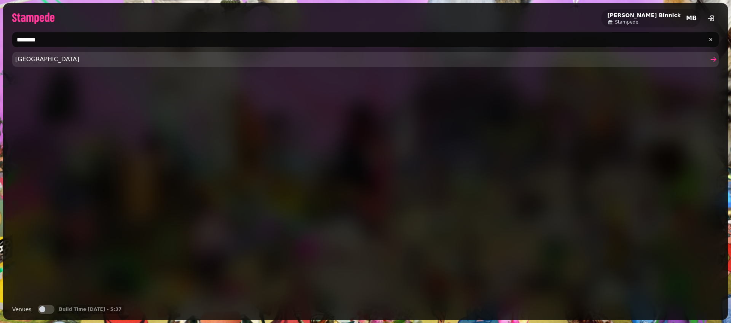
type input "********"
click at [49, 61] on span "[GEOGRAPHIC_DATA]" at bounding box center [361, 59] width 693 height 9
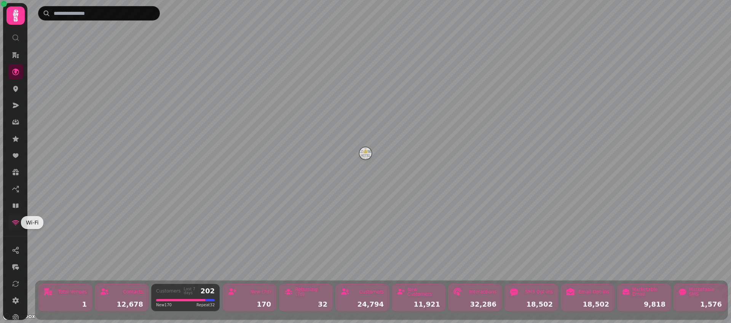
click at [13, 227] on link at bounding box center [15, 222] width 15 height 15
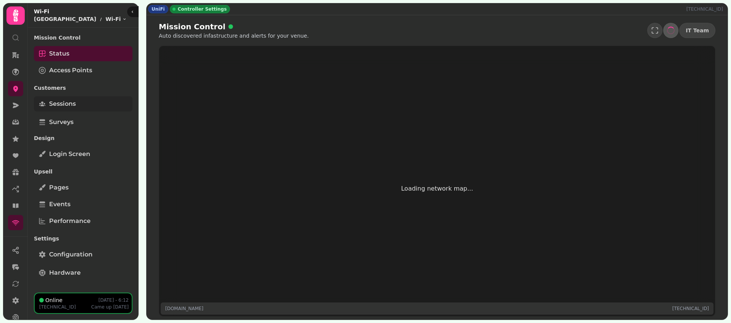
click at [81, 102] on link "Sessions" at bounding box center [83, 103] width 99 height 15
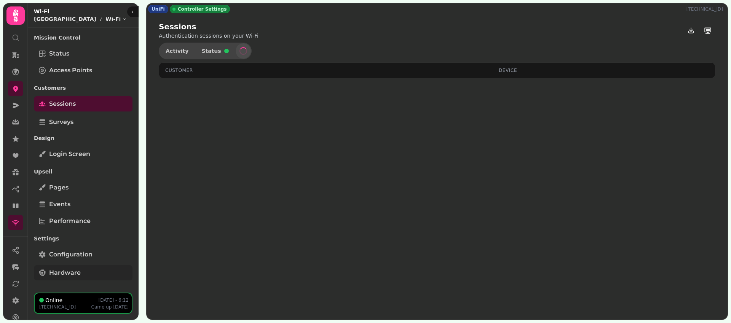
click at [94, 258] on link "Hardware" at bounding box center [83, 272] width 99 height 15
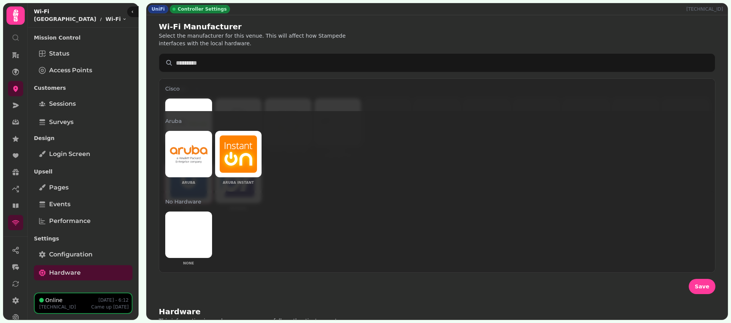
scroll to position [342, 0]
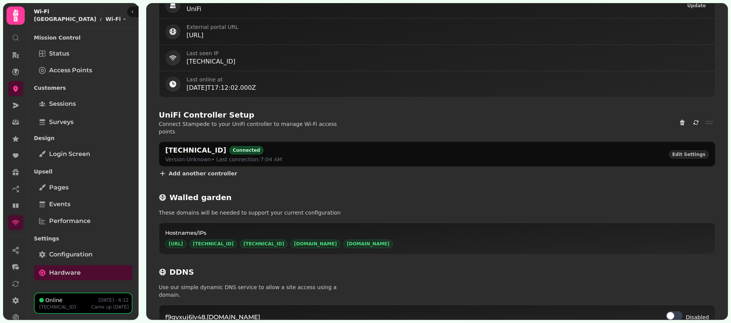
drag, startPoint x: 225, startPoint y: 143, endPoint x: 165, endPoint y: 143, distance: 60.2
click at [165, 145] on div "[TECHNICAL_ID] Connected" at bounding box center [223, 150] width 117 height 11
copy h2 "[TECHNICAL_ID]"
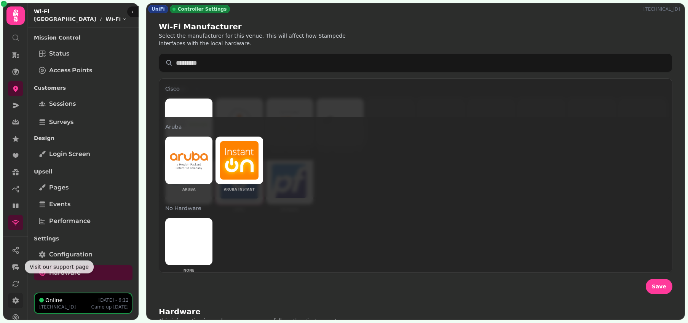
scroll to position [63, 0]
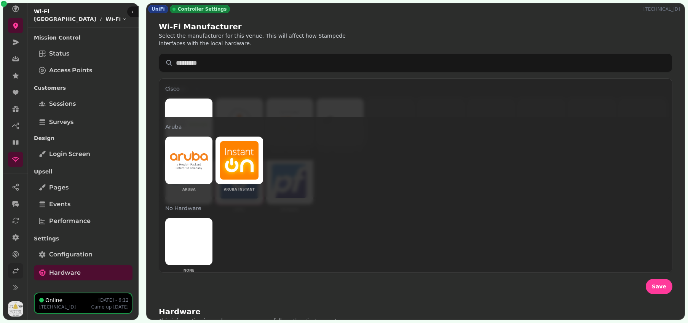
click at [14, 258] on icon at bounding box center [16, 271] width 8 height 8
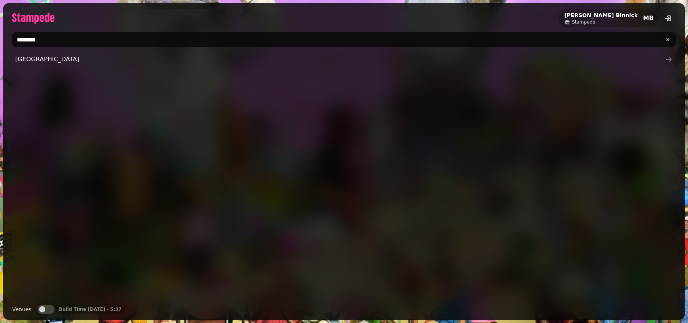
drag, startPoint x: 124, startPoint y: 48, endPoint x: 8, endPoint y: 39, distance: 116.5
click at [6, 39] on div "********" at bounding box center [344, 39] width 682 height 21
drag, startPoint x: 63, startPoint y: 36, endPoint x: 0, endPoint y: 32, distance: 63.0
click at [0, 32] on div "[PERSON_NAME] Stampede MB ******** [GEOGRAPHIC_DATA] Venues Venues Build Time […" at bounding box center [344, 161] width 688 height 323
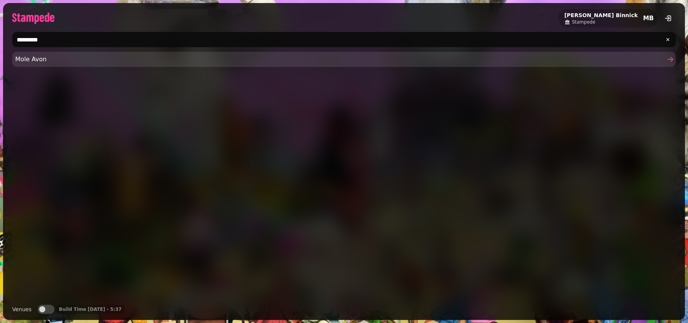
type input "*********"
click at [30, 57] on span "Mole Avon" at bounding box center [340, 59] width 650 height 9
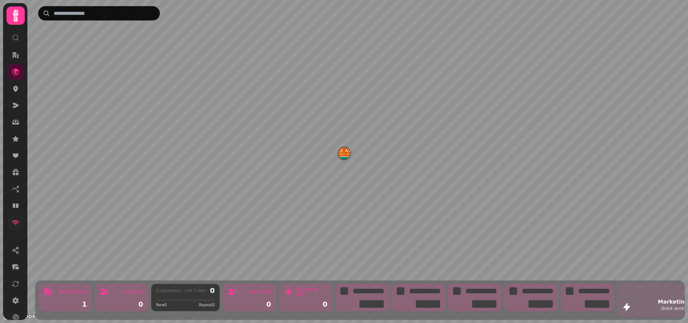
click at [19, 226] on icon at bounding box center [16, 223] width 8 height 8
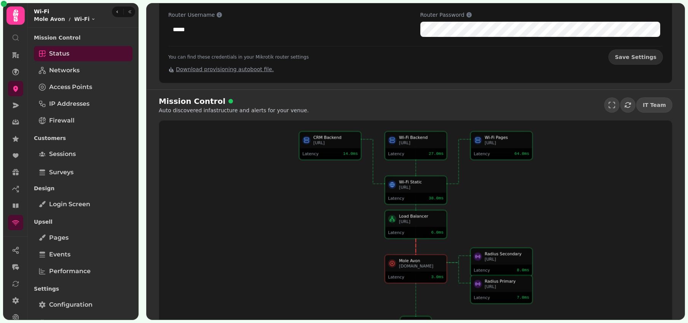
scroll to position [148, 0]
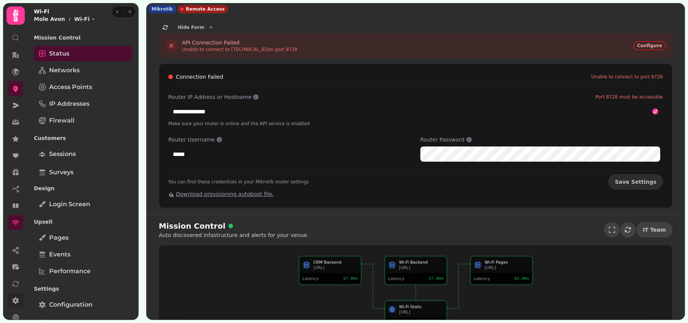
scroll to position [63, 0]
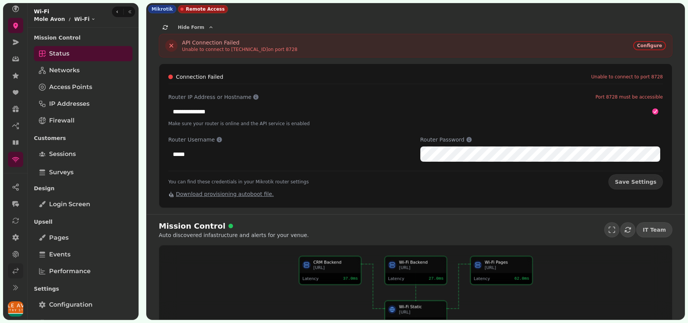
click at [14, 272] on icon at bounding box center [16, 271] width 8 height 8
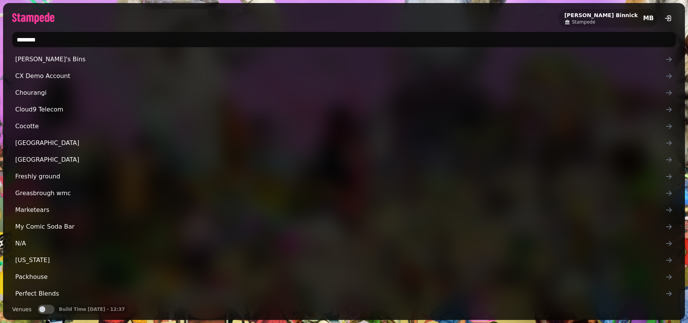
type input "*********"
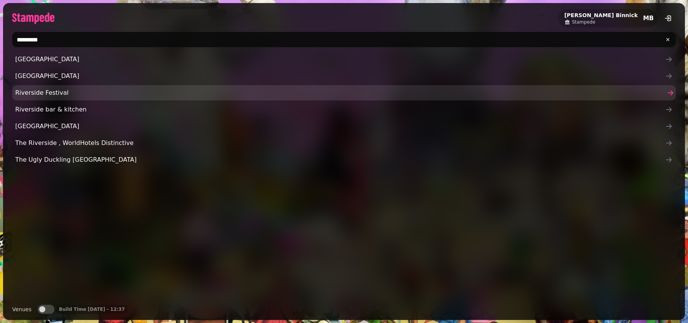
click at [110, 99] on link "Riverside Festival" at bounding box center [344, 92] width 664 height 15
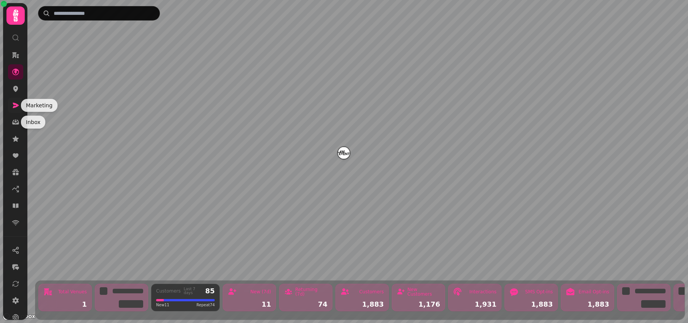
click at [16, 100] on link at bounding box center [15, 105] width 15 height 15
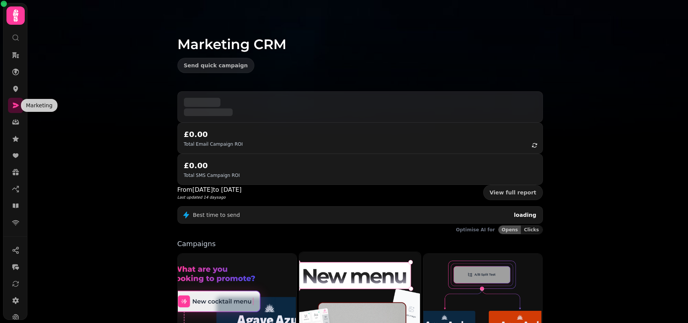
scroll to position [152, 0]
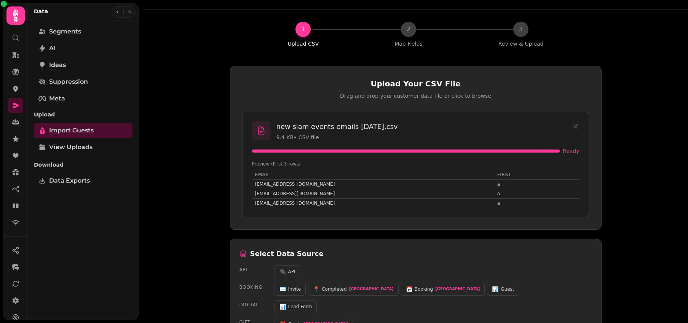
scroll to position [153, 0]
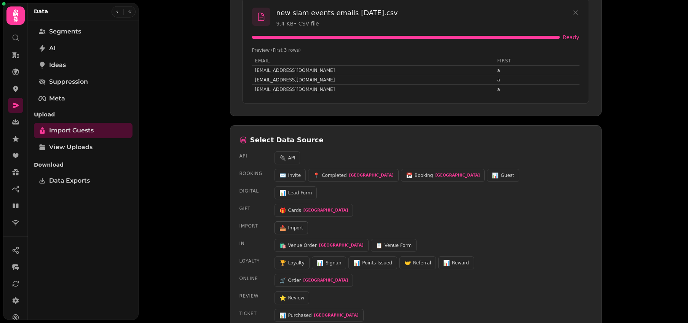
click at [291, 228] on span "Import" at bounding box center [295, 228] width 15 height 6
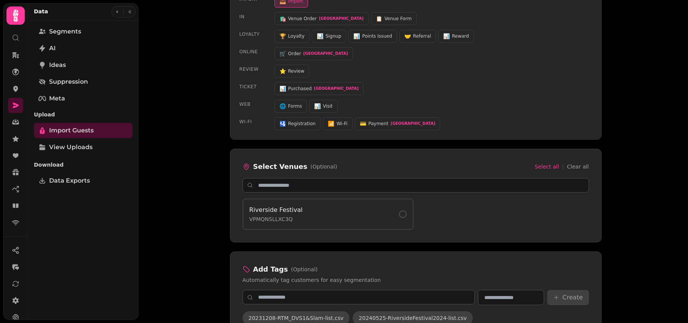
scroll to position [491, 0]
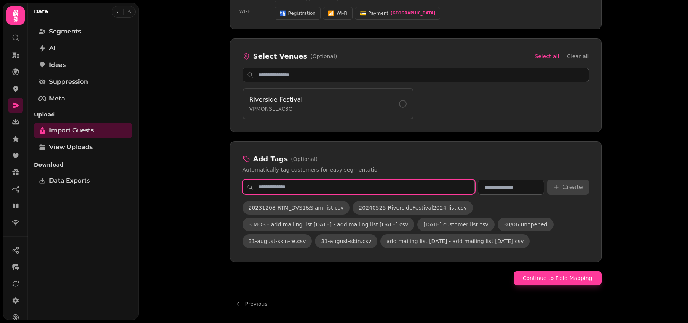
click at [365, 186] on input "text" at bounding box center [359, 187] width 233 height 14
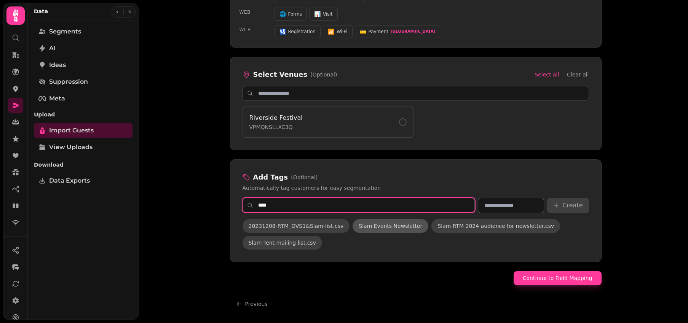
type input "****"
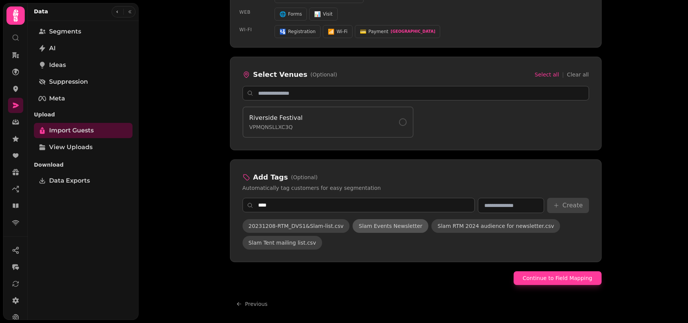
click at [399, 228] on span "Slam Events Newsletter" at bounding box center [391, 226] width 64 height 8
click at [559, 282] on button "Continue to Field Mapping" at bounding box center [558, 278] width 88 height 14
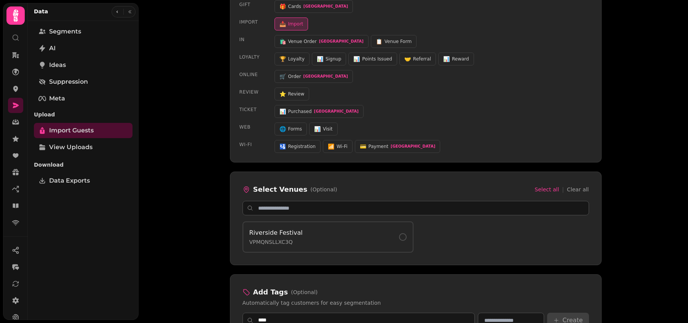
select select "*****"
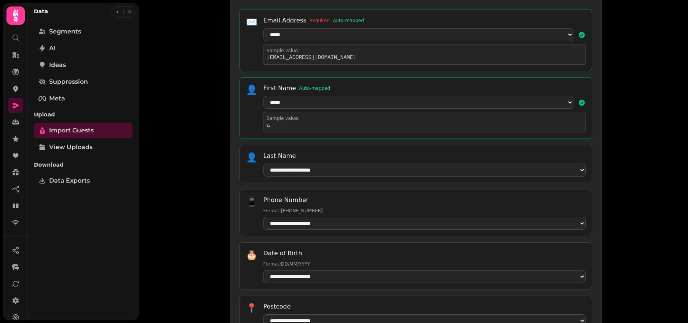
scroll to position [137, 0]
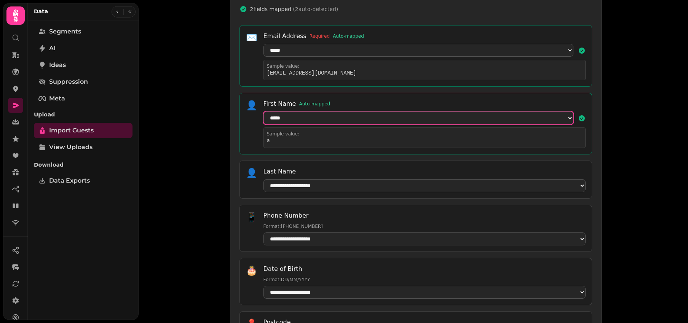
click at [361, 121] on select "**********" at bounding box center [418, 118] width 310 height 13
select select
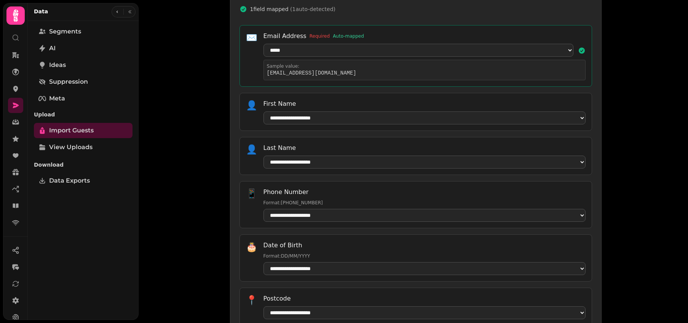
click at [167, 104] on div "**********" at bounding box center [415, 24] width 545 height 323
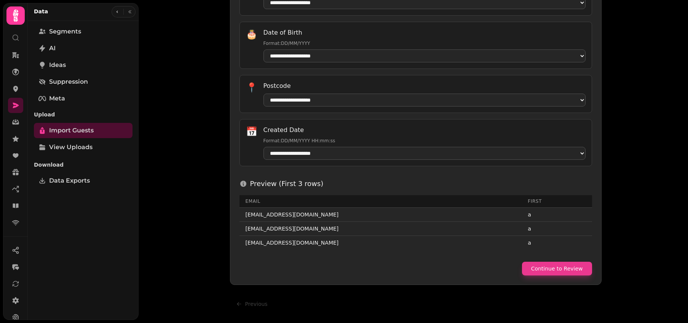
click at [556, 275] on div "**********" at bounding box center [416, 21] width 372 height 530
click at [558, 271] on button "Continue to Review" at bounding box center [557, 269] width 70 height 14
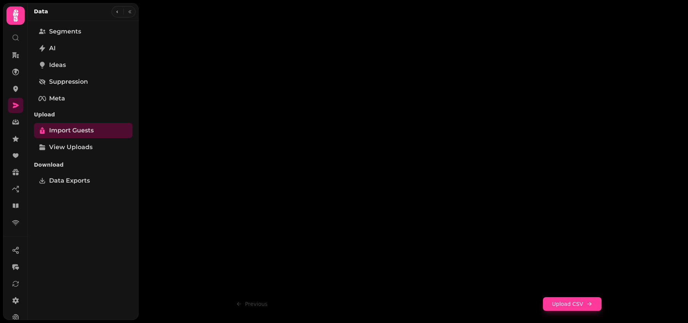
scroll to position [115, 0]
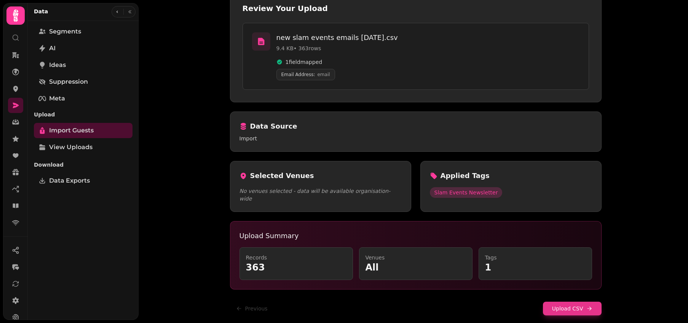
click at [562, 305] on button "Upload CSV" at bounding box center [572, 309] width 59 height 14
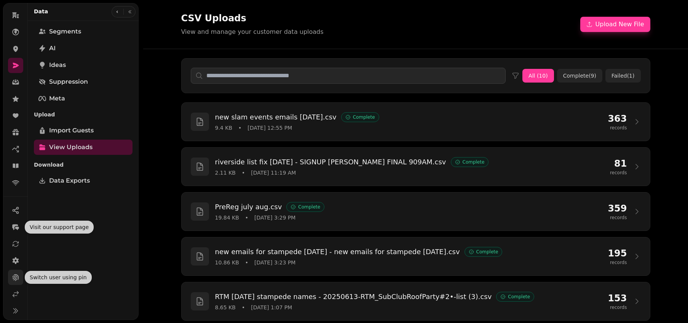
scroll to position [42, 0]
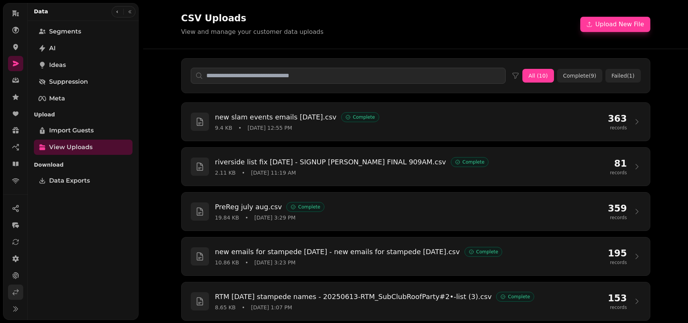
click at [14, 295] on icon at bounding box center [16, 293] width 6 height 6
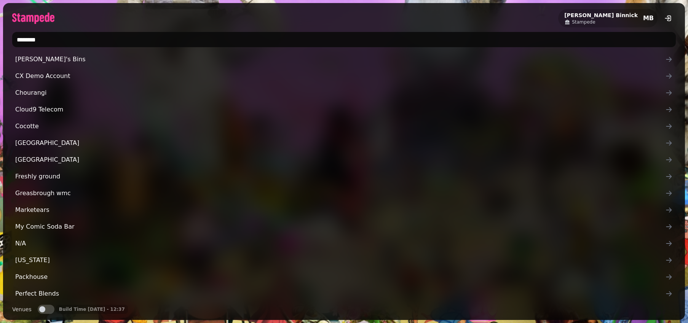
type input "********"
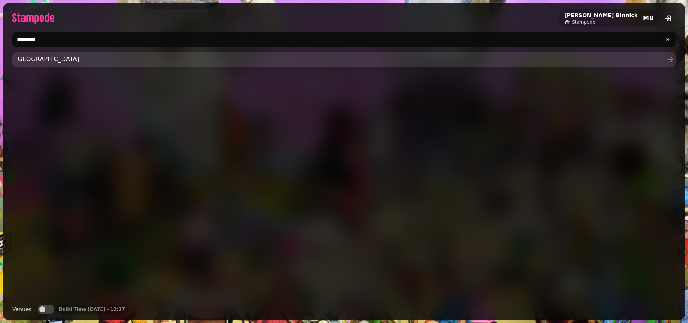
click at [97, 65] on link "[GEOGRAPHIC_DATA]" at bounding box center [344, 59] width 664 height 15
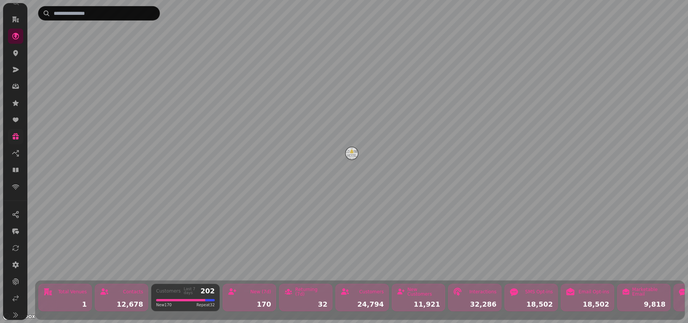
scroll to position [42, 0]
click at [16, 178] on icon at bounding box center [16, 181] width 8 height 8
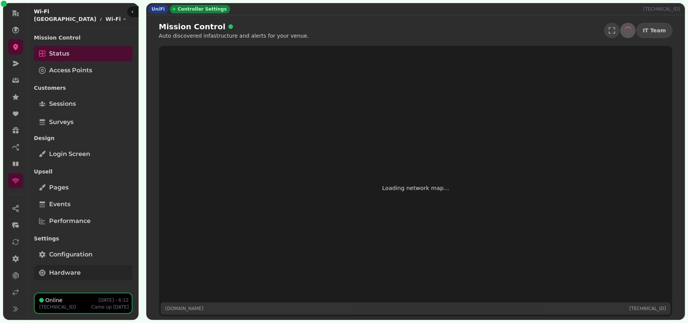
click at [77, 268] on span "Hardware" at bounding box center [65, 272] width 32 height 9
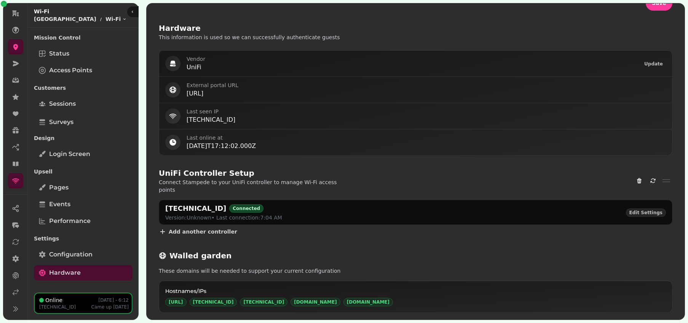
scroll to position [319, 0]
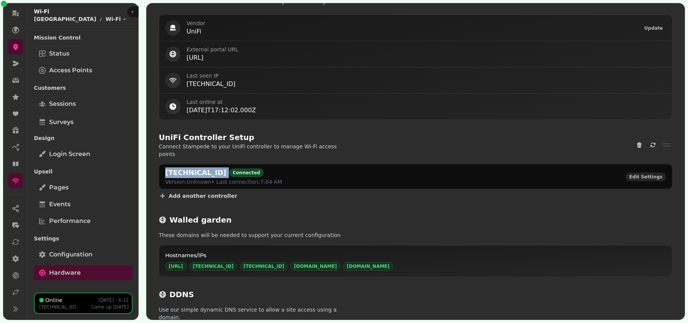
drag, startPoint x: 166, startPoint y: 166, endPoint x: 227, endPoint y: 162, distance: 61.0
click at [227, 168] on div "[TECHNICAL_ID] Connected" at bounding box center [223, 173] width 117 height 11
copy h2 "[TECHNICAL_ID]"
click at [128, 5] on div "Wi-Fi [GEOGRAPHIC_DATA] Wi-Fi Toggle menu" at bounding box center [83, 15] width 111 height 25
click at [144, 11] on icon "button" at bounding box center [145, 11] width 3 height 3
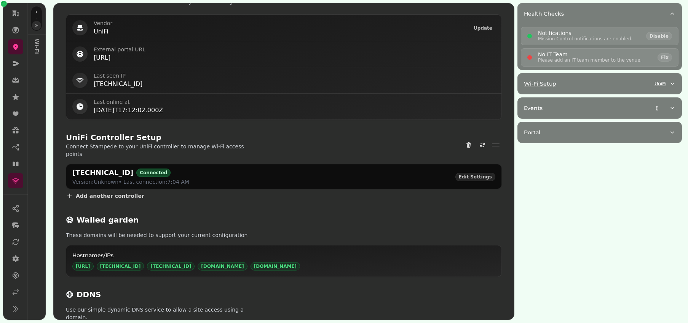
click at [624, 81] on div "Wi-Fi Setup UniFi" at bounding box center [596, 84] width 145 height 8
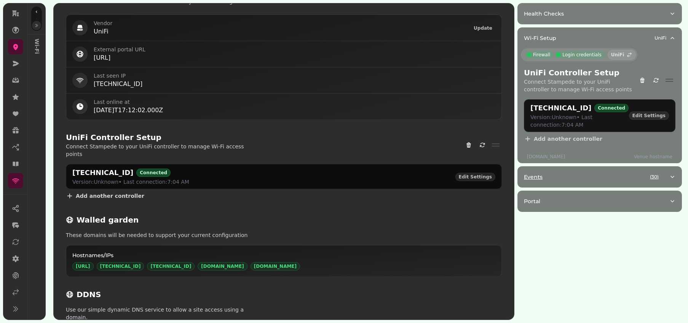
click at [593, 177] on div "Events ( 30 )" at bounding box center [596, 177] width 145 height 8
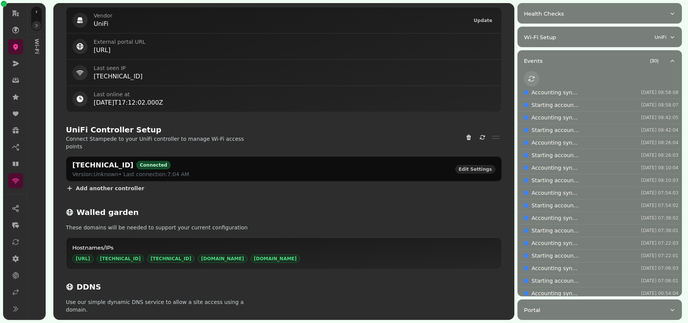
scroll to position [342, 0]
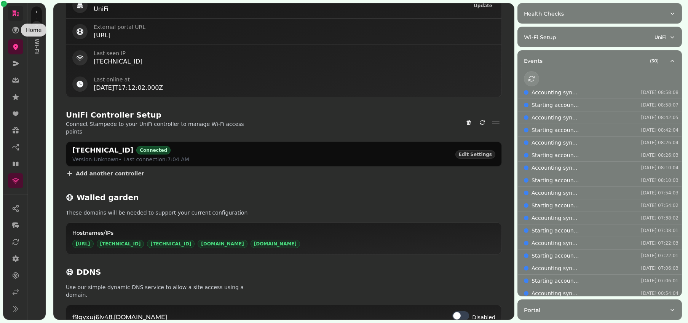
click at [18, 14] on icon at bounding box center [16, 14] width 8 height 8
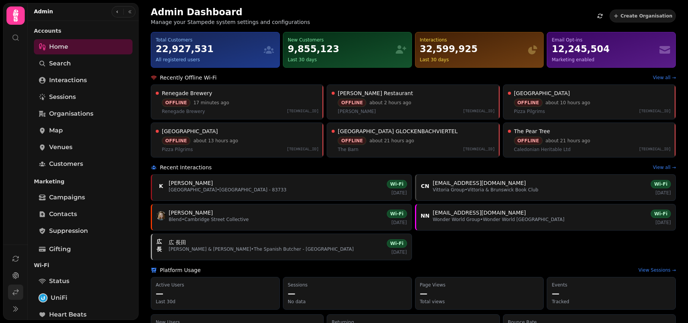
scroll to position [2, 0]
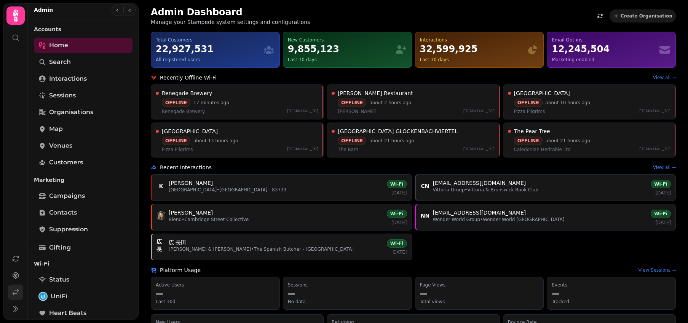
click at [18, 292] on icon at bounding box center [16, 293] width 8 height 8
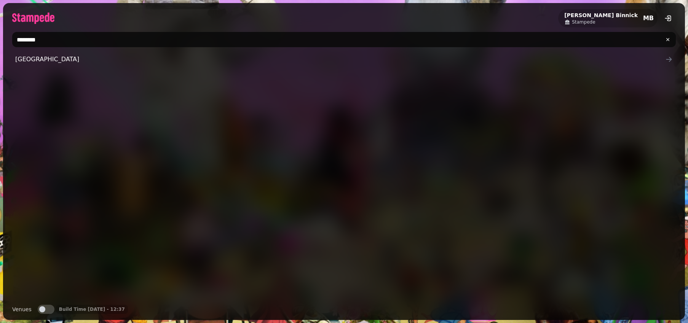
drag, startPoint x: 73, startPoint y: 41, endPoint x: 15, endPoint y: 37, distance: 57.7
click at [15, 37] on input "********" at bounding box center [344, 39] width 664 height 15
type input "**********"
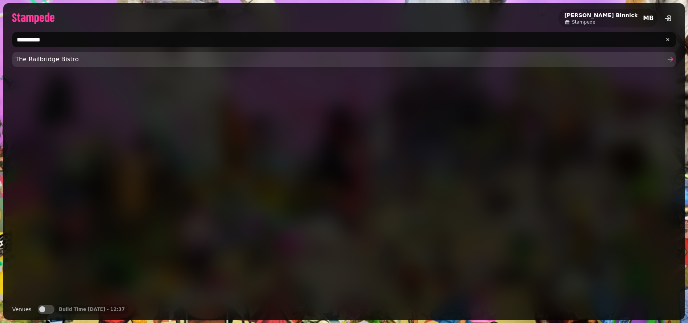
click at [68, 54] on link "The Railbridge Bistro" at bounding box center [344, 59] width 664 height 15
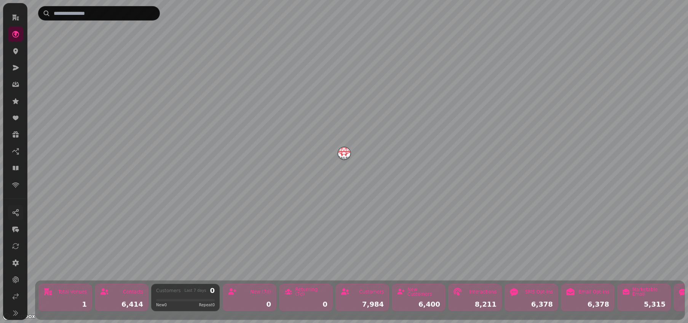
scroll to position [42, 0]
click at [19, 258] on icon at bounding box center [16, 259] width 8 height 8
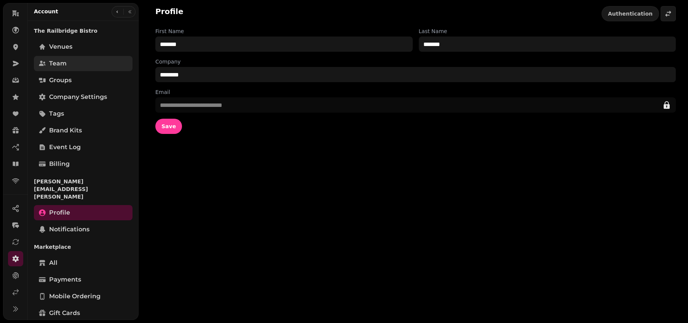
click at [77, 61] on link "Team" at bounding box center [83, 63] width 99 height 15
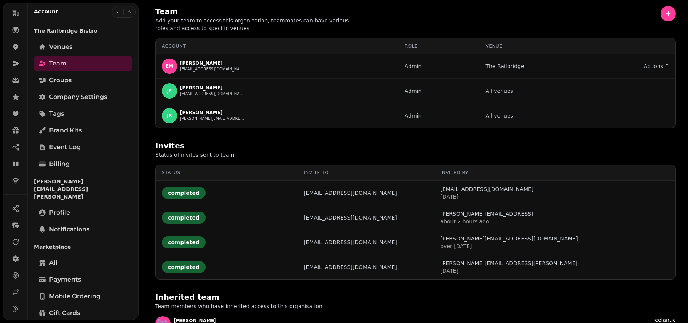
click at [655, 9] on div "Team Add your team to access this organisation, teammates can have various role…" at bounding box center [415, 19] width 520 height 26
click at [661, 11] on button "button" at bounding box center [668, 13] width 15 height 15
select select "*****"
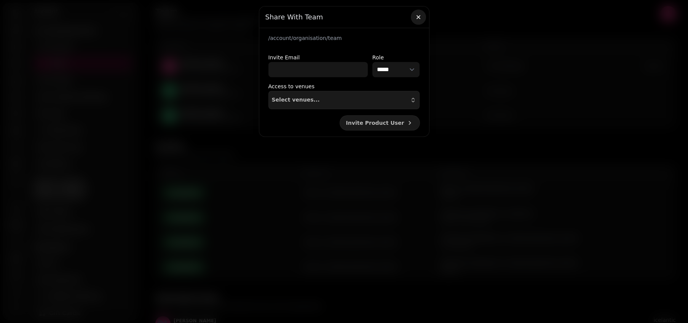
click at [424, 16] on button "button" at bounding box center [418, 17] width 15 height 15
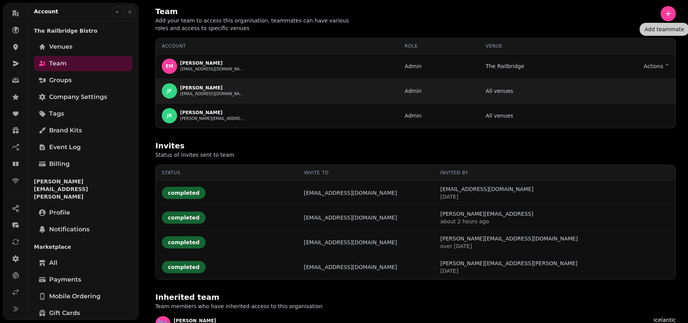
click at [251, 86] on div "[PERSON_NAME] [PERSON_NAME] [EMAIL_ADDRESS][DOMAIN_NAME]" at bounding box center [277, 90] width 231 height 15
click at [211, 86] on p "[PERSON_NAME]" at bounding box center [212, 88] width 65 height 6
click at [228, 93] on div "[PERSON_NAME] [PERSON_NAME] [EMAIL_ADDRESS][DOMAIN_NAME]" at bounding box center [277, 90] width 231 height 15
drag, startPoint x: 251, startPoint y: 95, endPoint x: 180, endPoint y: 95, distance: 71.2
click at [180, 95] on div "[PERSON_NAME] [PERSON_NAME] [EMAIL_ADDRESS][DOMAIN_NAME]" at bounding box center [277, 90] width 231 height 15
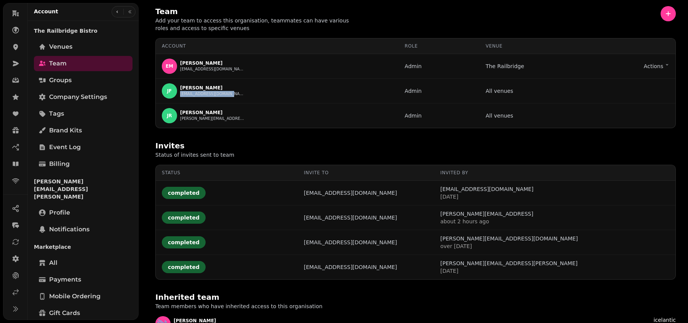
copy button "[EMAIL_ADDRESS][DOMAIN_NAME]"
